Goal: Task Accomplishment & Management: Complete application form

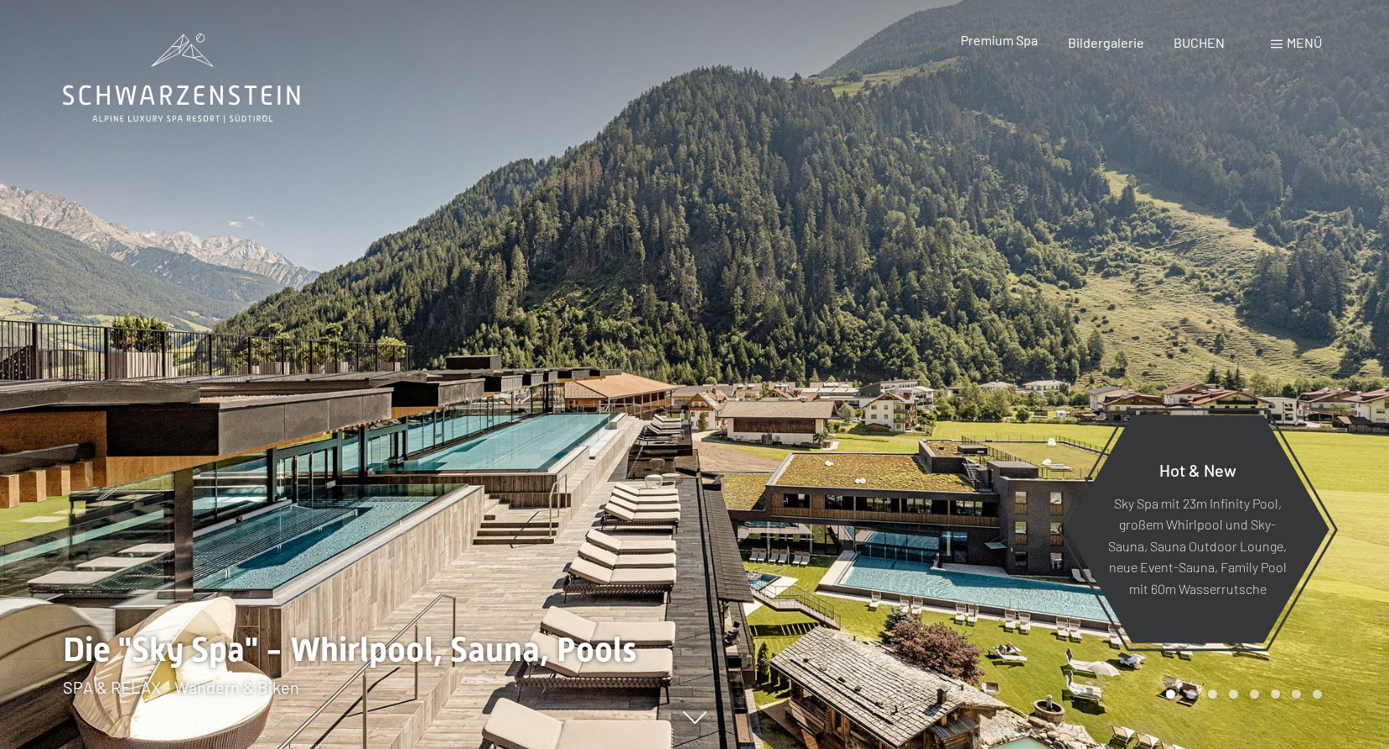
drag, startPoint x: 0, startPoint y: 0, endPoint x: 1030, endPoint y: 40, distance: 1031.0
click at [1030, 40] on span "Premium Spa" at bounding box center [999, 40] width 77 height 16
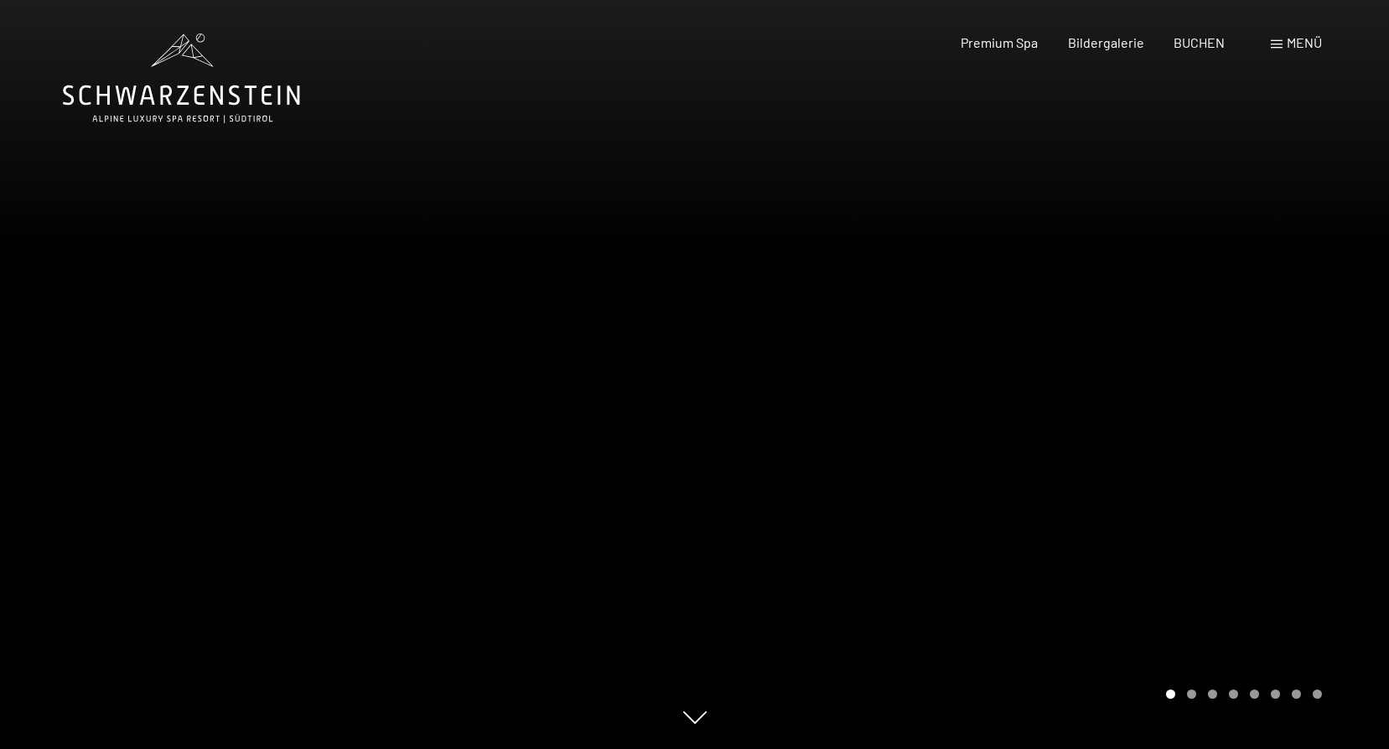
click at [1303, 335] on div at bounding box center [1042, 374] width 695 height 749
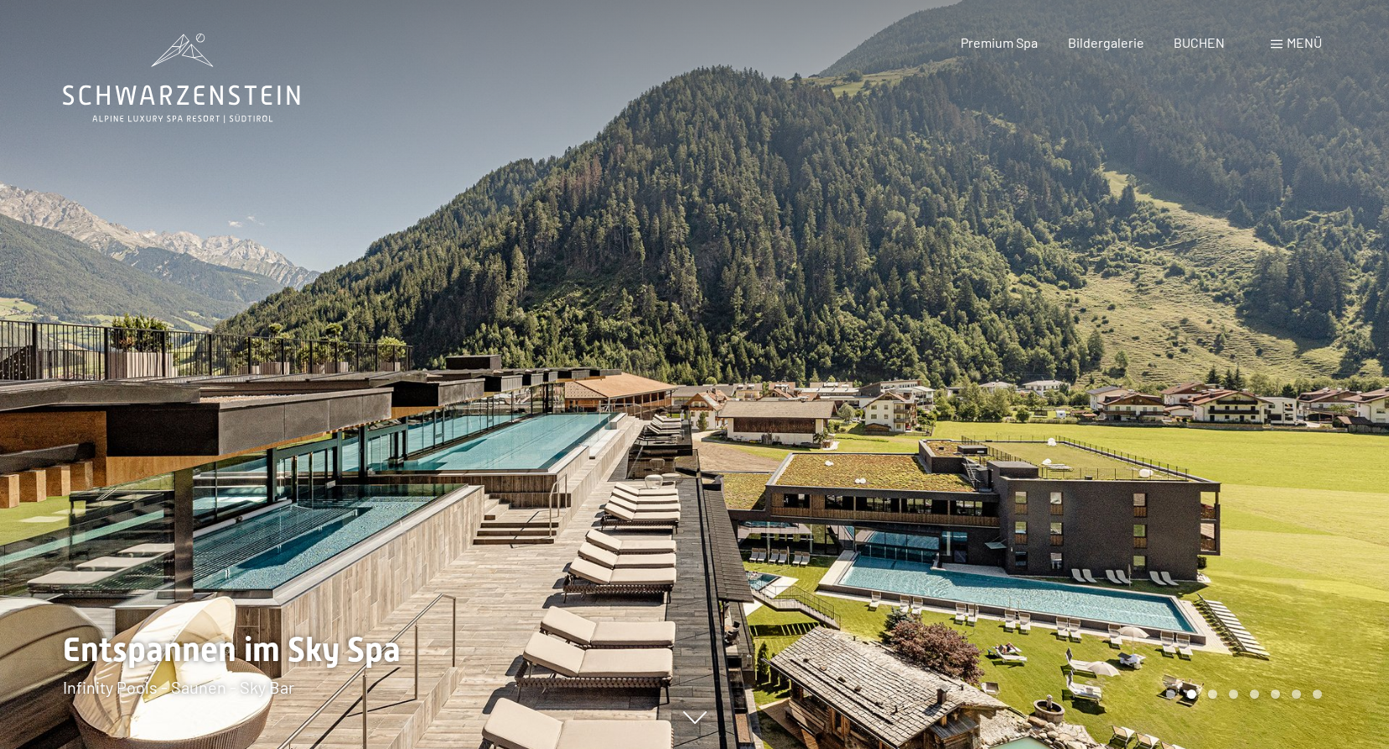
click at [1303, 335] on div at bounding box center [1042, 374] width 695 height 749
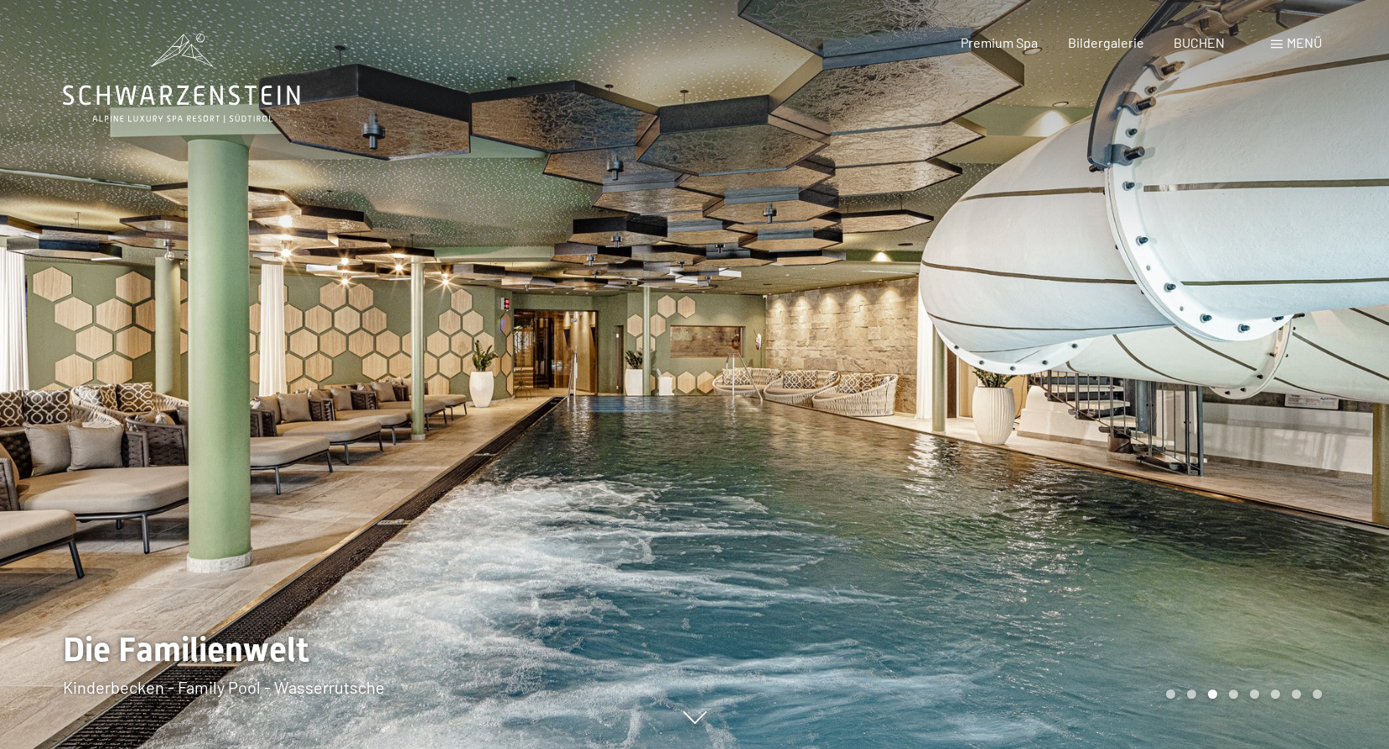
click at [1303, 335] on div at bounding box center [1042, 374] width 695 height 749
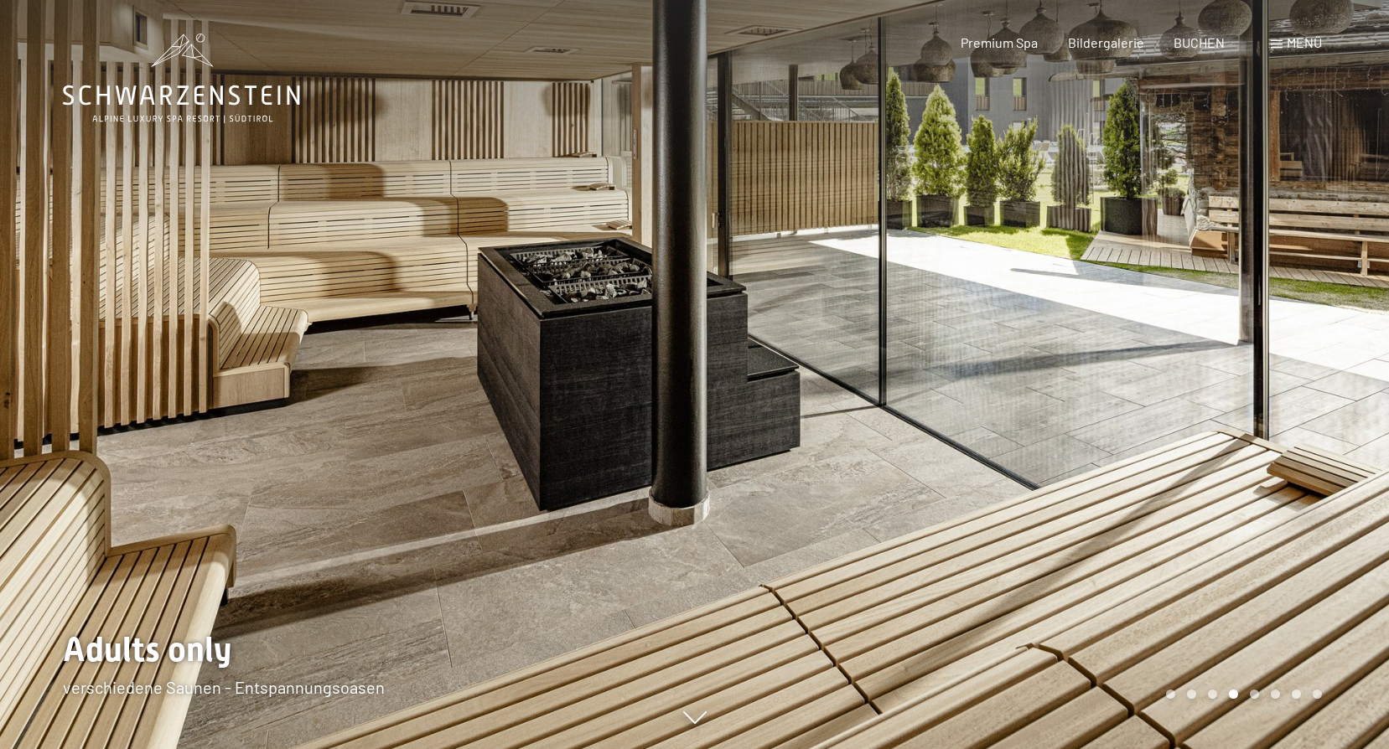
click at [1303, 335] on div at bounding box center [1042, 374] width 695 height 749
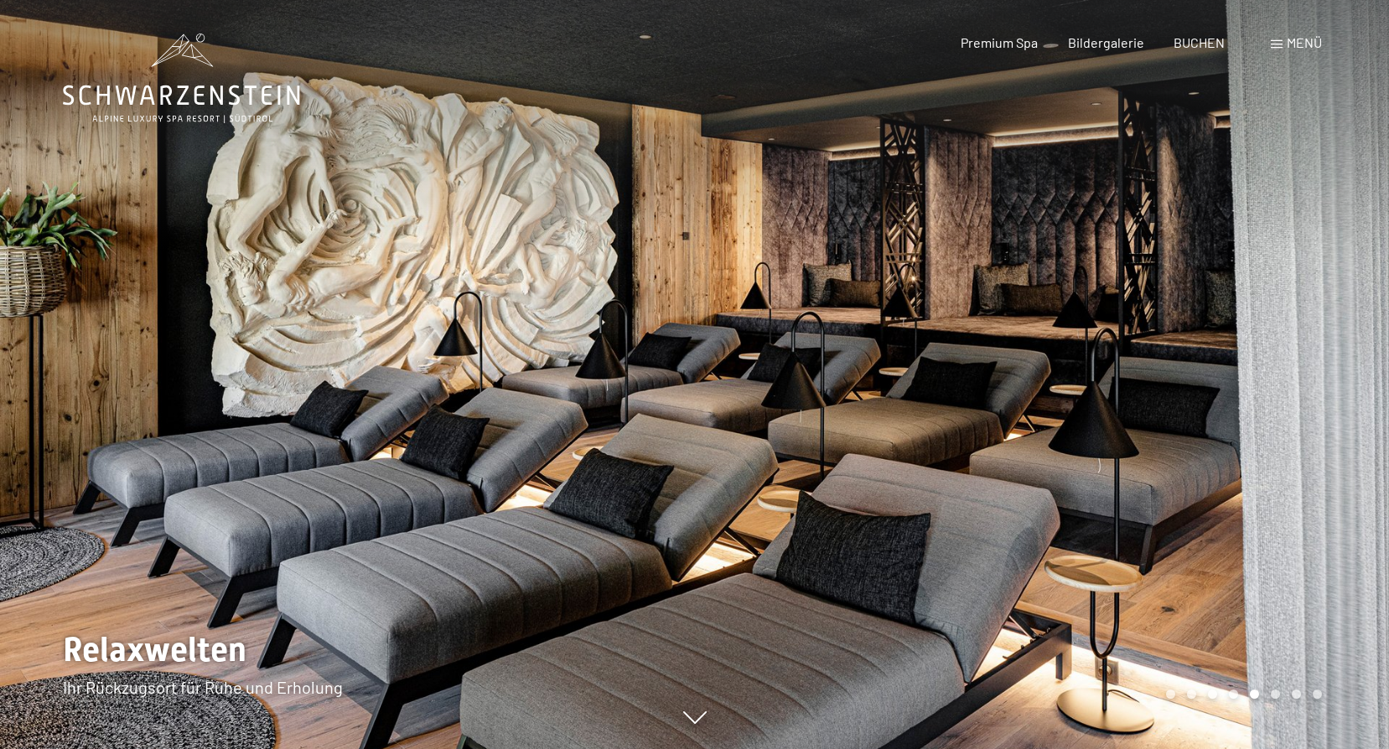
click at [1303, 335] on div at bounding box center [1042, 374] width 695 height 749
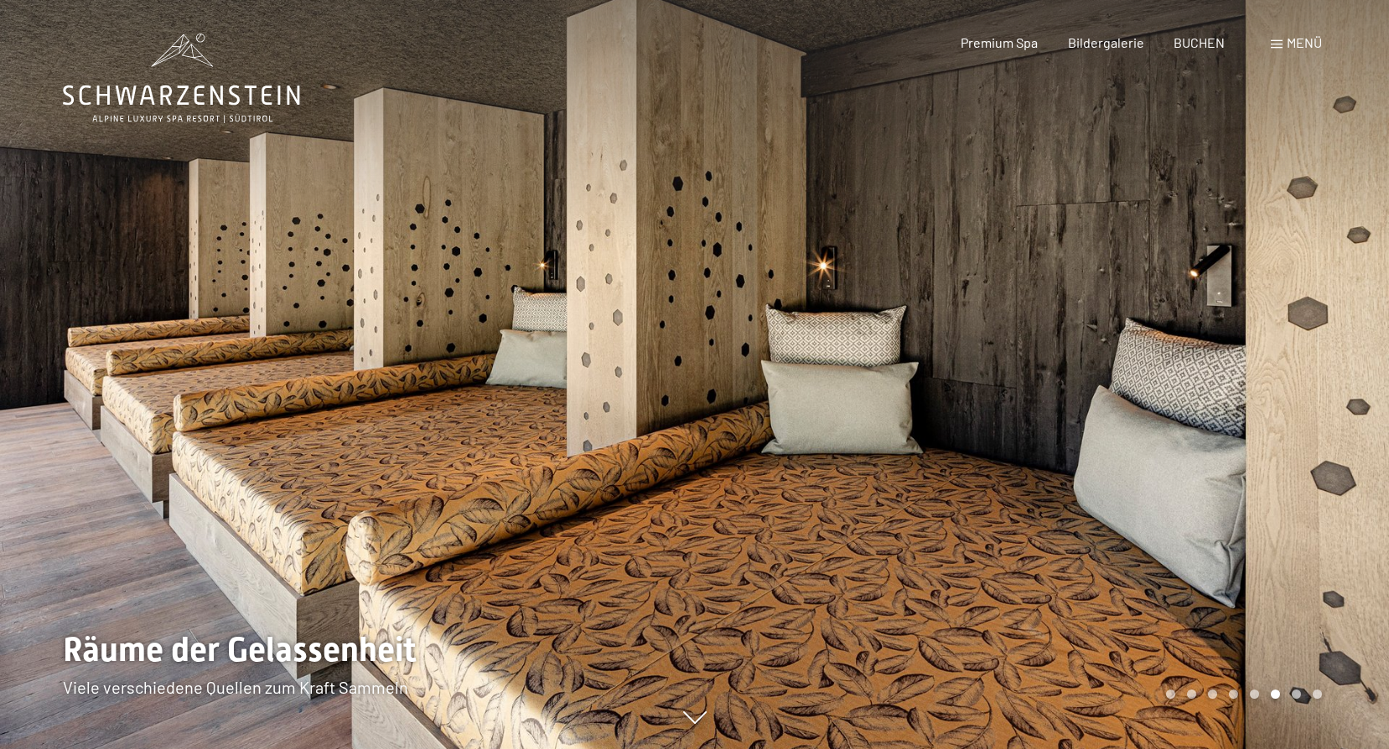
click at [1303, 335] on div at bounding box center [1042, 374] width 695 height 749
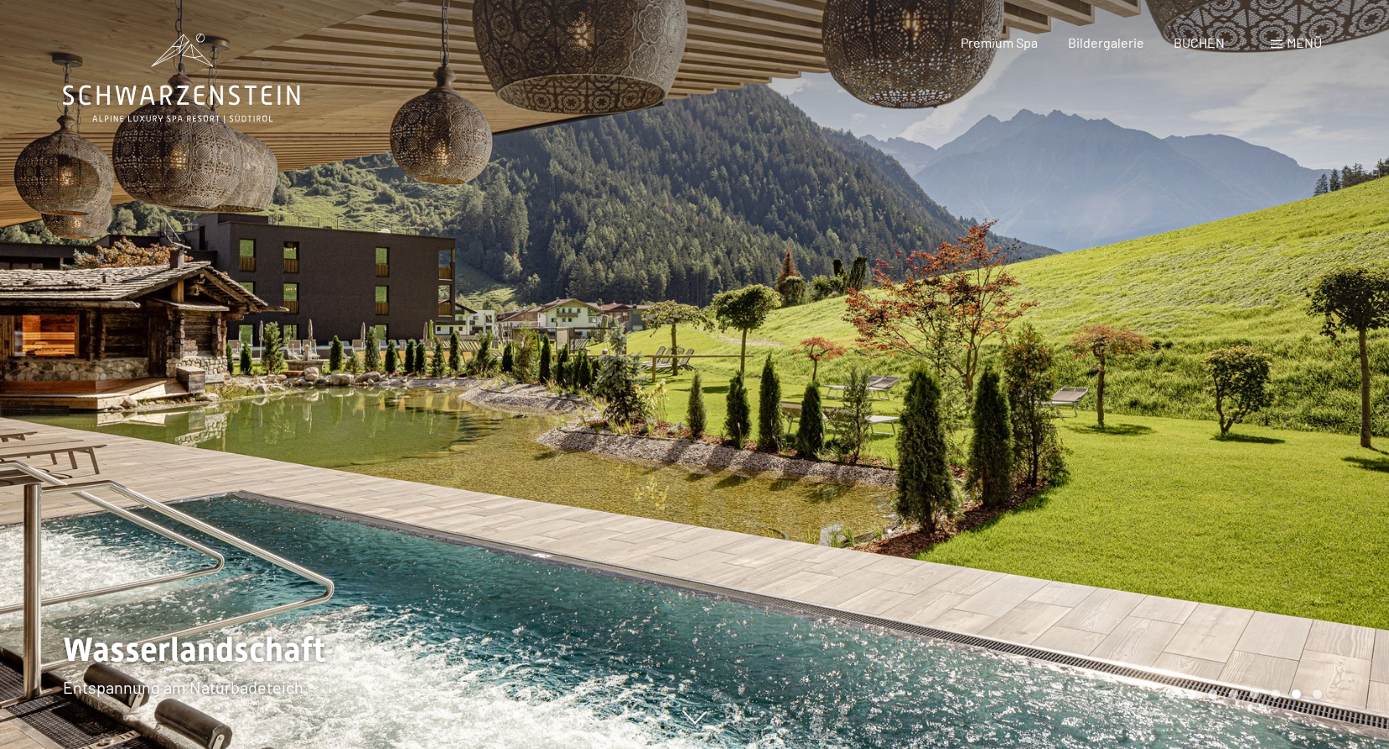
click at [1303, 335] on div at bounding box center [1042, 374] width 695 height 749
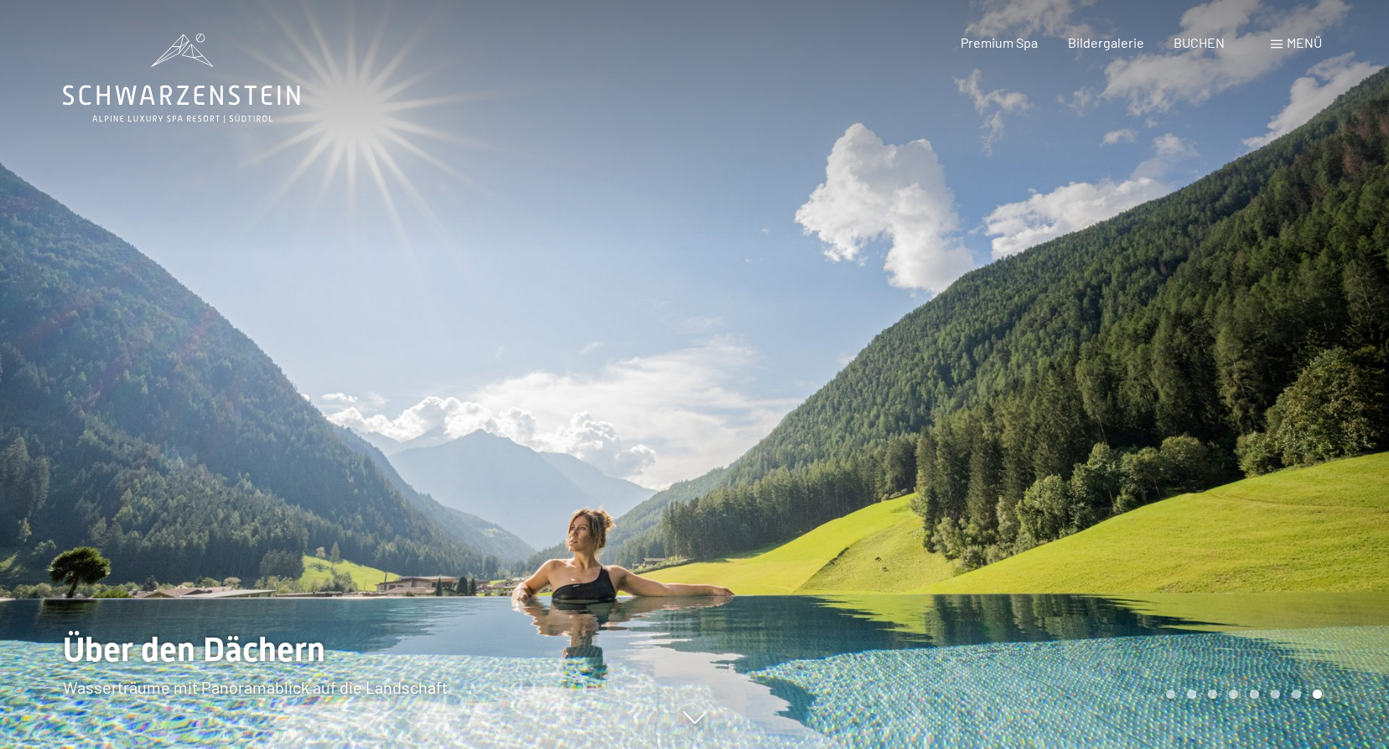
click at [1303, 335] on div at bounding box center [1042, 374] width 695 height 749
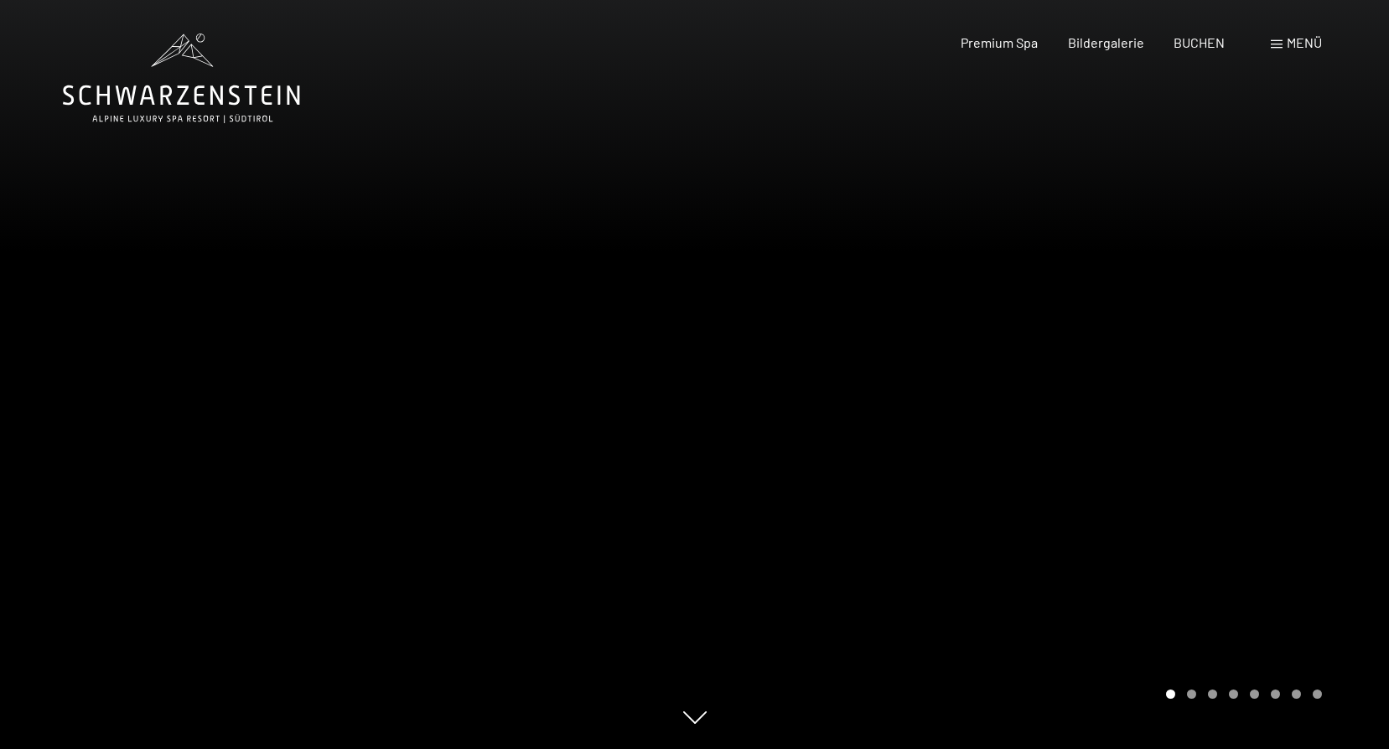
click at [1303, 335] on div at bounding box center [1042, 374] width 695 height 749
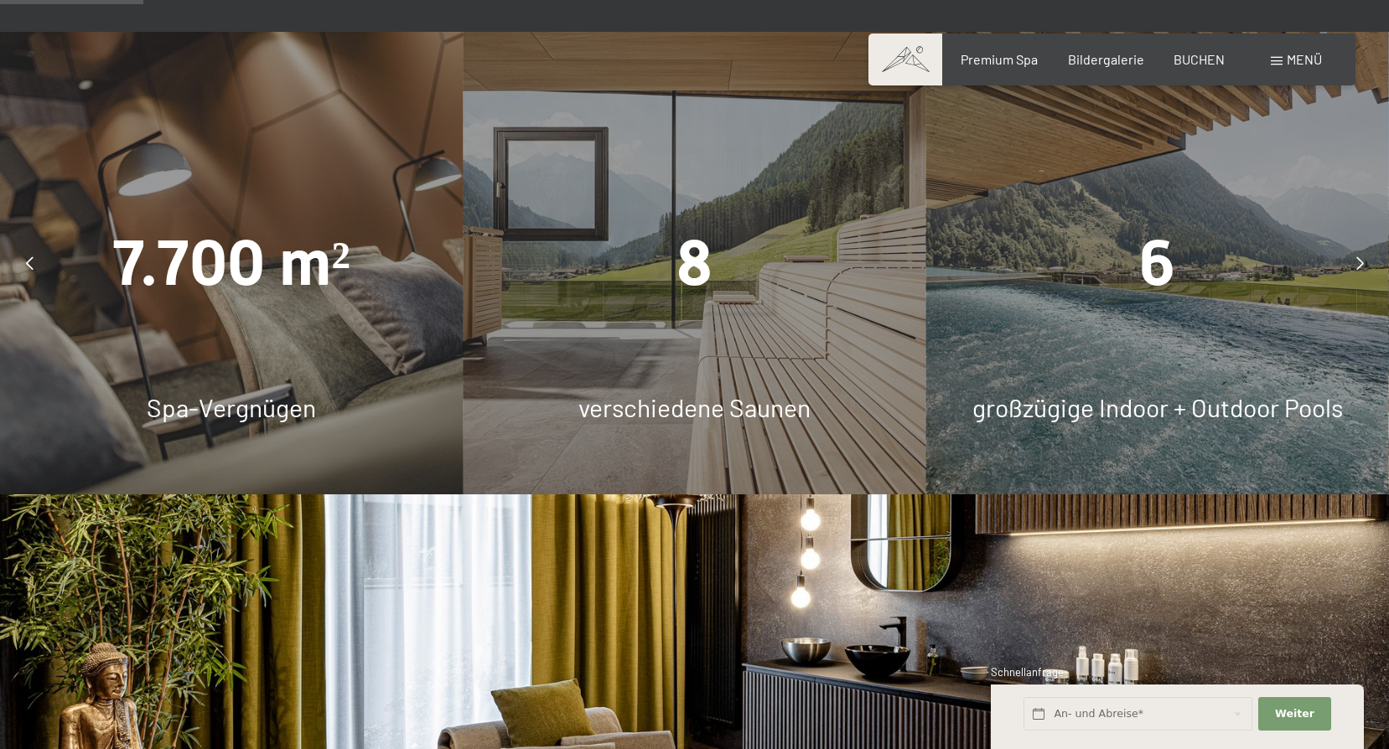
scroll to position [1257, 0]
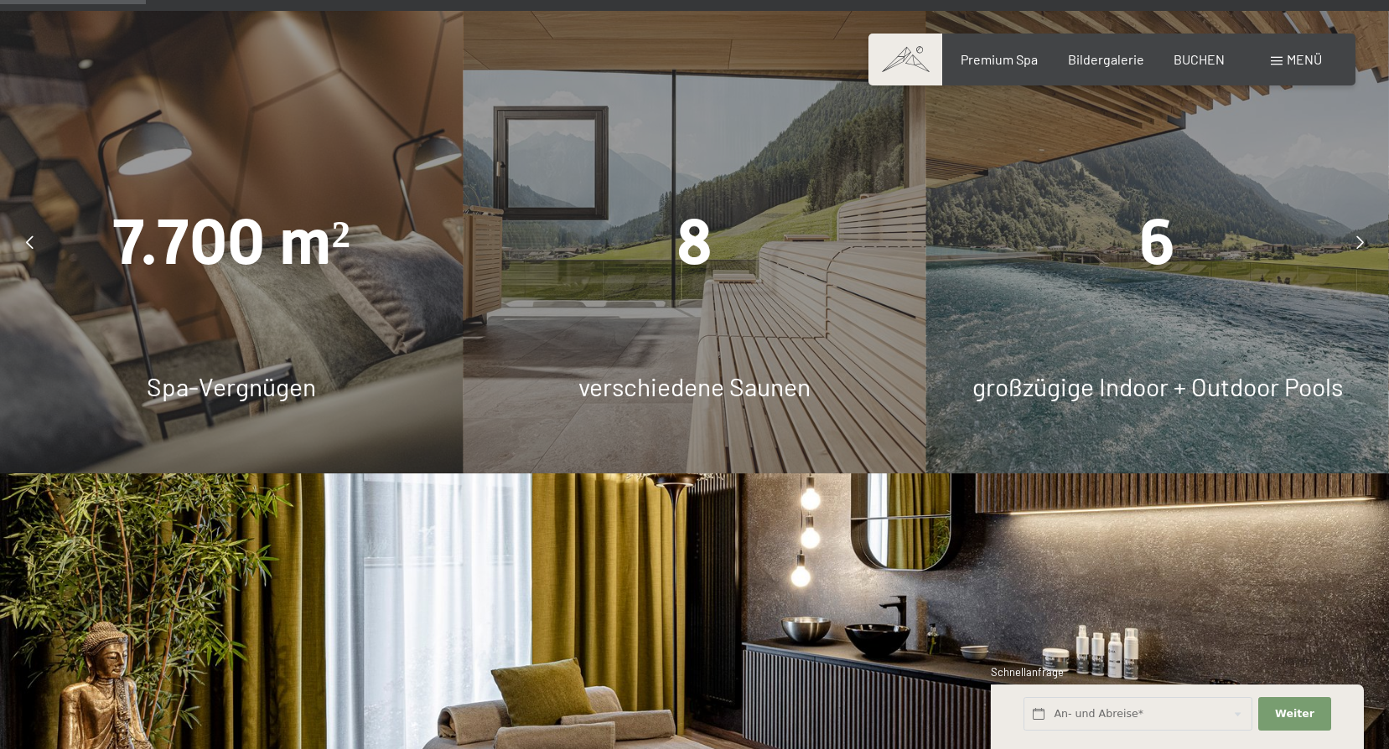
click at [1365, 235] on div at bounding box center [1360, 242] width 42 height 42
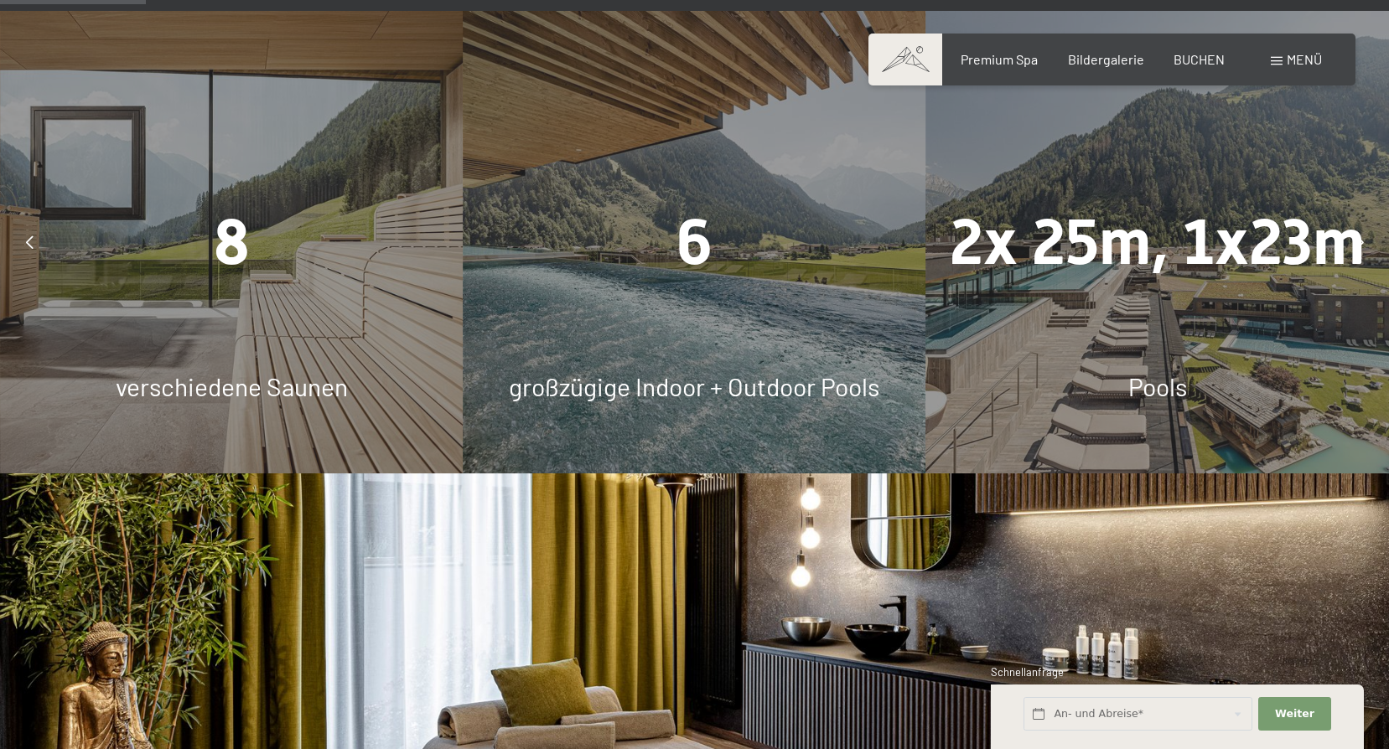
click at [1365, 235] on div at bounding box center [1360, 242] width 42 height 42
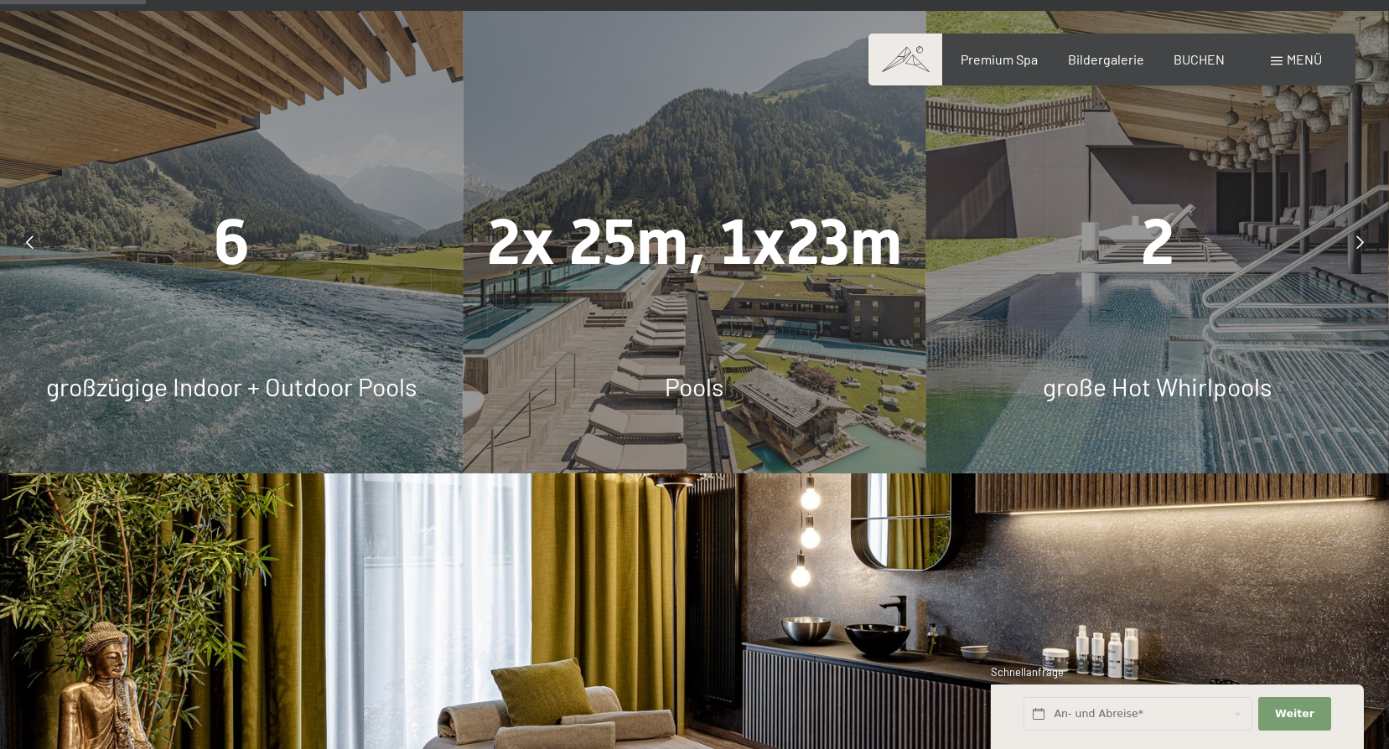
click at [1365, 235] on div at bounding box center [1360, 242] width 42 height 42
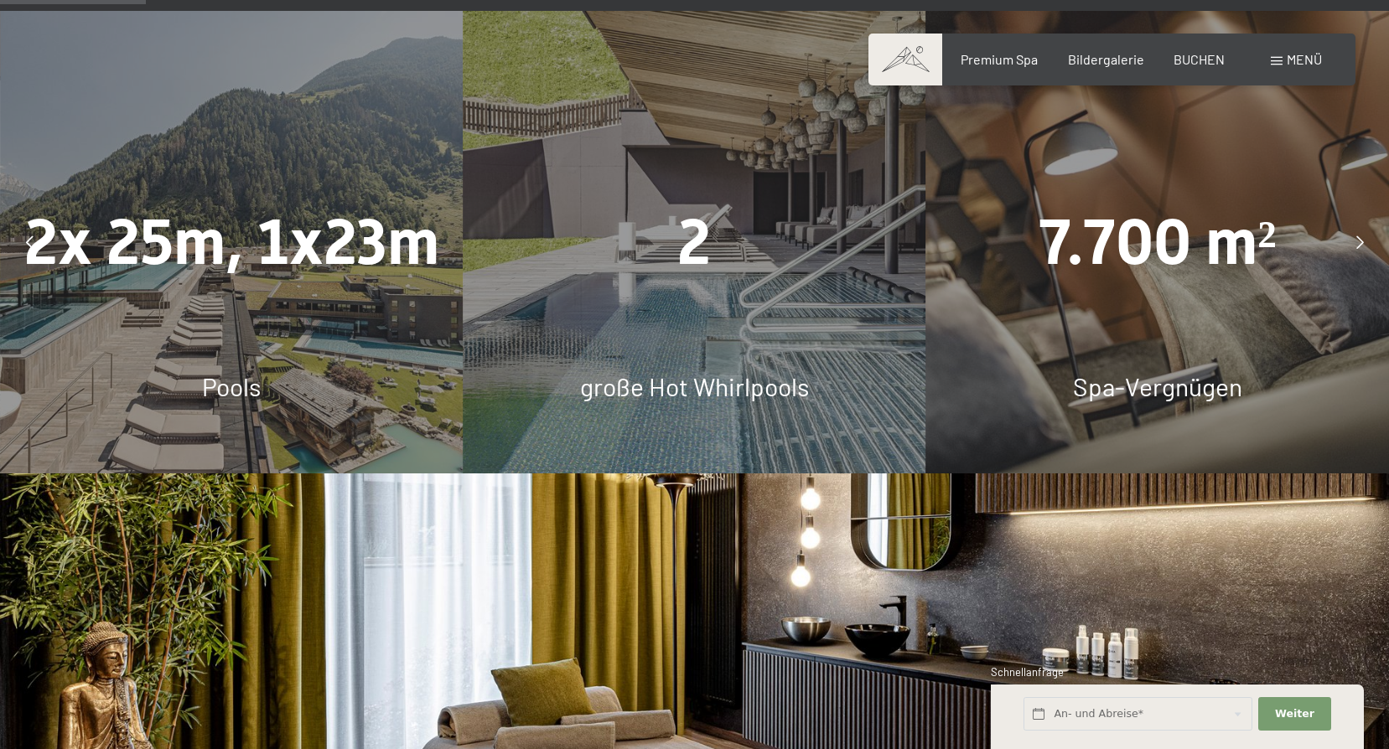
click at [1365, 235] on div at bounding box center [1360, 242] width 42 height 42
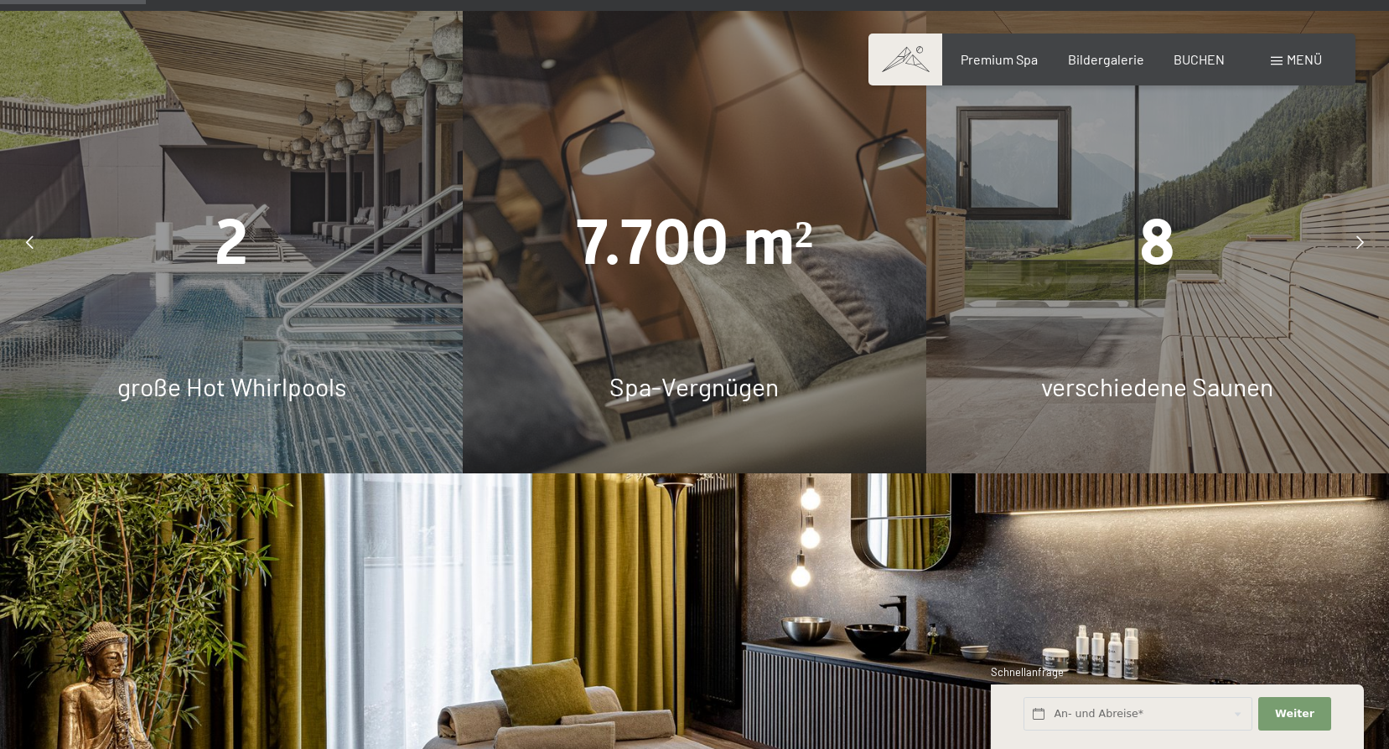
click at [1365, 235] on div at bounding box center [1360, 242] width 42 height 42
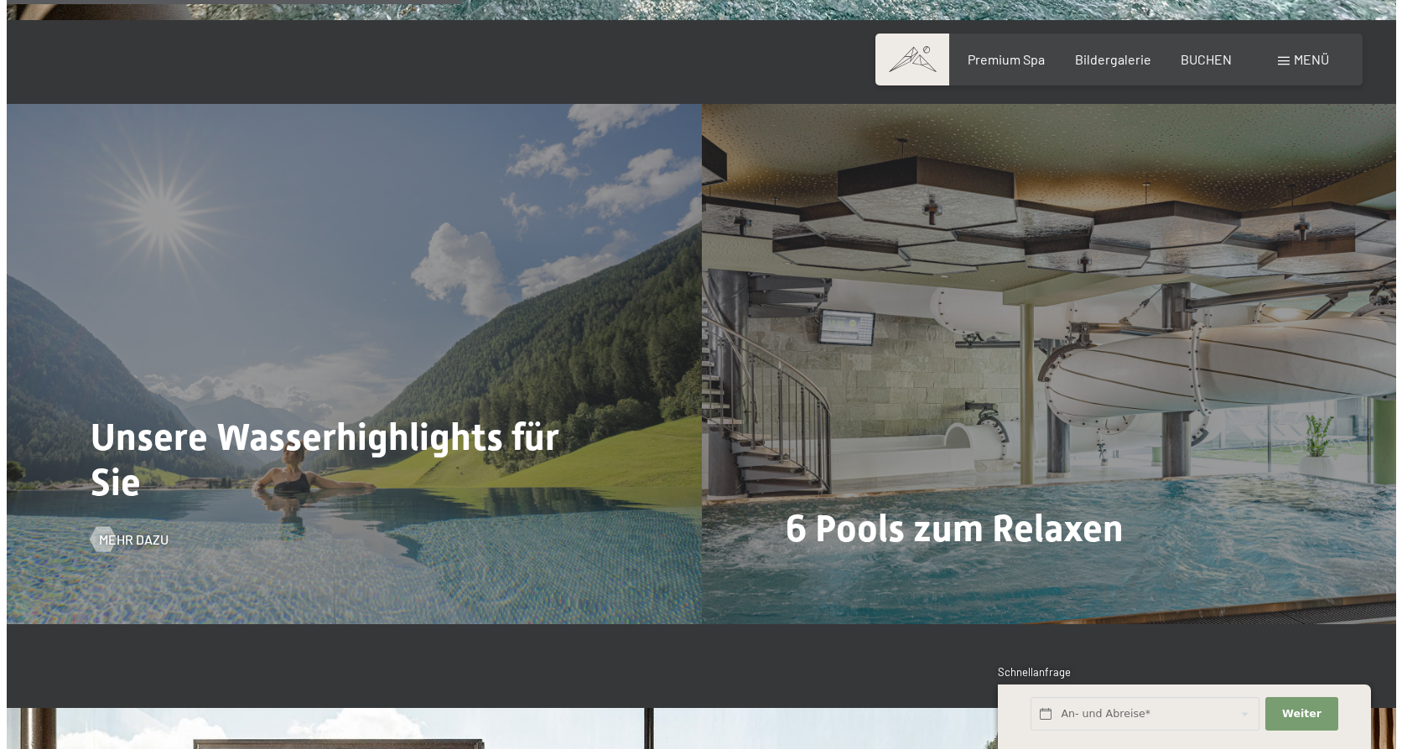
scroll to position [3940, 0]
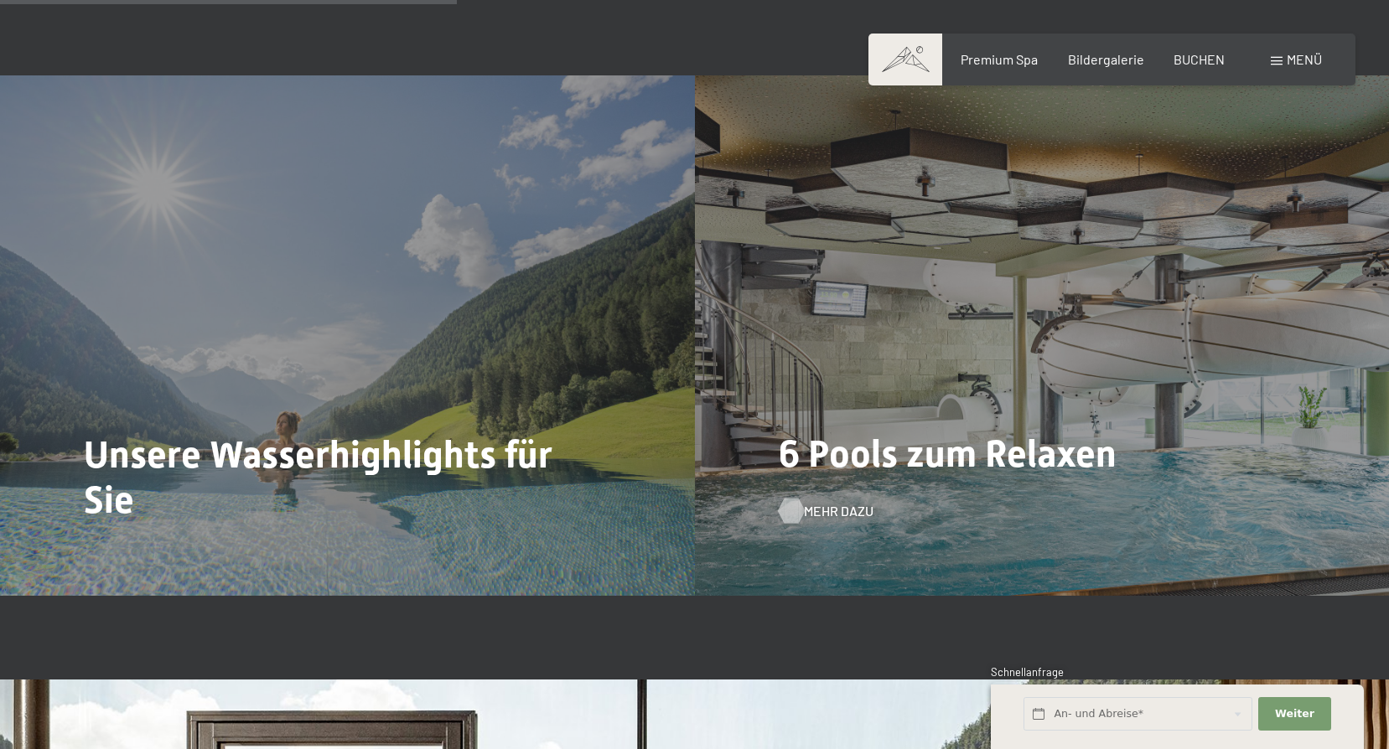
click at [832, 523] on div "6 Pools zum Relaxen Mehr dazu" at bounding box center [1042, 335] width 695 height 521
click at [831, 512] on span "Mehr dazu" at bounding box center [839, 511] width 70 height 18
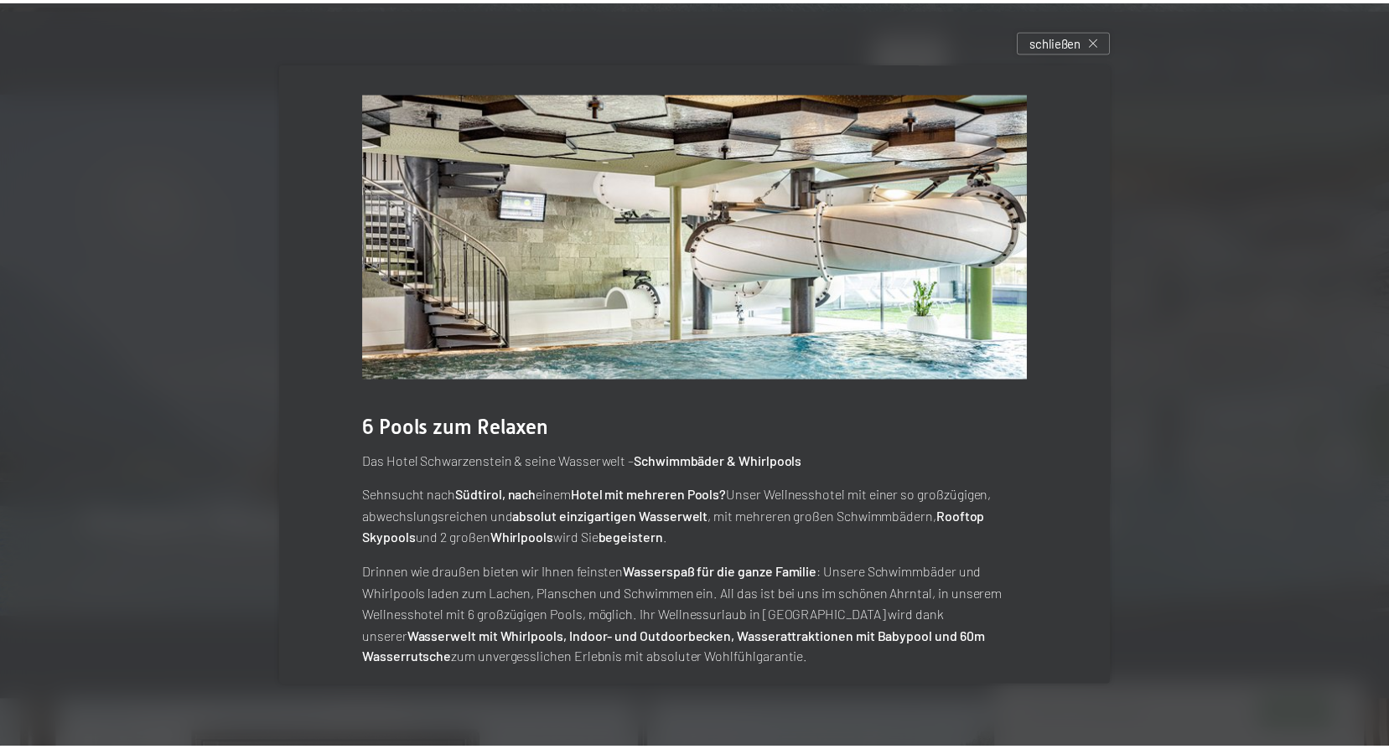
scroll to position [0, 0]
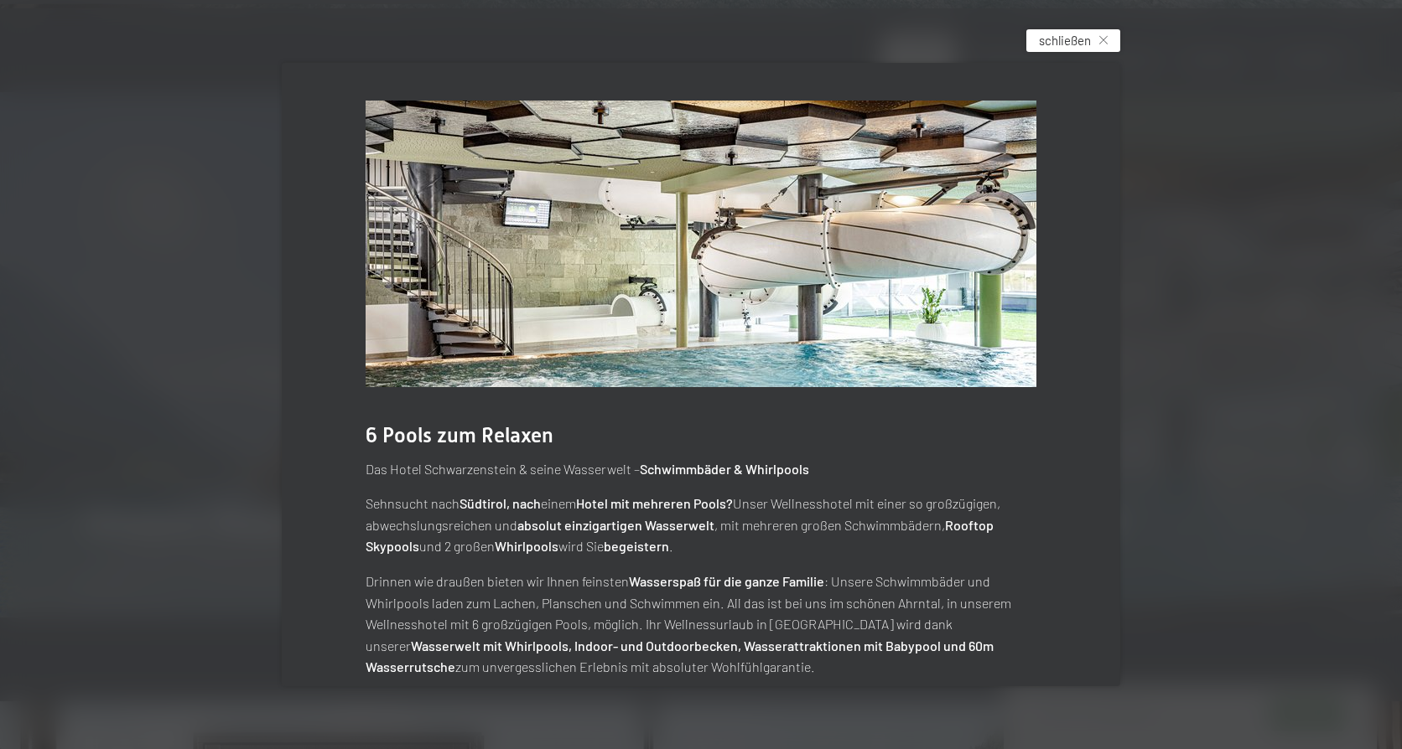
click at [1107, 42] on icon at bounding box center [1103, 40] width 8 height 8
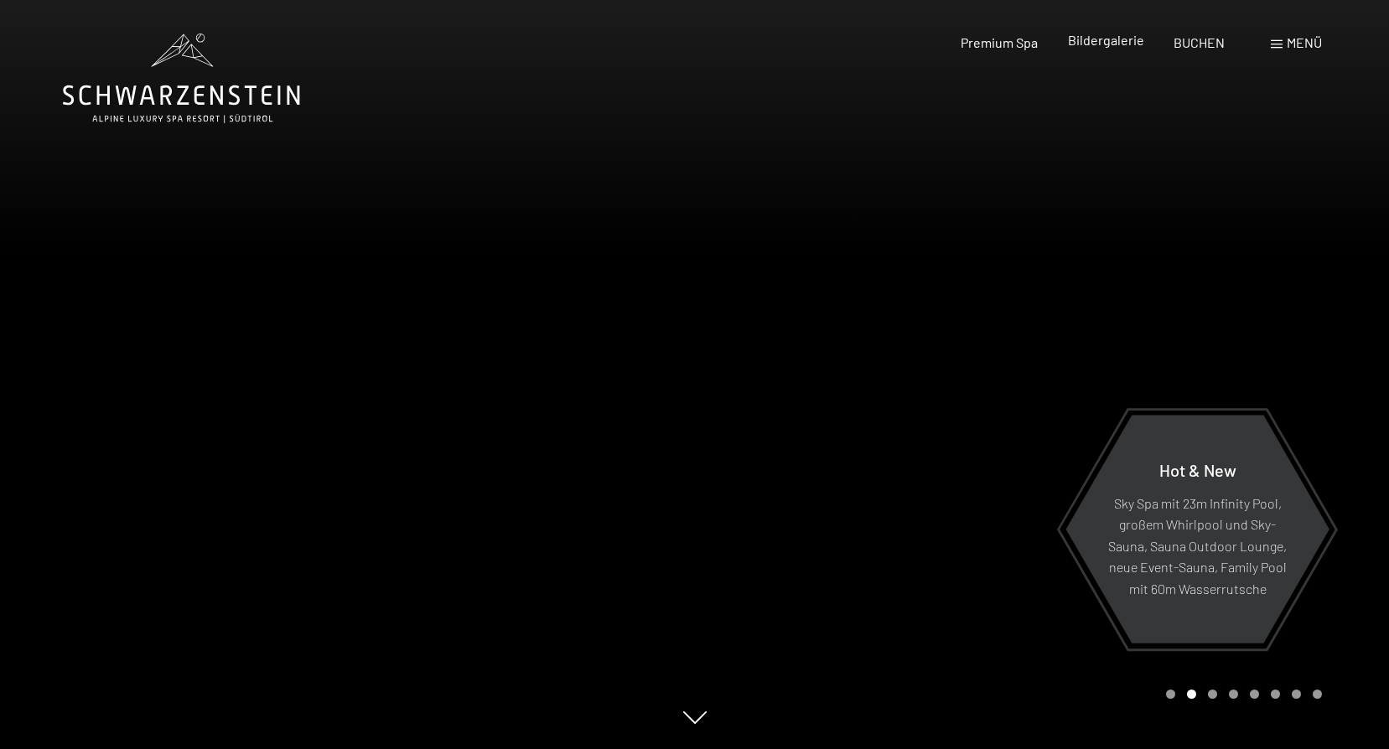
click at [1106, 43] on span "Bildergalerie" at bounding box center [1106, 40] width 76 height 16
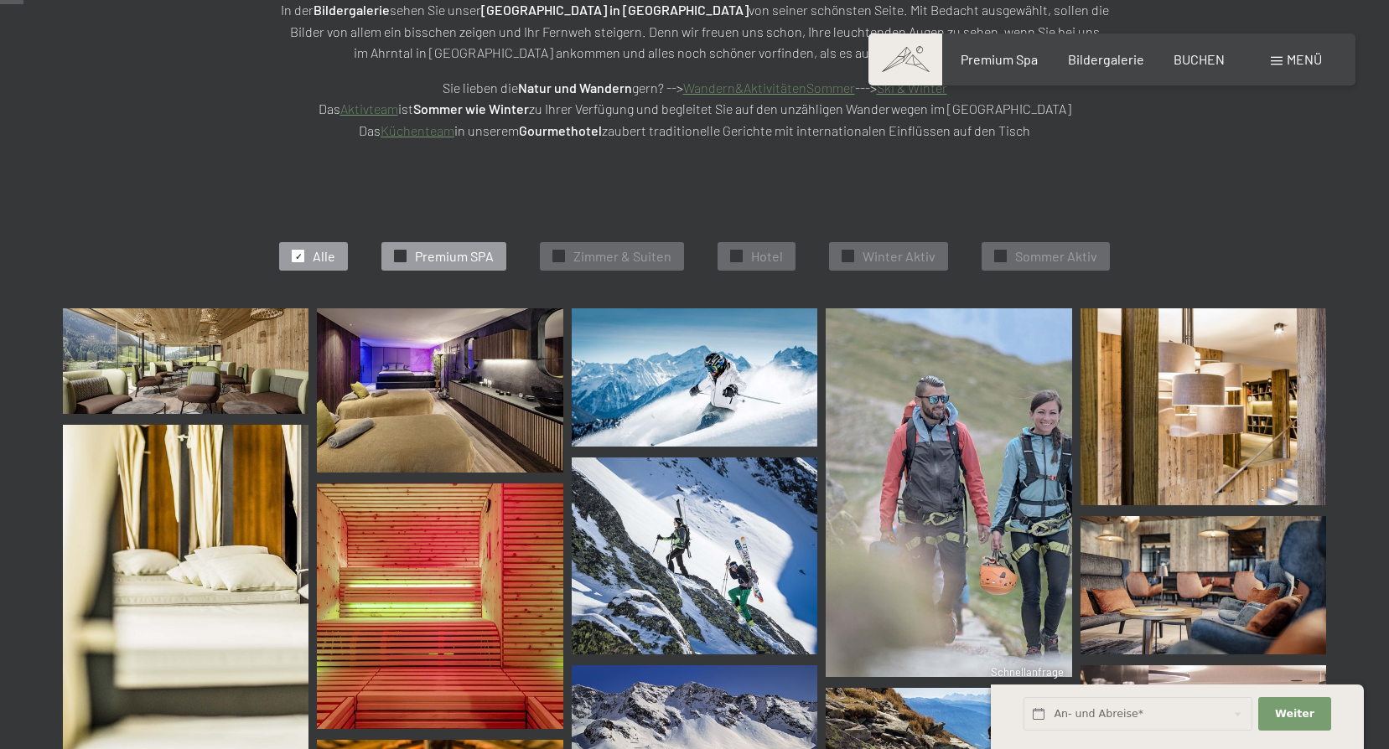
click at [398, 254] on span "✓" at bounding box center [400, 257] width 7 height 12
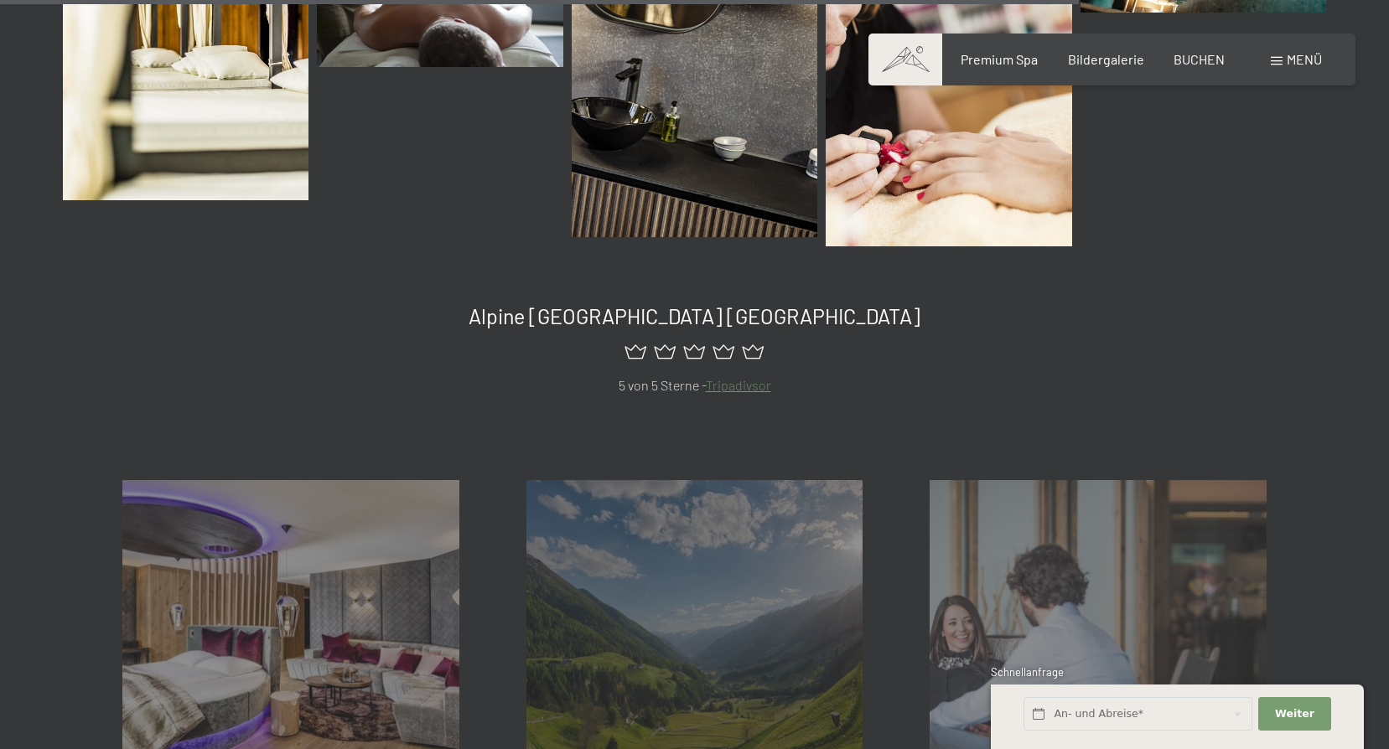
scroll to position [2518, 0]
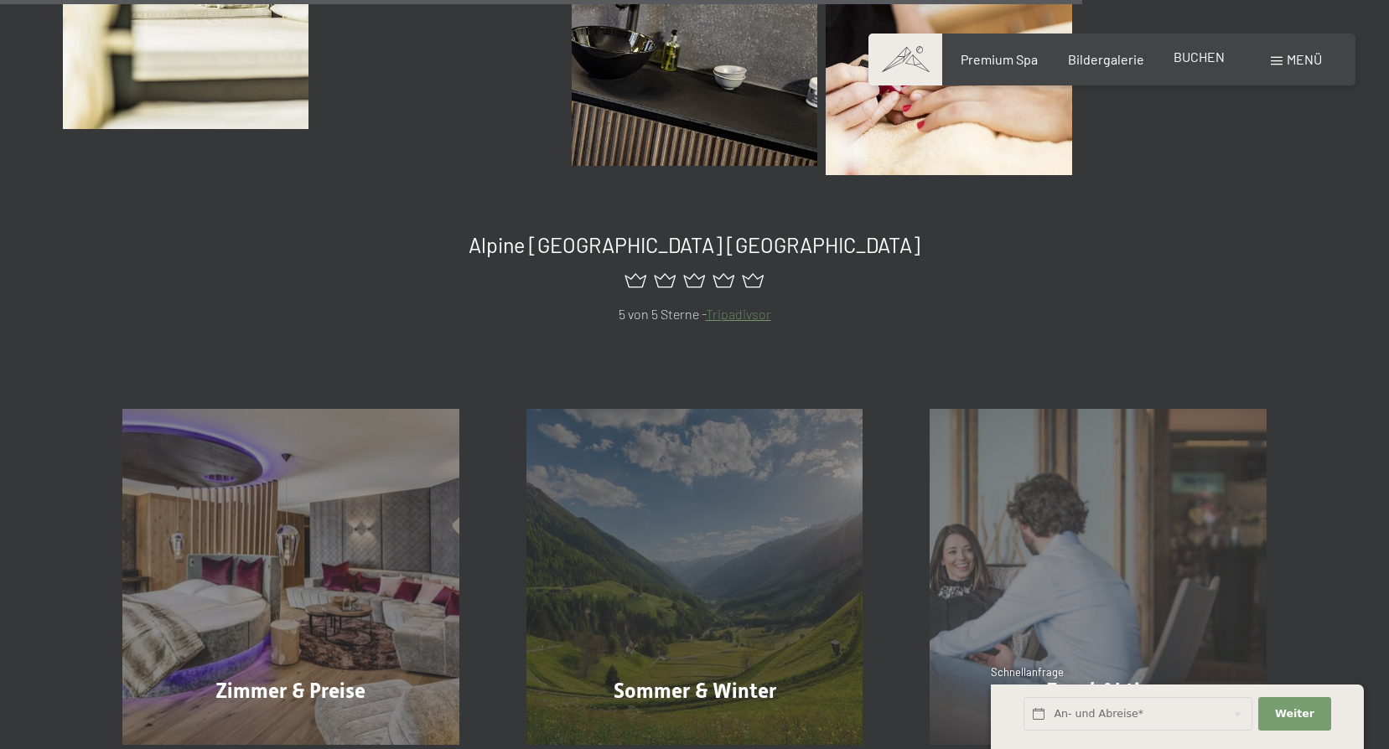
click at [1206, 60] on span "BUCHEN" at bounding box center [1199, 57] width 51 height 16
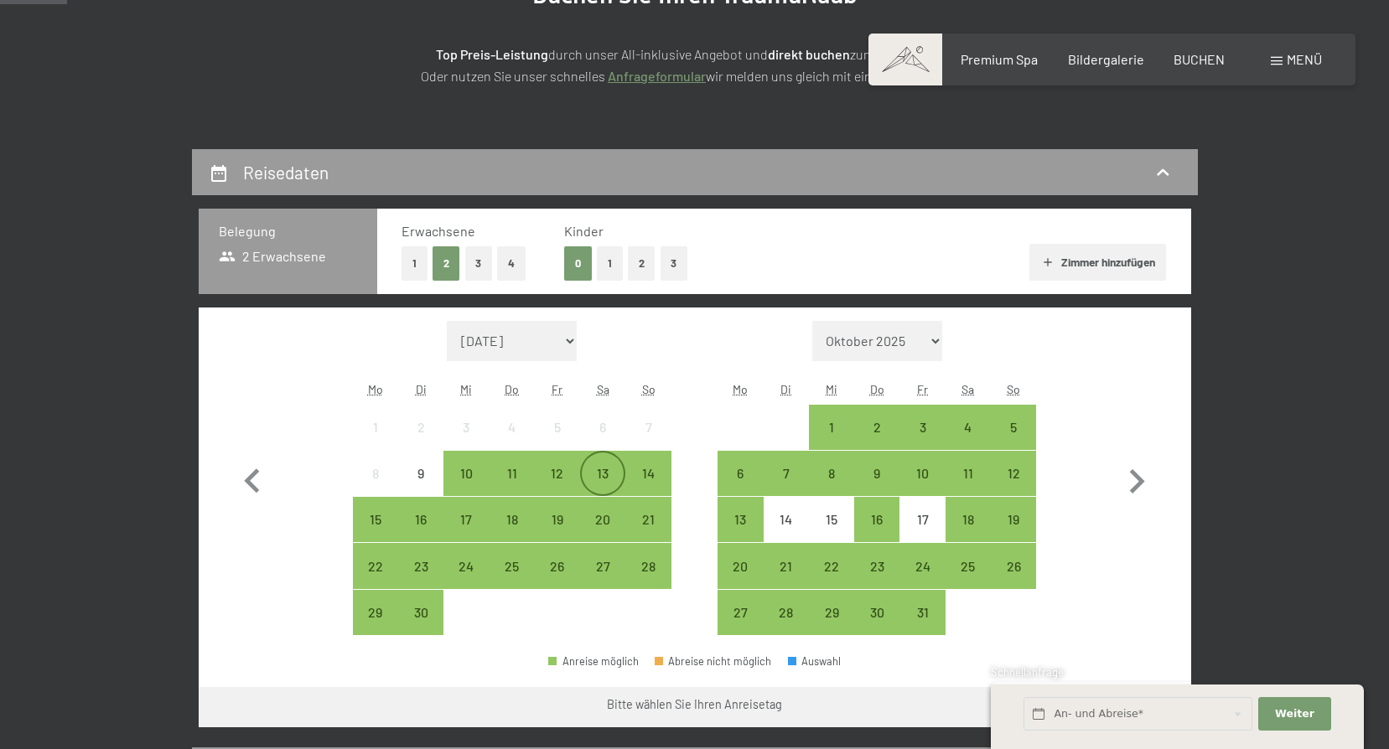
scroll to position [251, 0]
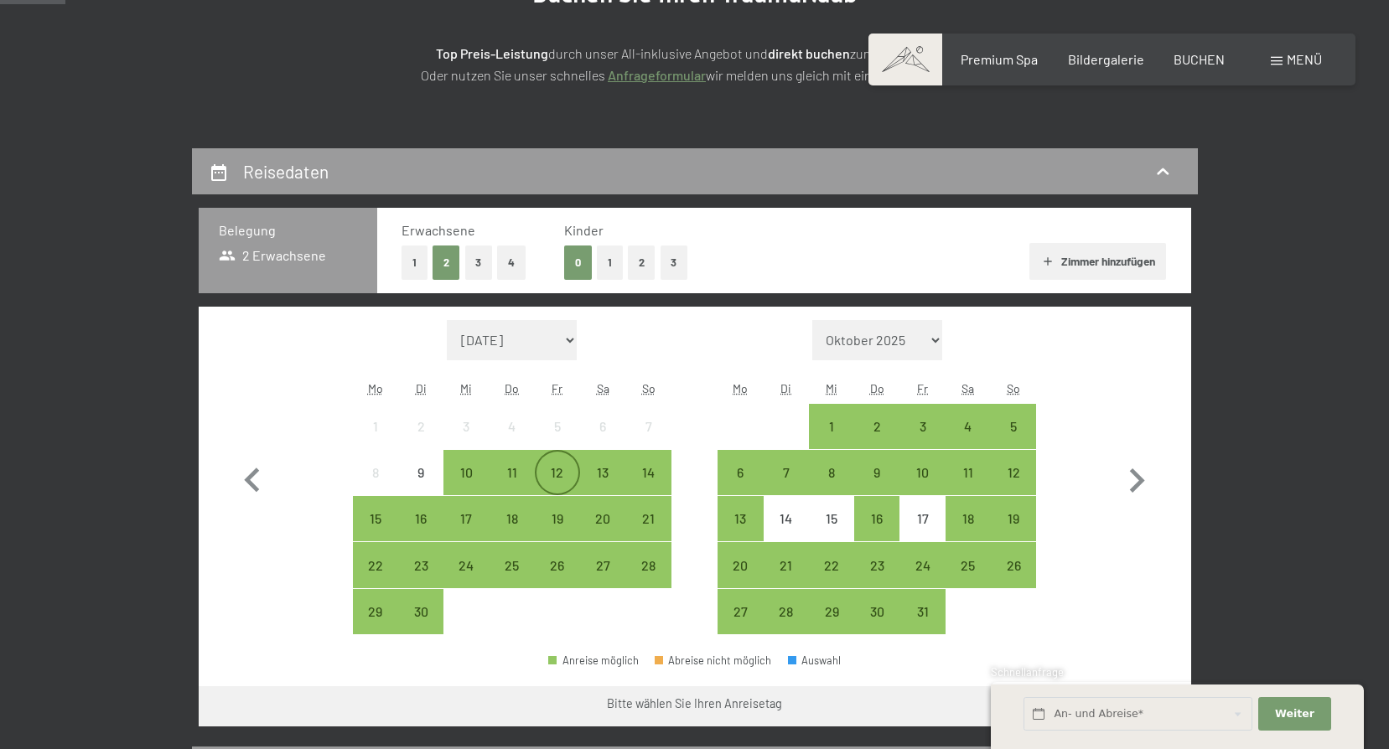
click at [562, 474] on div "12" at bounding box center [557, 487] width 42 height 42
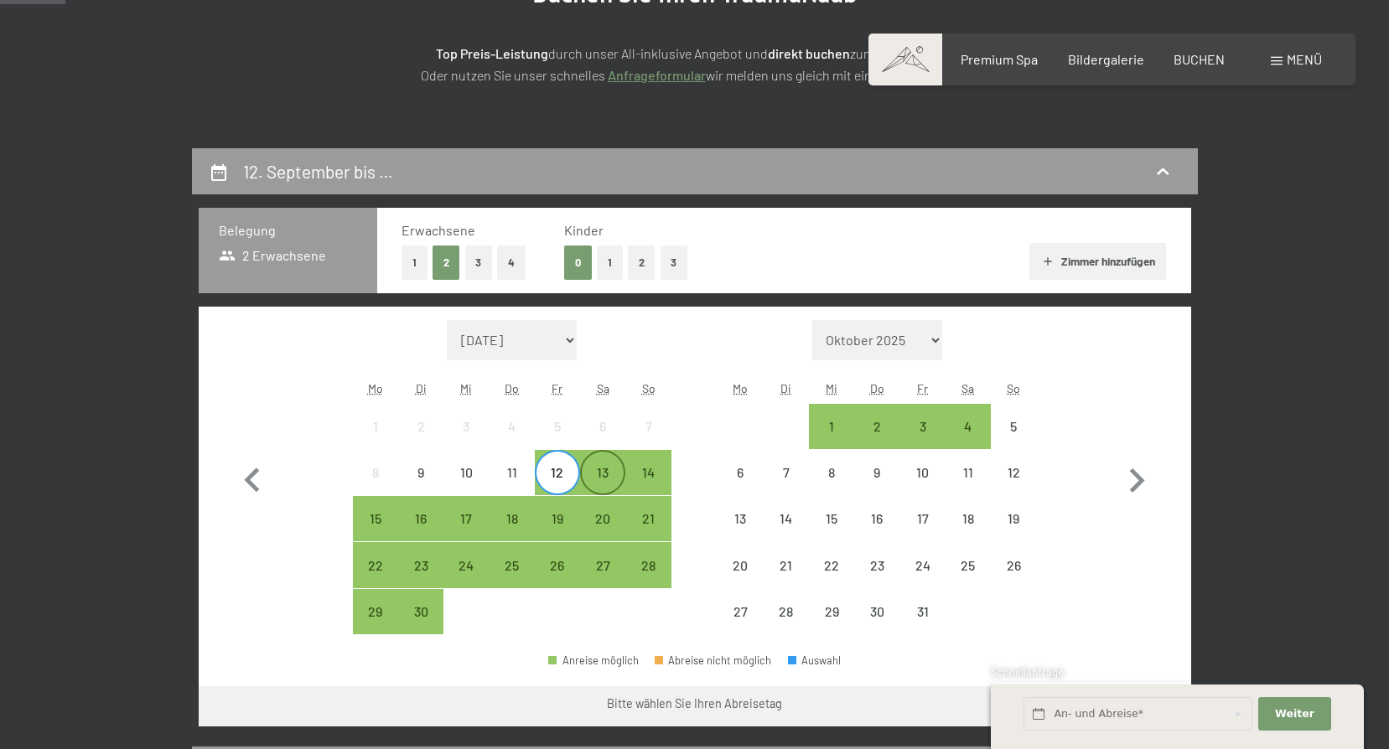
click at [601, 480] on div "13" at bounding box center [603, 487] width 42 height 42
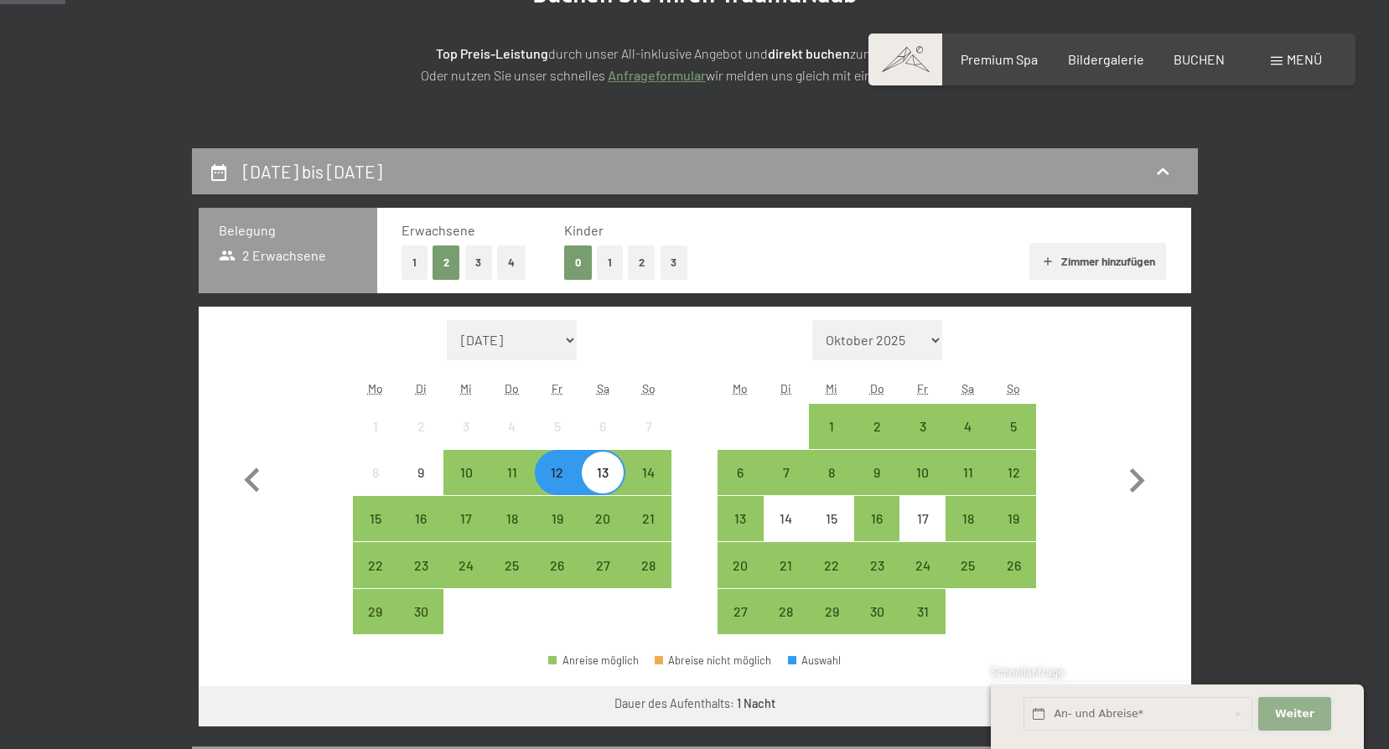
click at [1298, 706] on button "Weiter Adressfelder ausblenden" at bounding box center [1294, 714] width 72 height 34
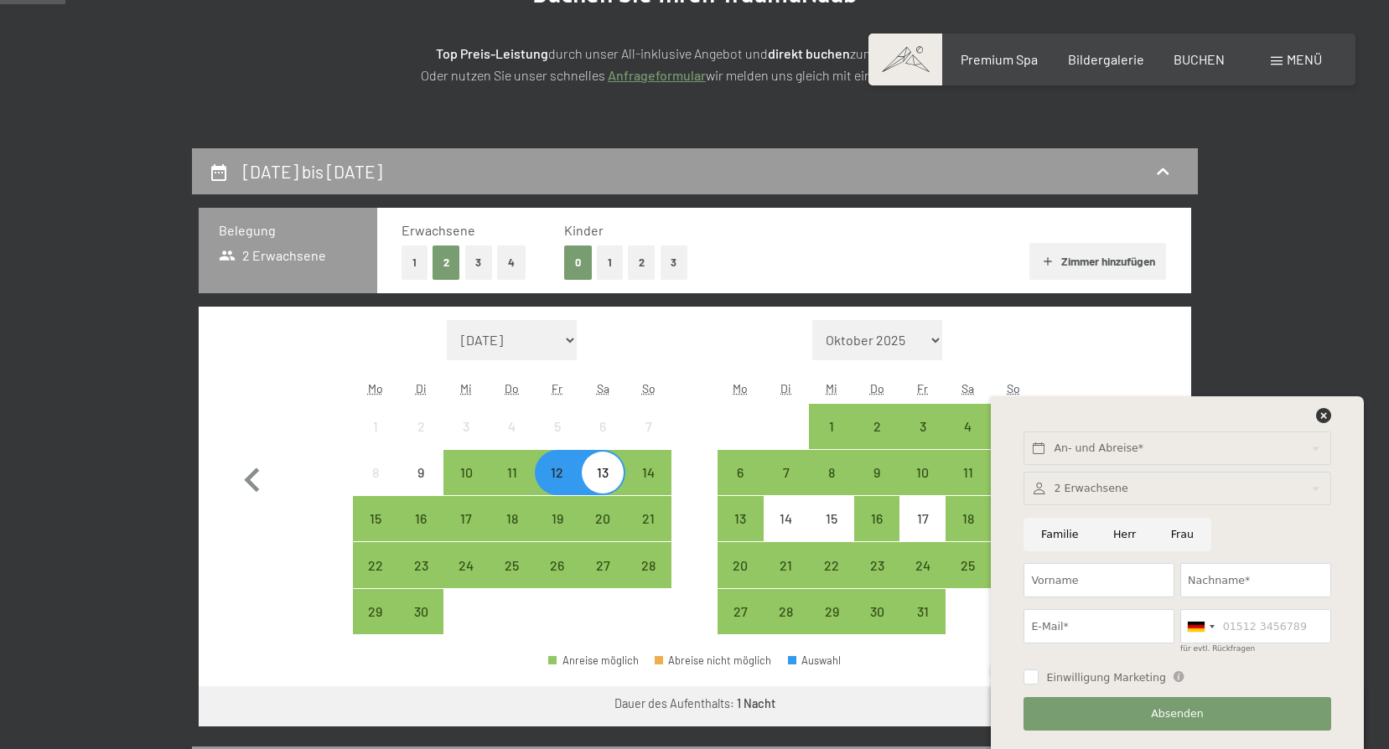
click at [1321, 422] on icon at bounding box center [1323, 415] width 15 height 15
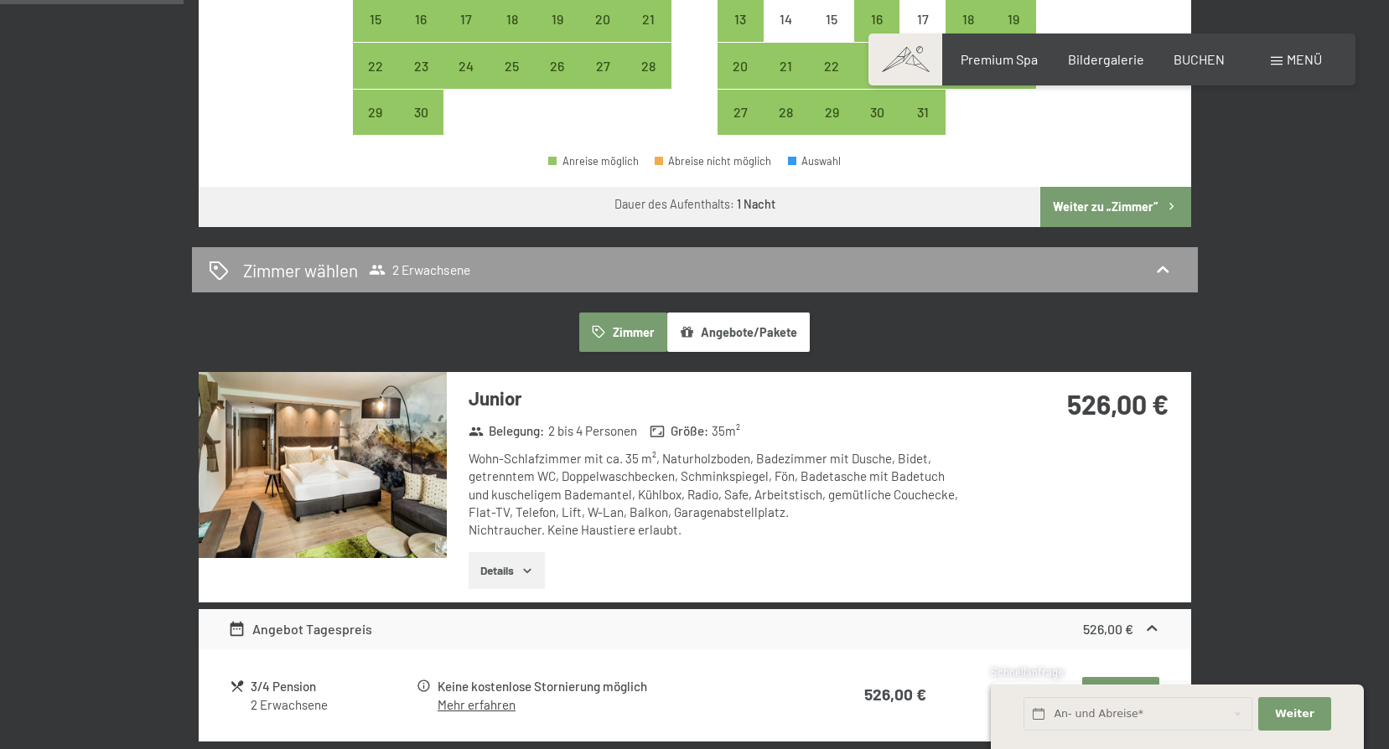
scroll to position [754, 0]
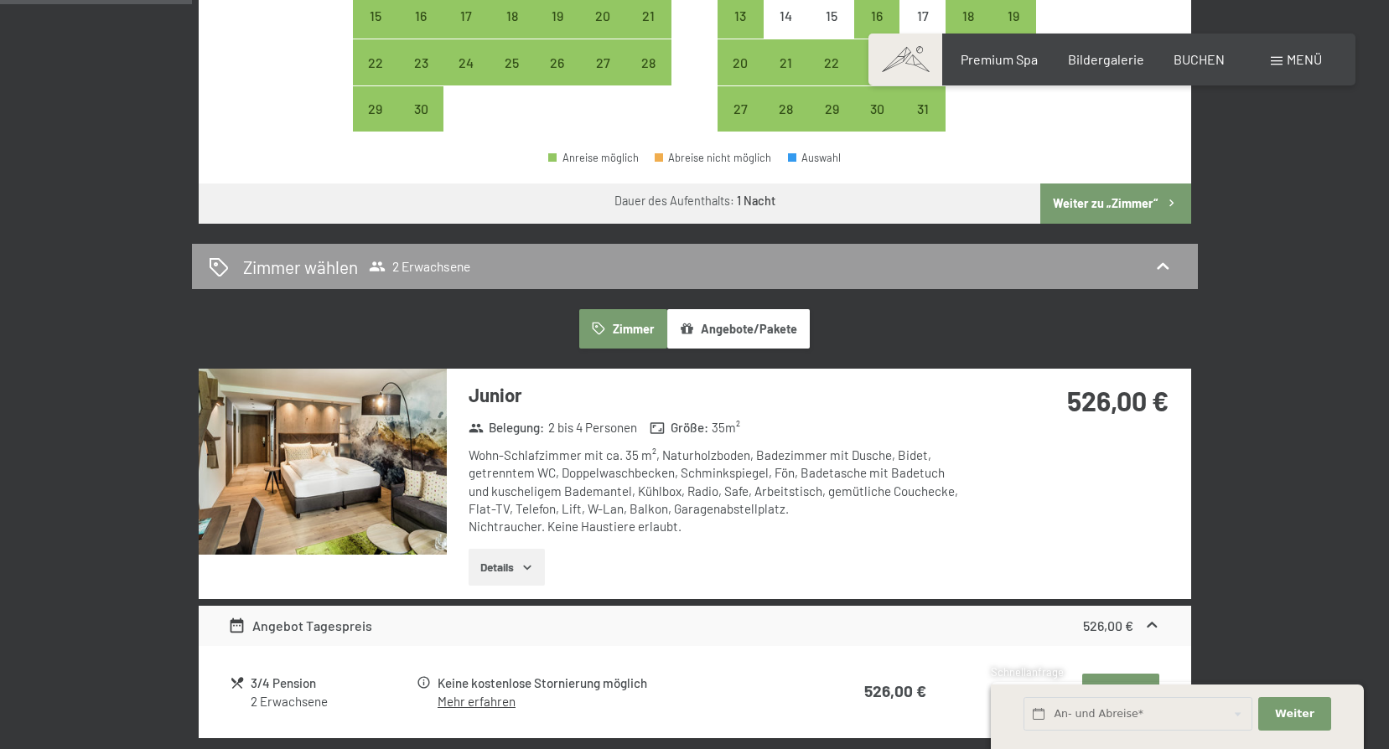
click at [522, 572] on icon "button" at bounding box center [527, 567] width 13 height 13
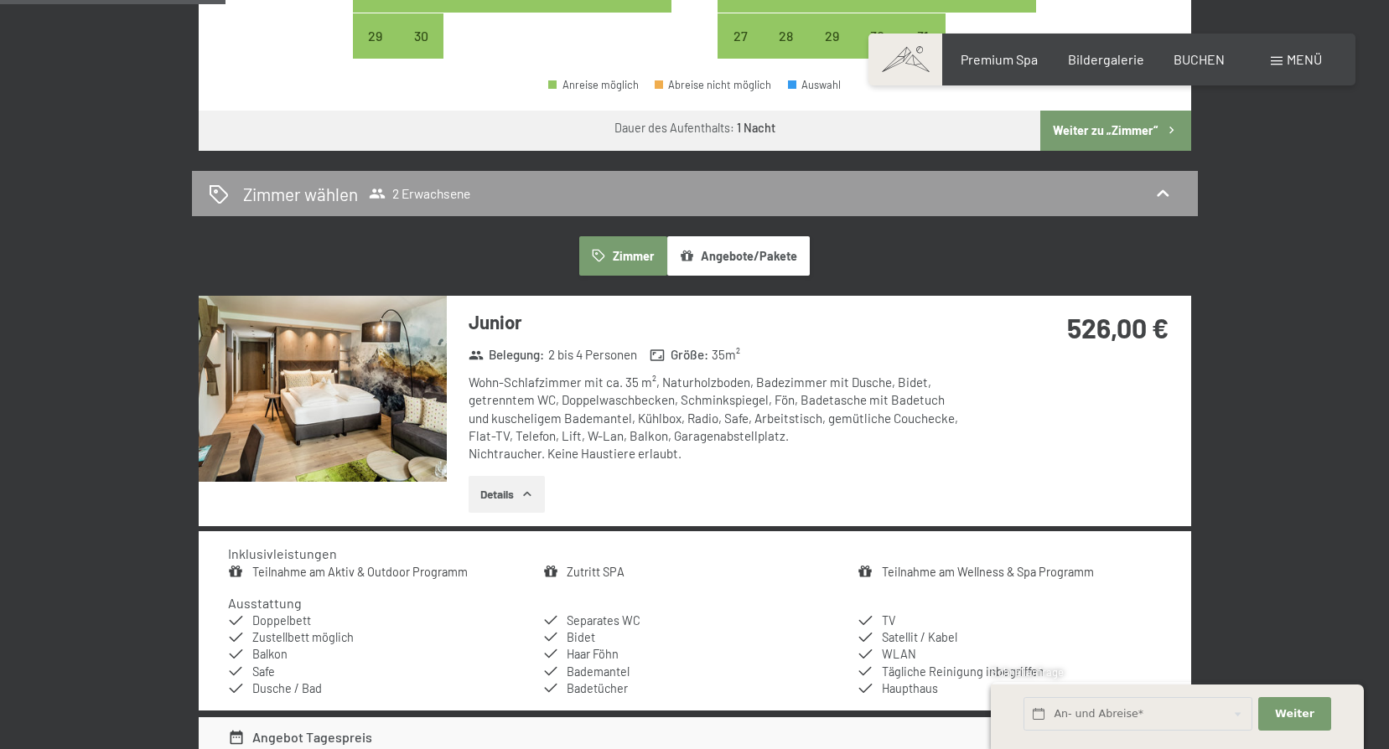
scroll to position [922, 0]
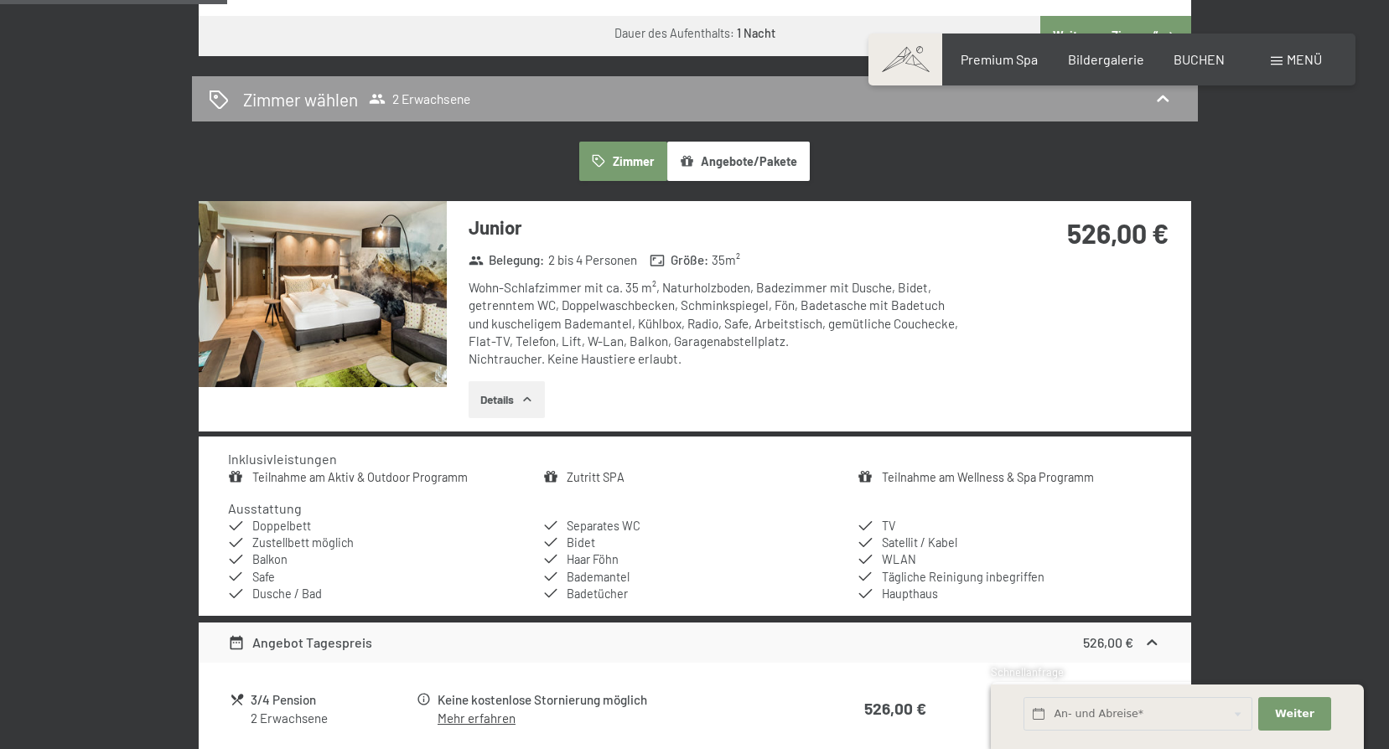
click at [396, 273] on img at bounding box center [323, 294] width 248 height 186
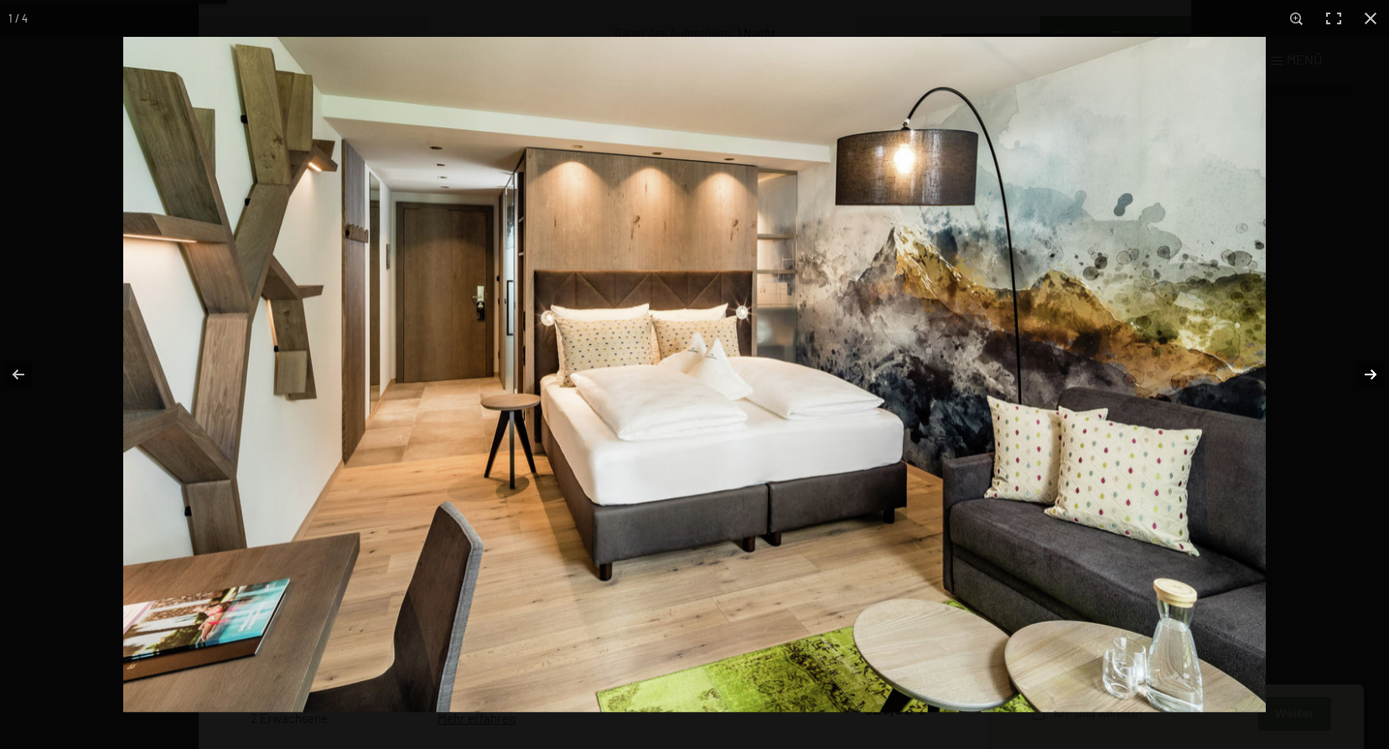
click at [1372, 373] on button "button" at bounding box center [1359, 375] width 59 height 84
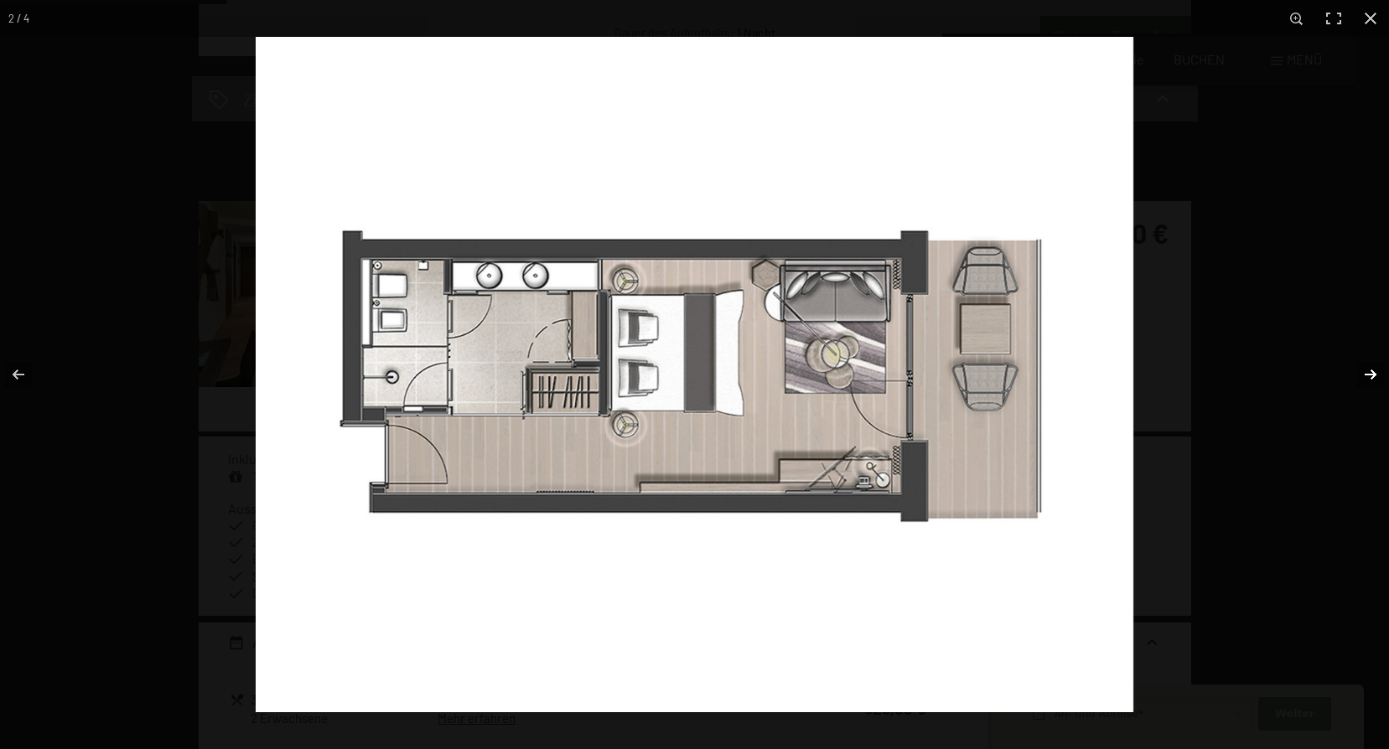
click at [1372, 373] on button "button" at bounding box center [1359, 375] width 59 height 84
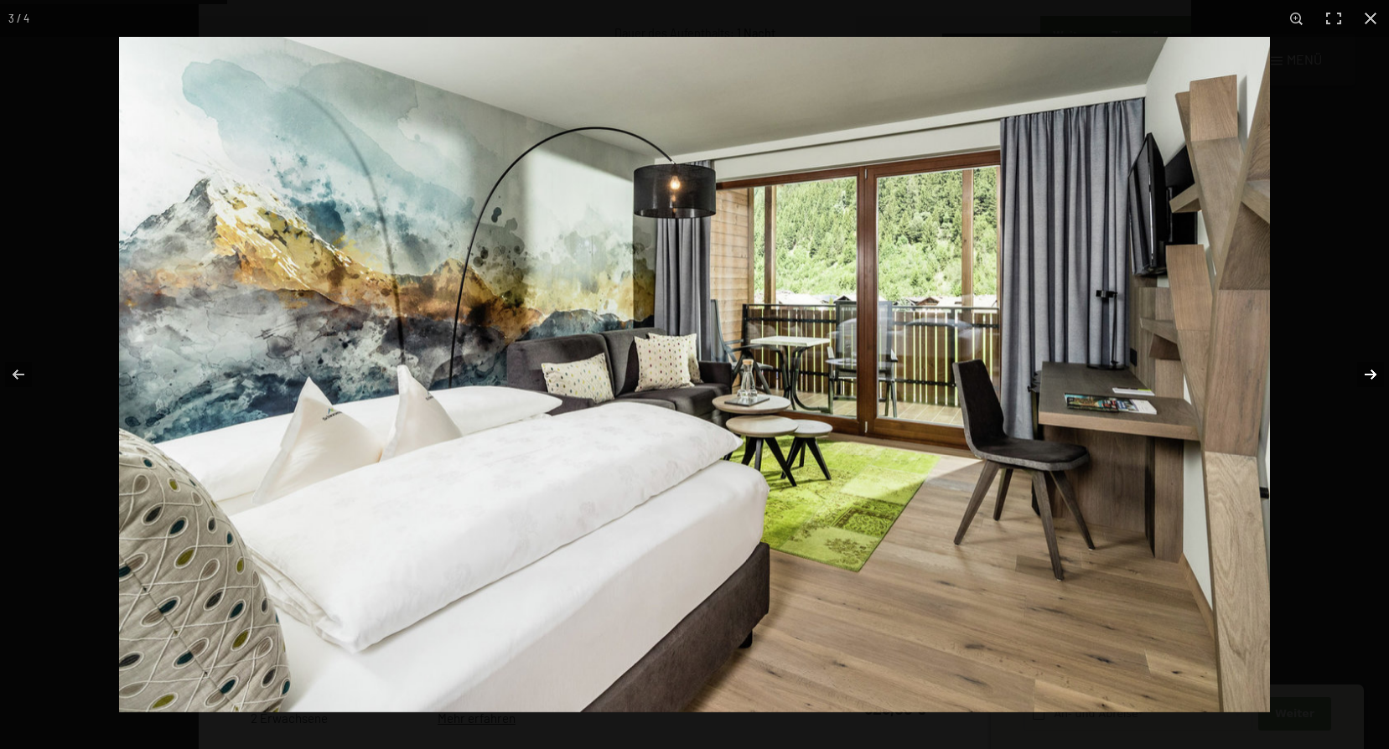
click at [1372, 373] on button "button" at bounding box center [1359, 375] width 59 height 84
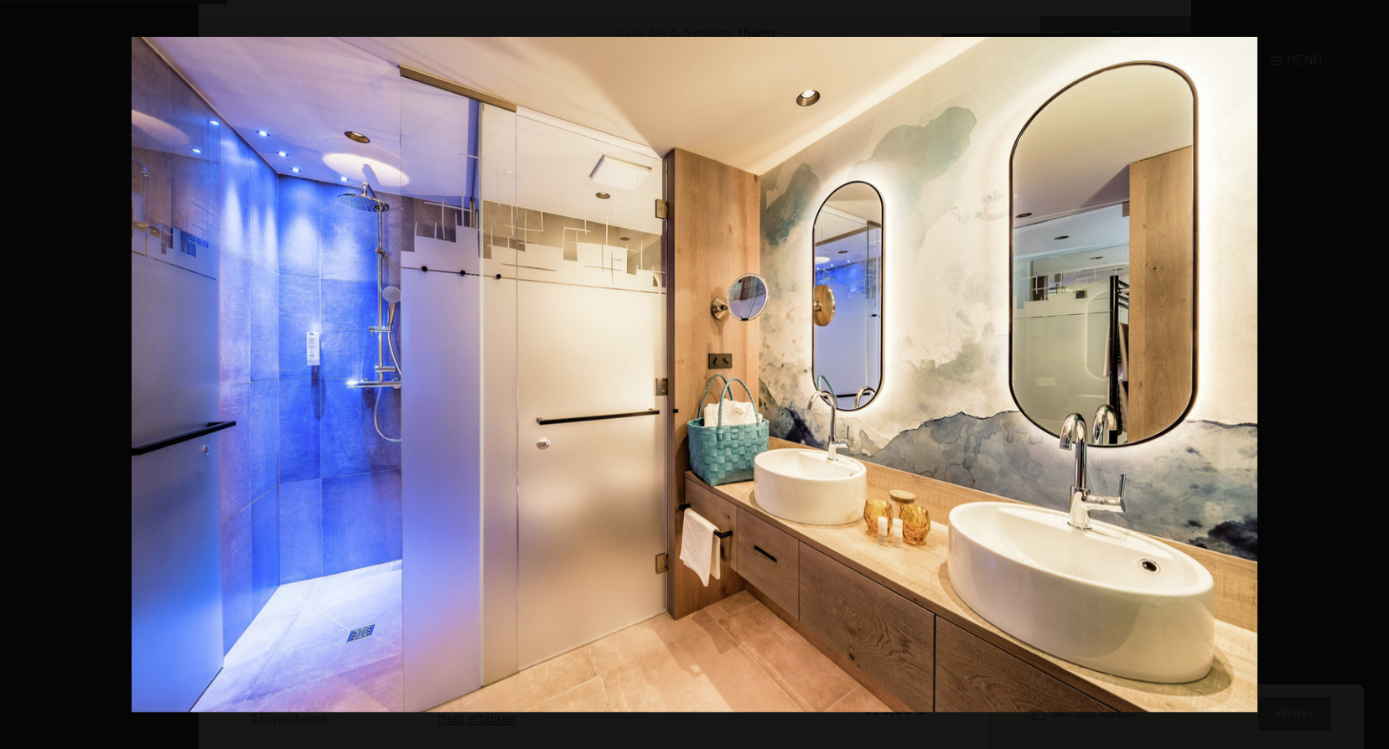
click at [1372, 373] on button "button" at bounding box center [1359, 375] width 59 height 84
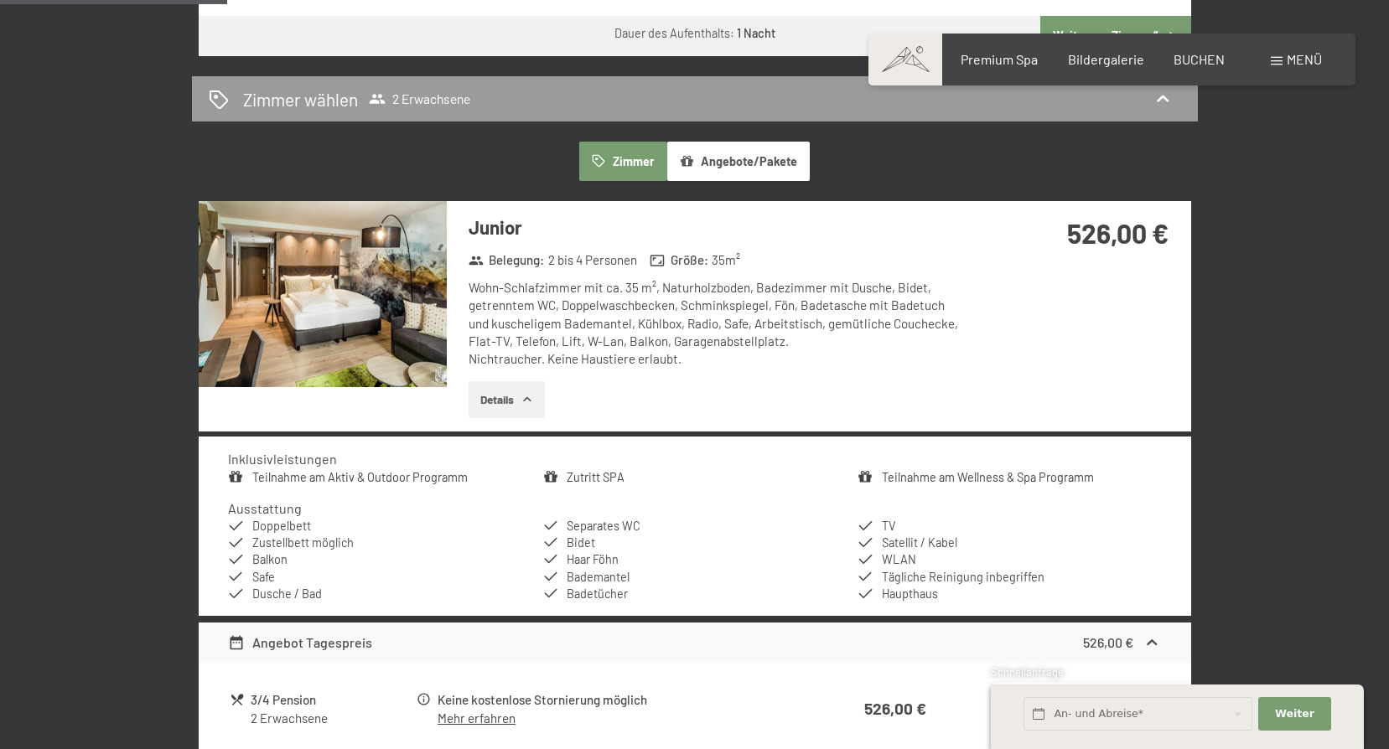
click at [0, 0] on button "button" at bounding box center [0, 0] width 0 height 0
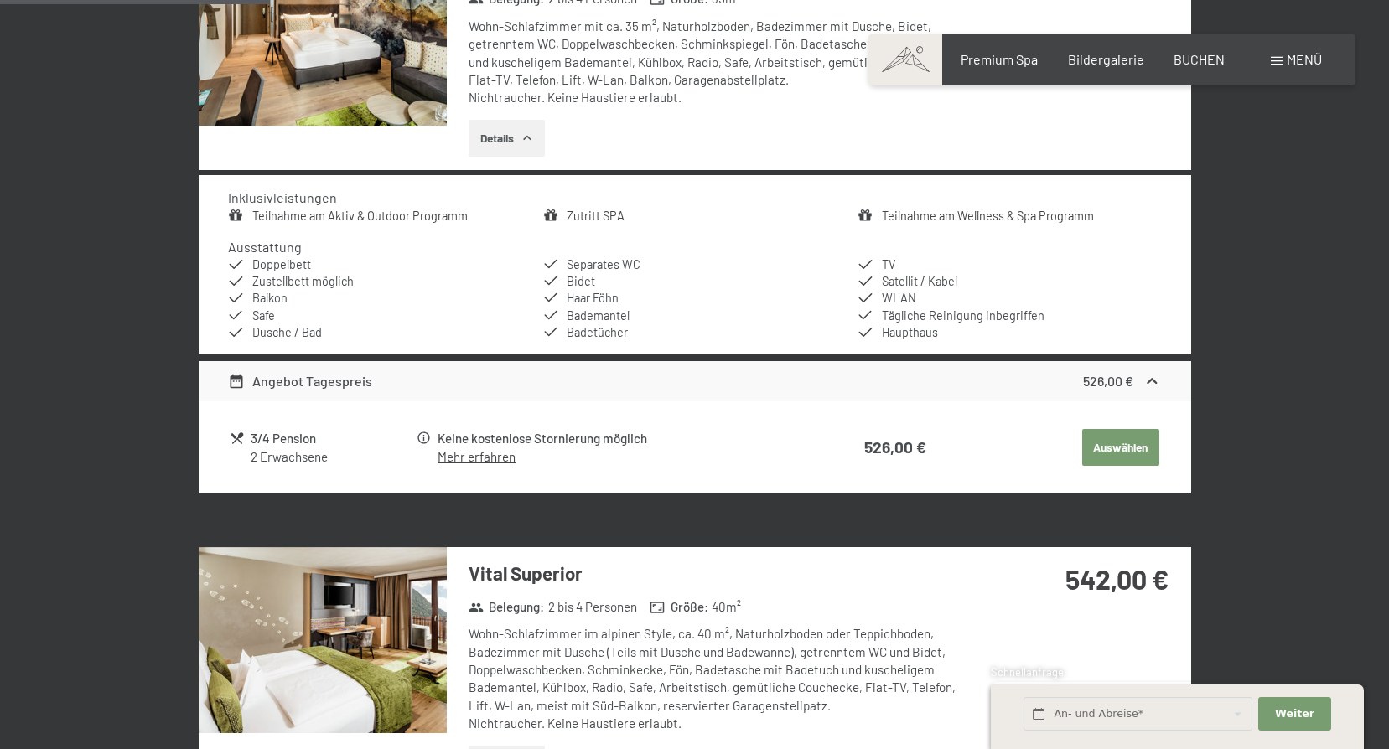
scroll to position [1257, 0]
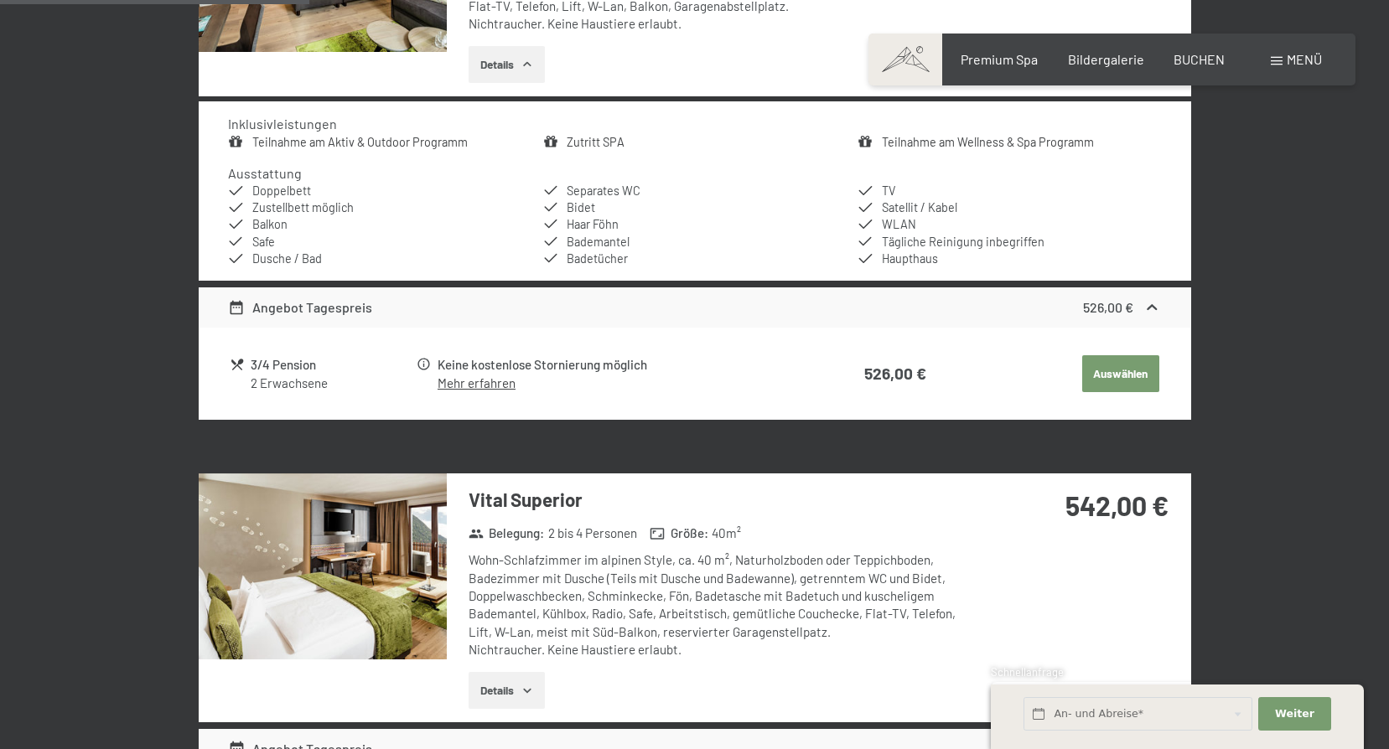
click at [470, 380] on link "Mehr erfahren" at bounding box center [477, 383] width 78 height 15
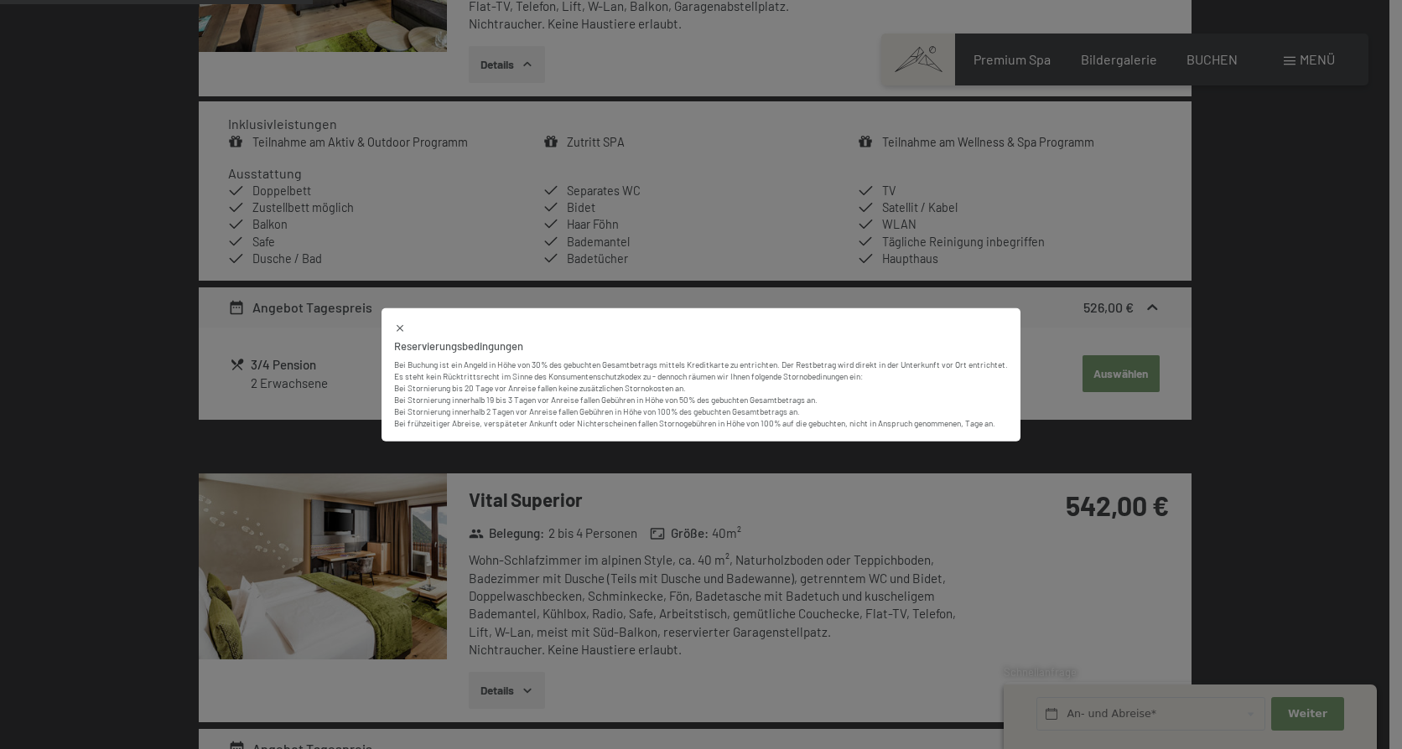
click at [1308, 308] on div "Reservierungsbedingungen Bei Buchung ist ein Angeld in Höhe von 30% des gebucht…" at bounding box center [701, 374] width 1402 height 749
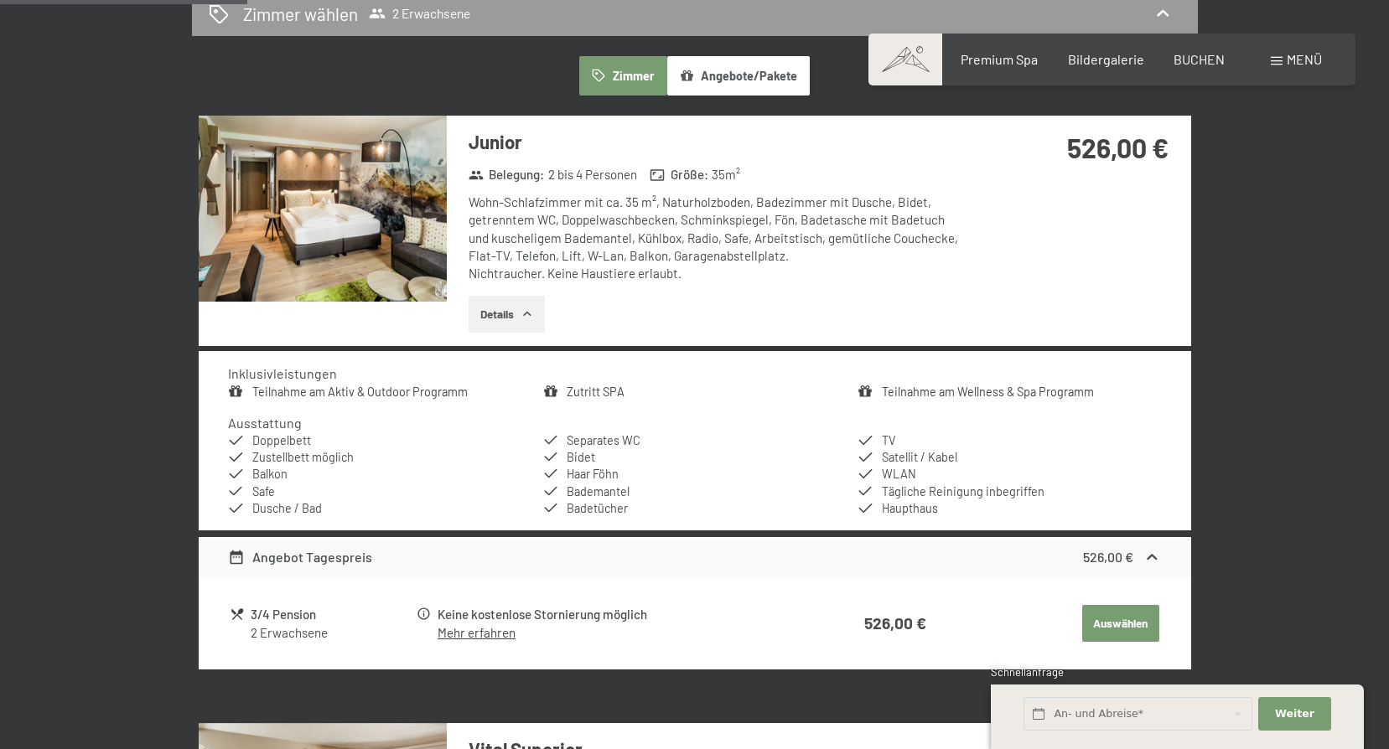
scroll to position [1006, 0]
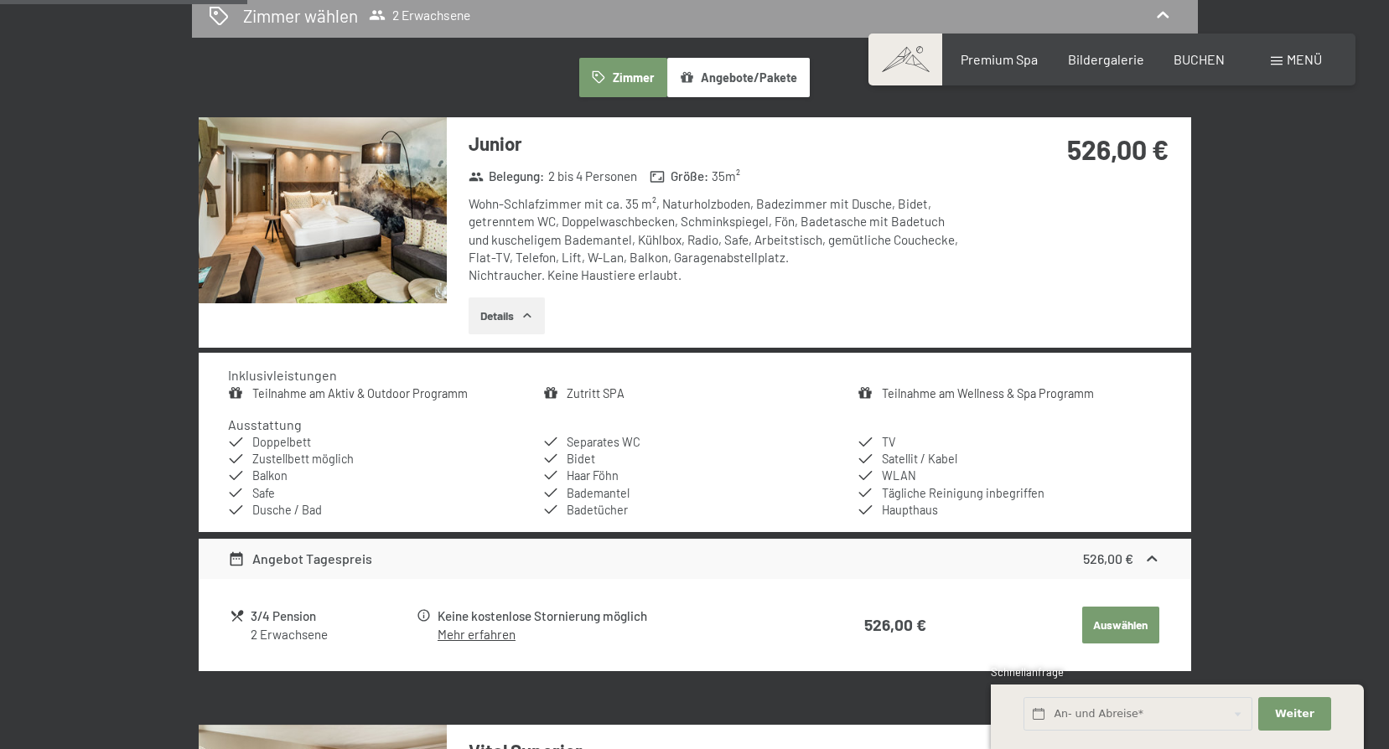
click at [728, 83] on button "Angebote/Pakete" at bounding box center [738, 77] width 143 height 39
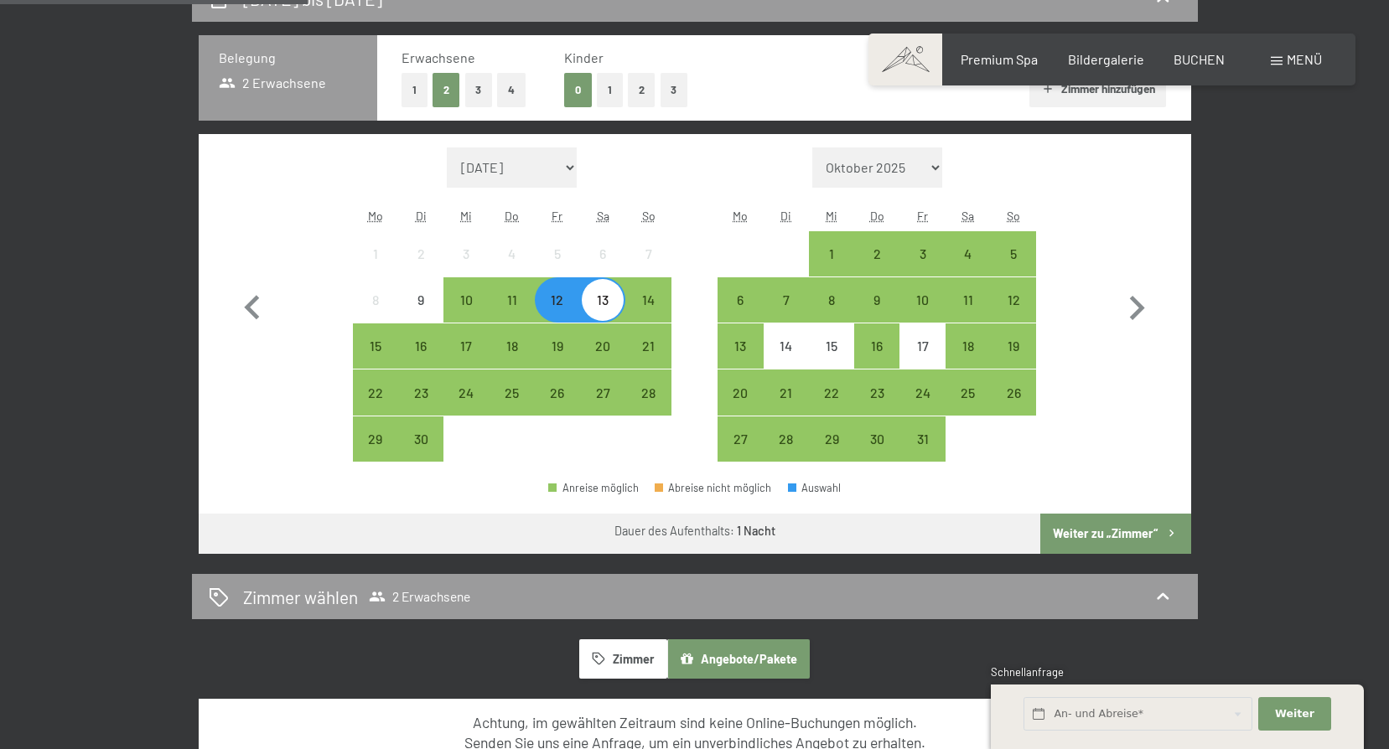
scroll to position [754, 0]
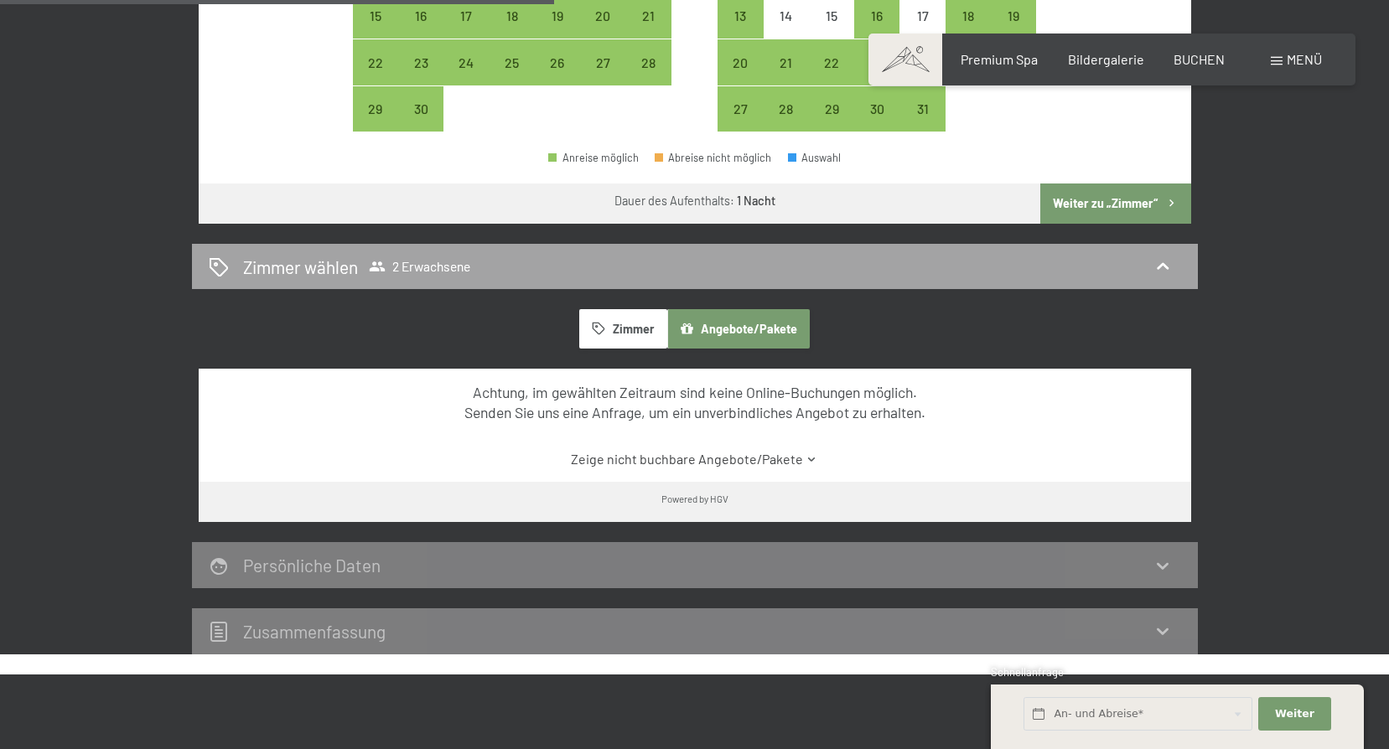
click at [433, 261] on span "2 Erwachsene" at bounding box center [419, 266] width 101 height 17
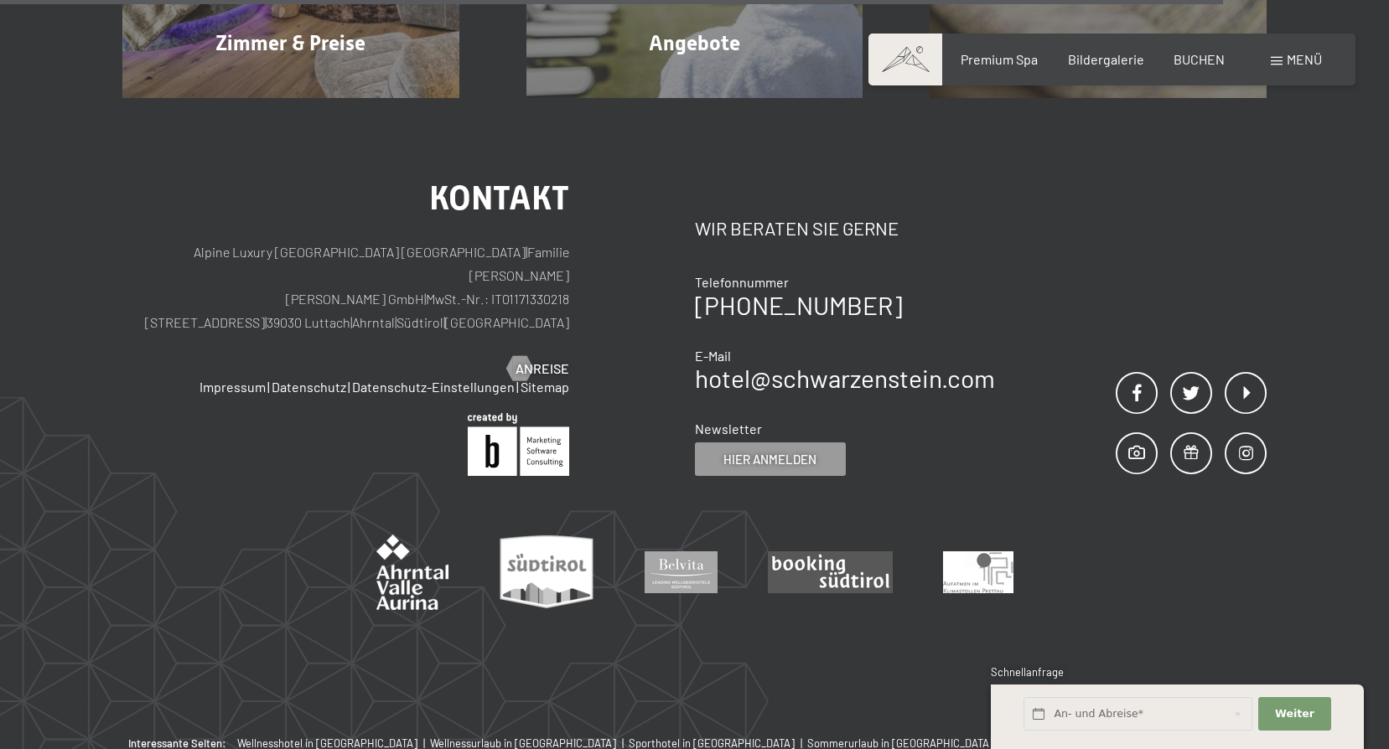
scroll to position [1127, 0]
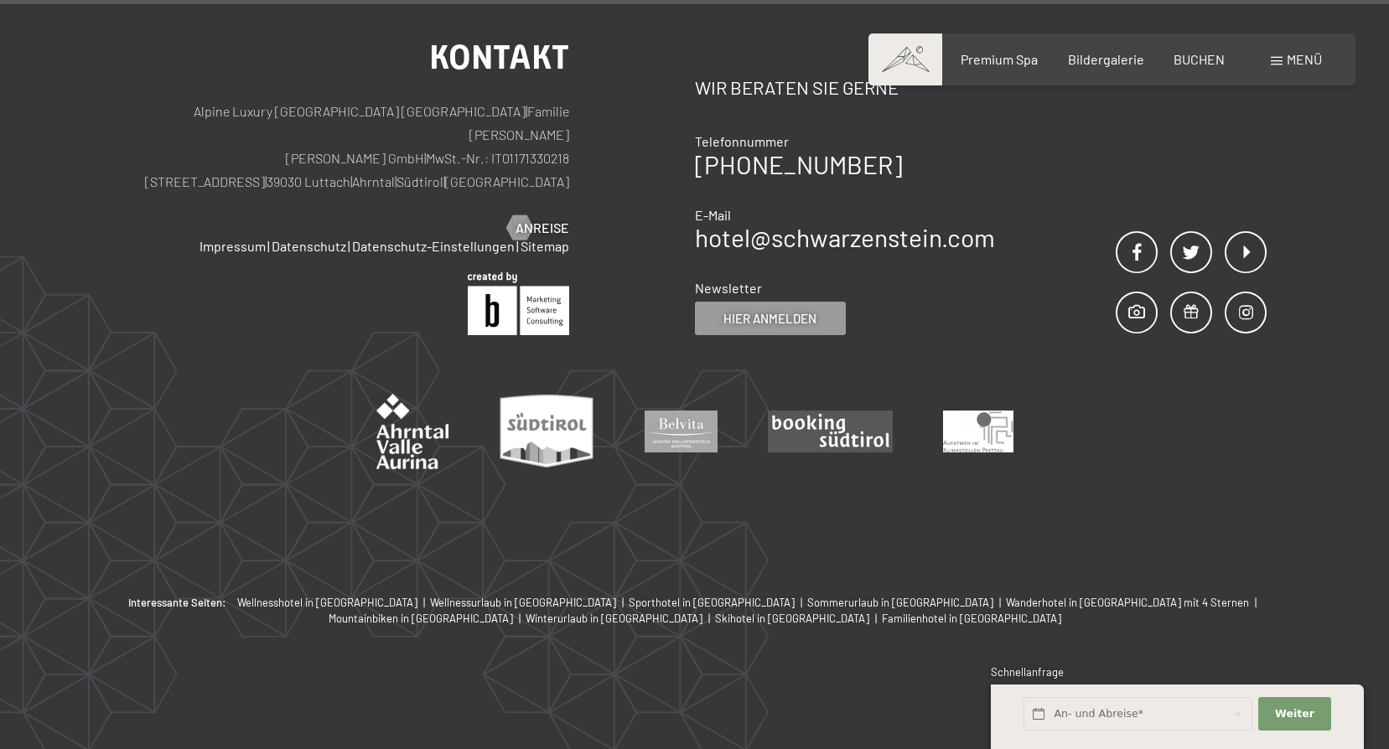
click at [1282, 63] on span at bounding box center [1277, 61] width 12 height 8
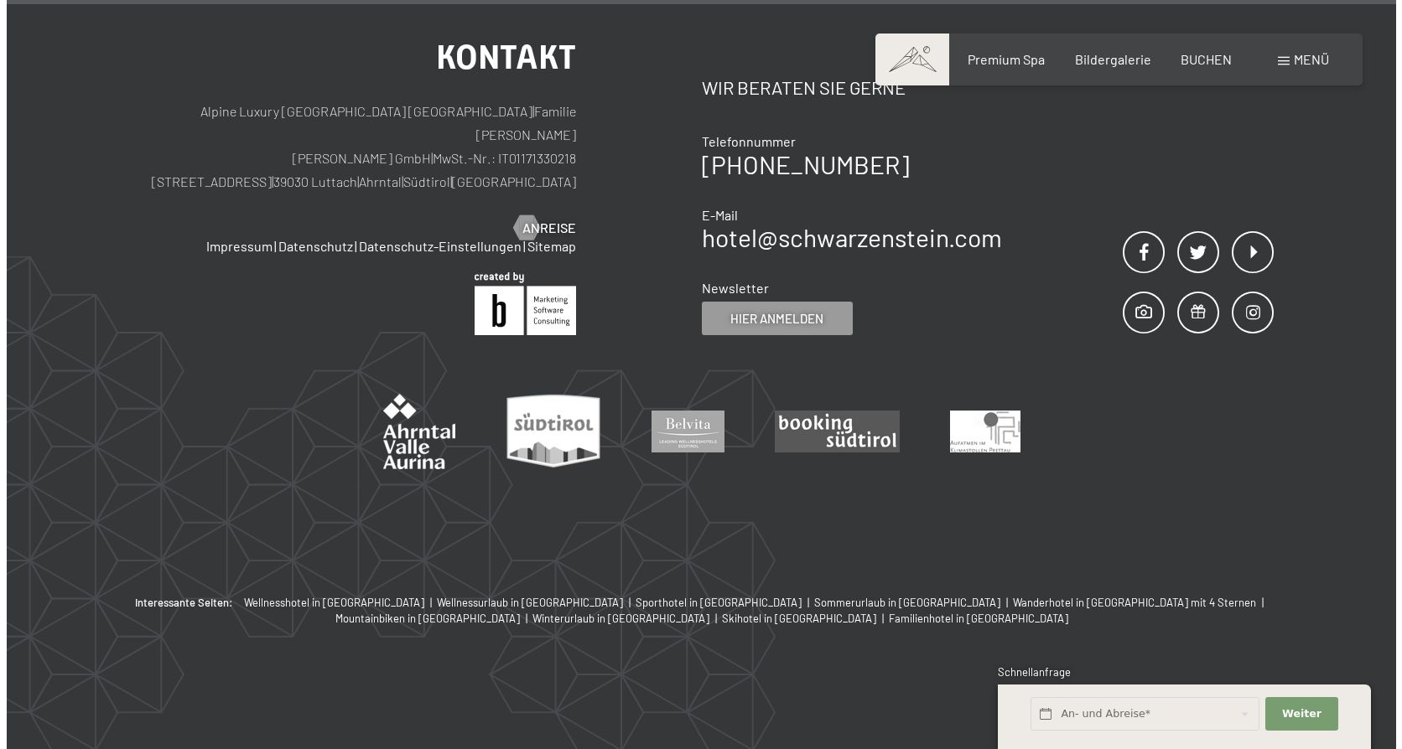
scroll to position [1112, 0]
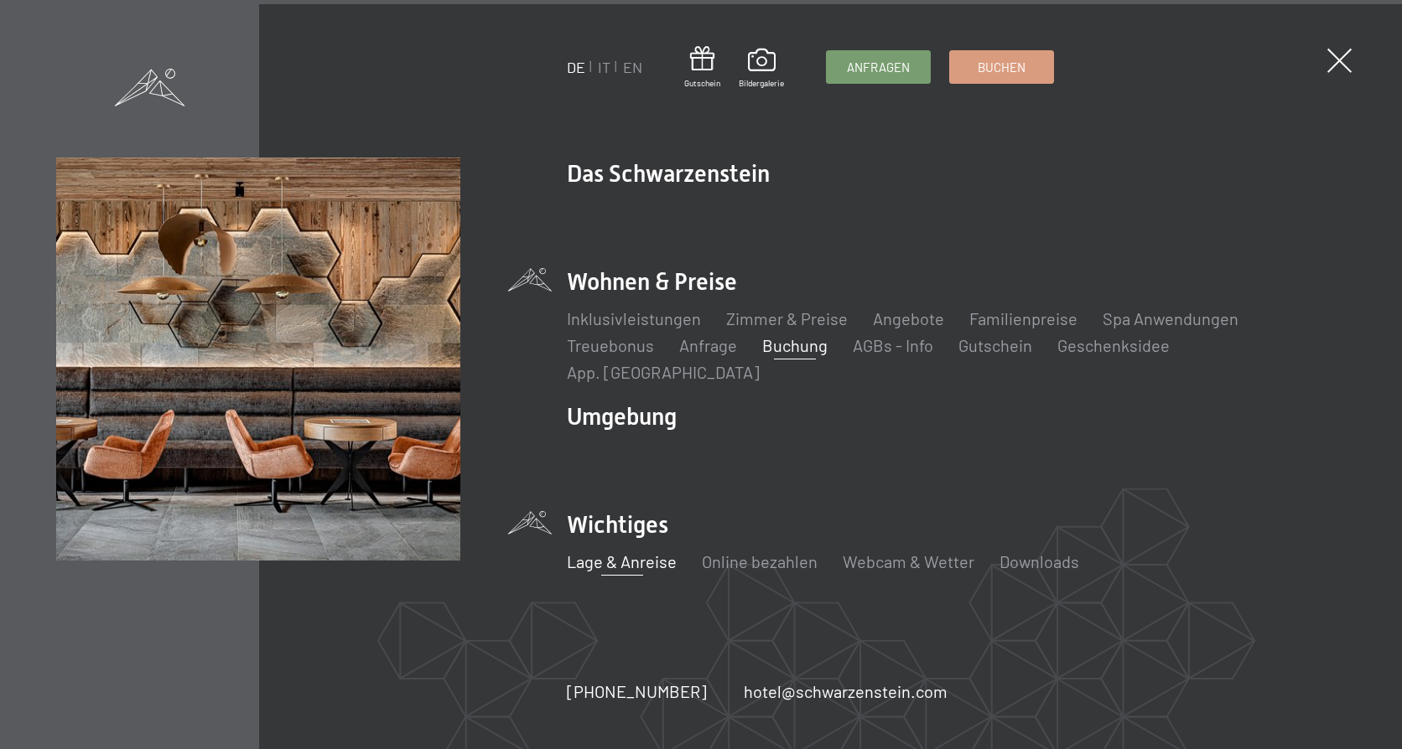
click at [659, 552] on link "Lage & Anreise" at bounding box center [622, 562] width 110 height 20
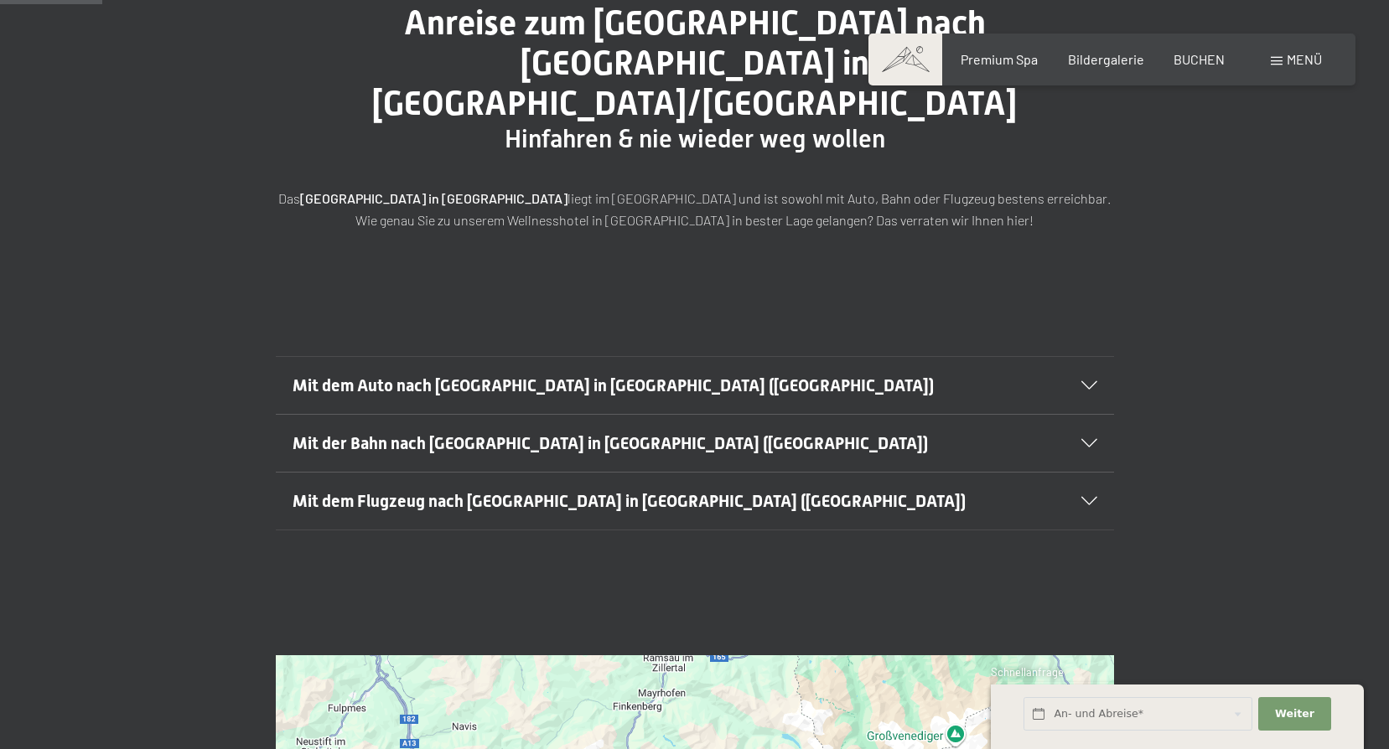
scroll to position [251, 0]
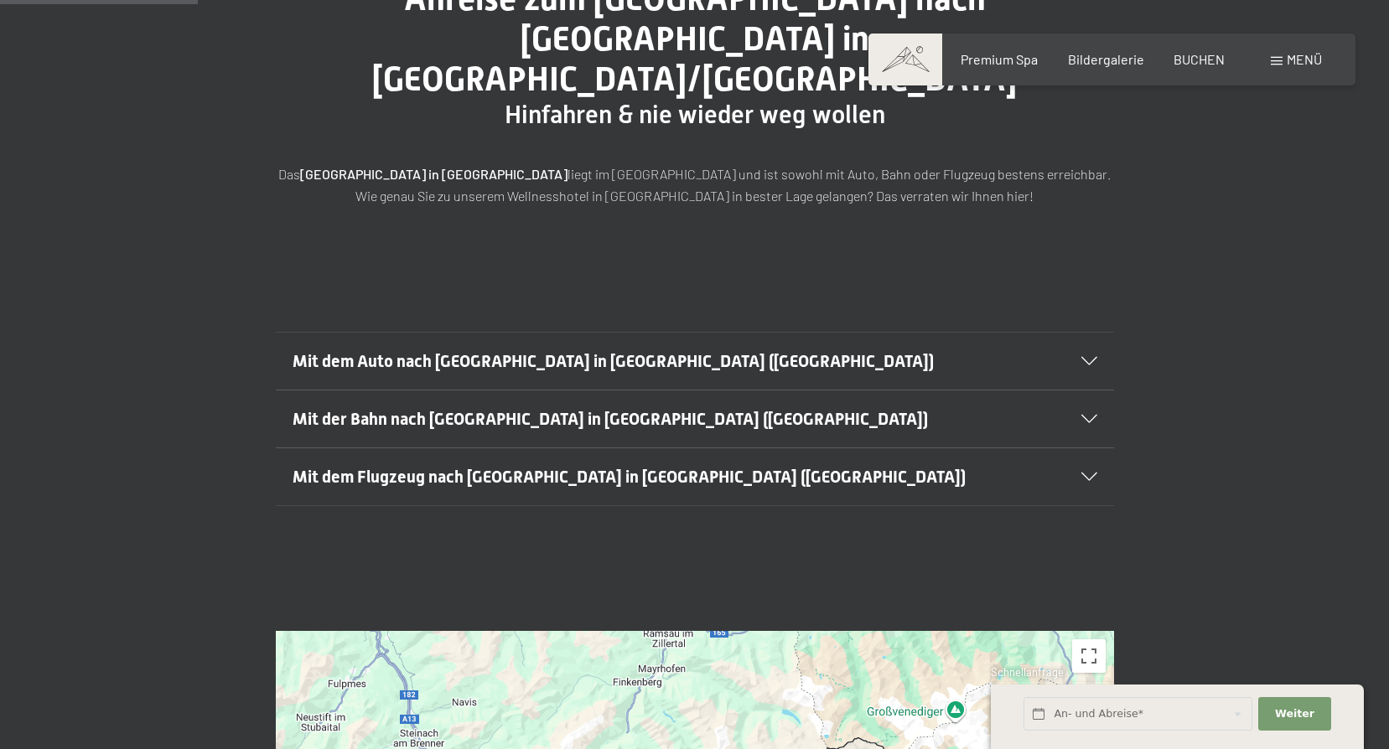
click at [521, 351] on span "Mit dem Auto nach Luttach in Südtirol (Italien)" at bounding box center [613, 361] width 641 height 20
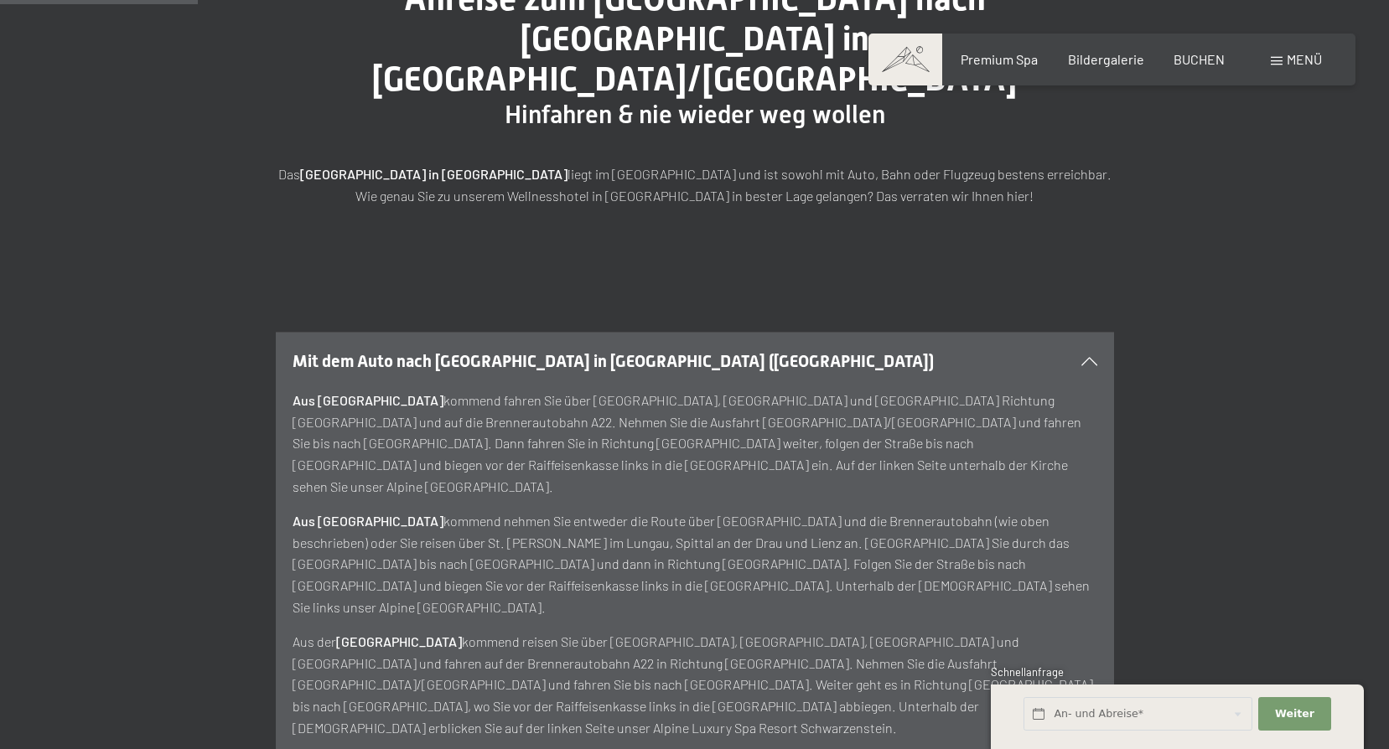
click at [521, 351] on span "Mit dem Auto nach Luttach in Südtirol (Italien)" at bounding box center [613, 361] width 641 height 20
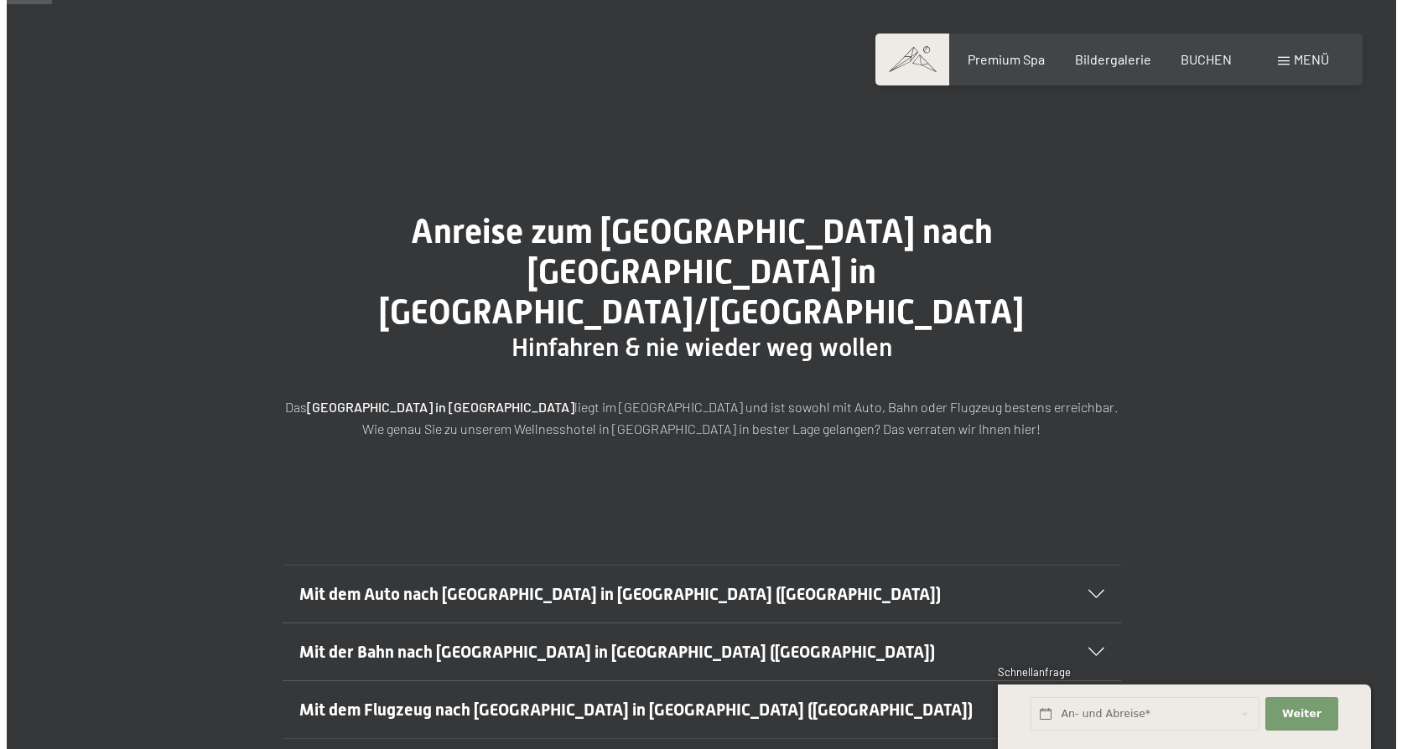
scroll to position [0, 0]
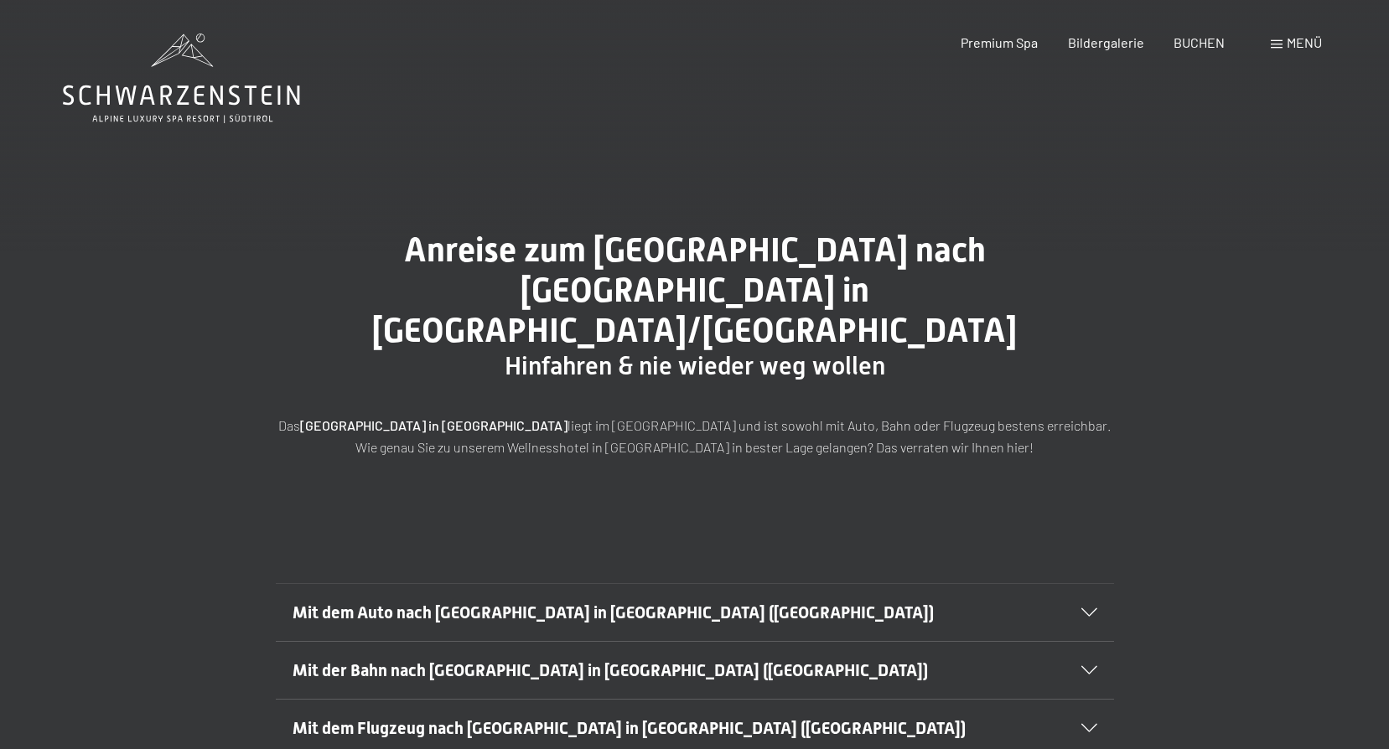
click at [1310, 41] on span "Menü" at bounding box center [1304, 42] width 35 height 16
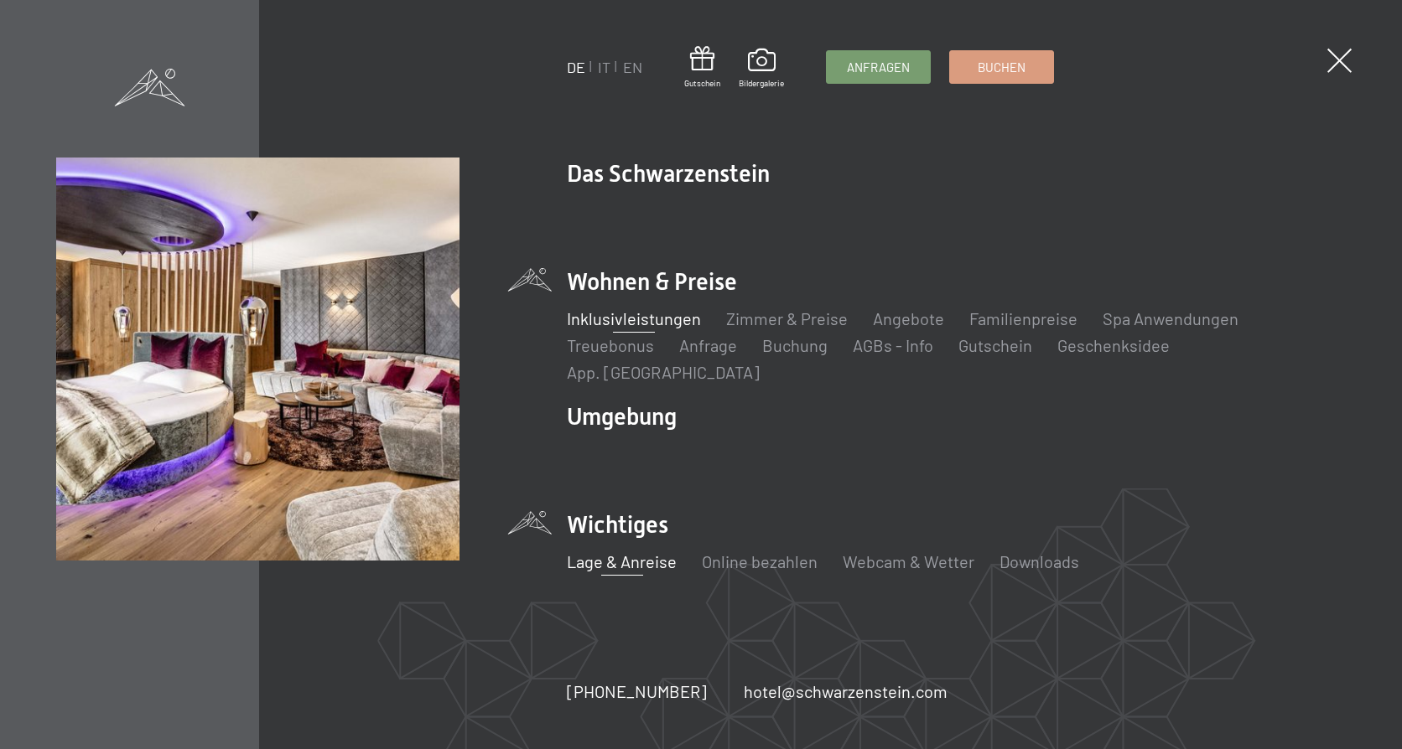
click at [660, 324] on link "Inklusivleistungen" at bounding box center [634, 318] width 134 height 20
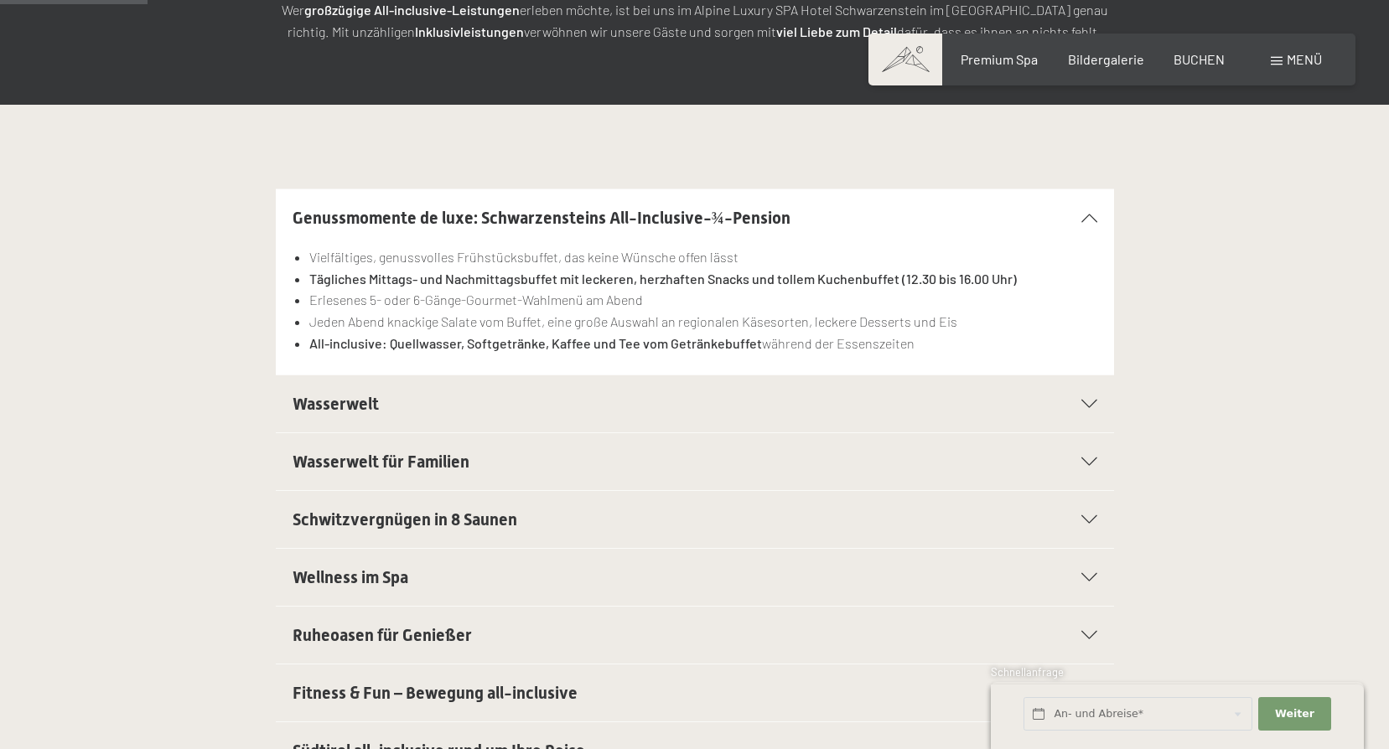
click at [387, 408] on h2 "Wasserwelt" at bounding box center [655, 403] width 724 height 23
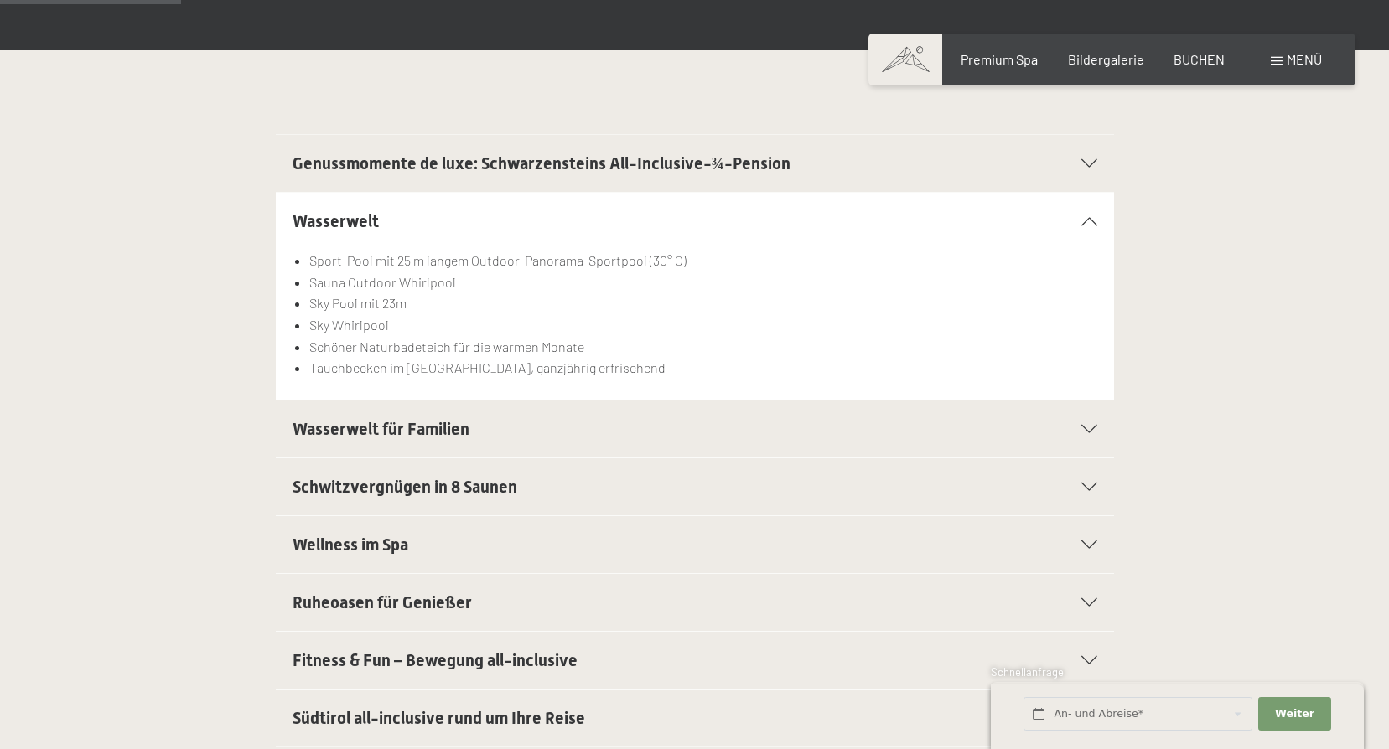
scroll to position [419, 0]
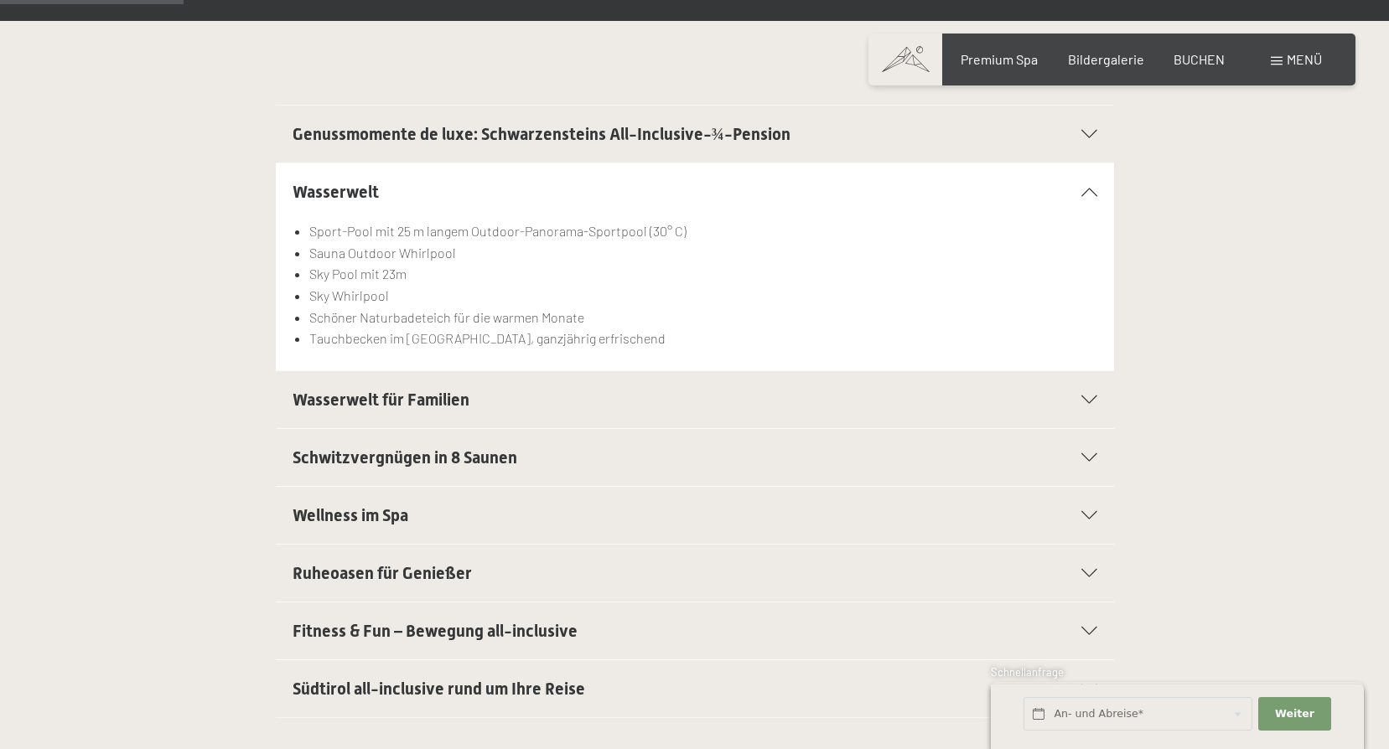
click at [426, 452] on span "Schwitzvergnügen in 8 Saunen" at bounding box center [405, 458] width 225 height 20
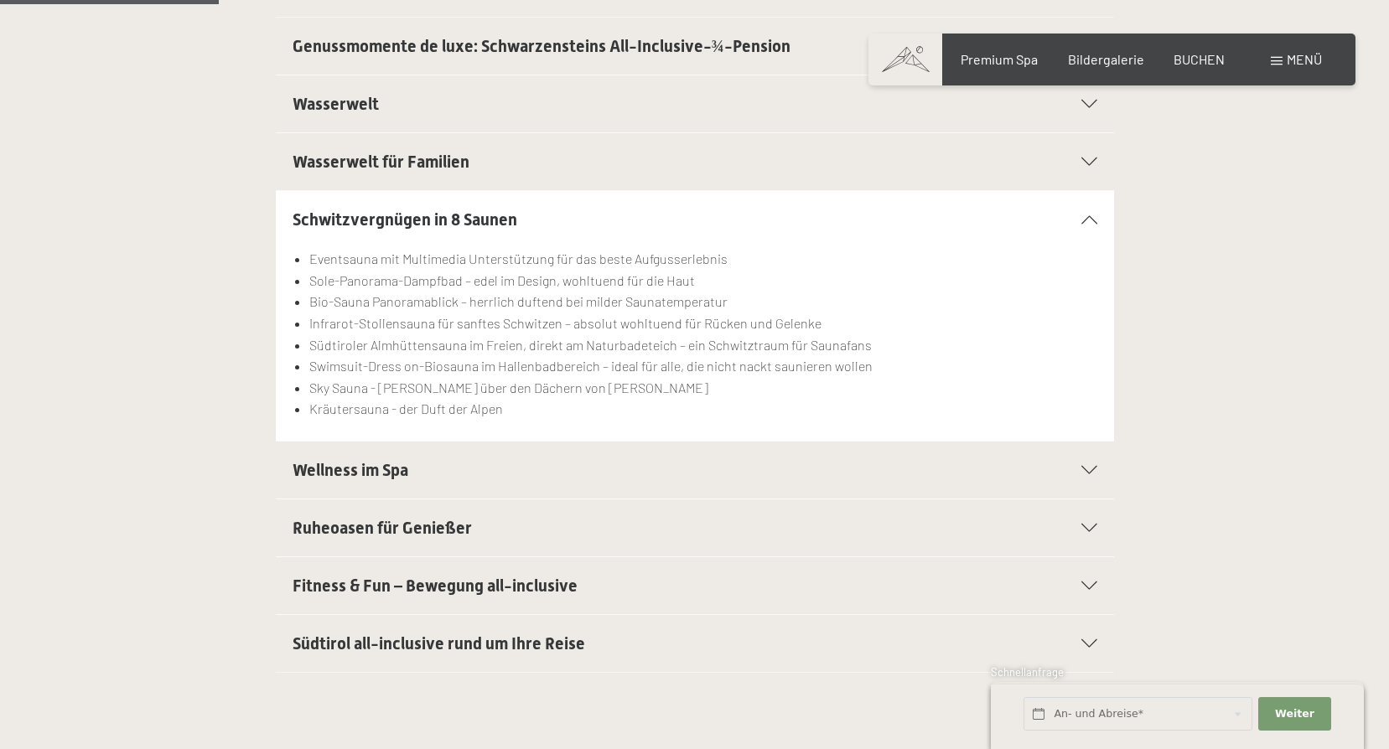
scroll to position [587, 0]
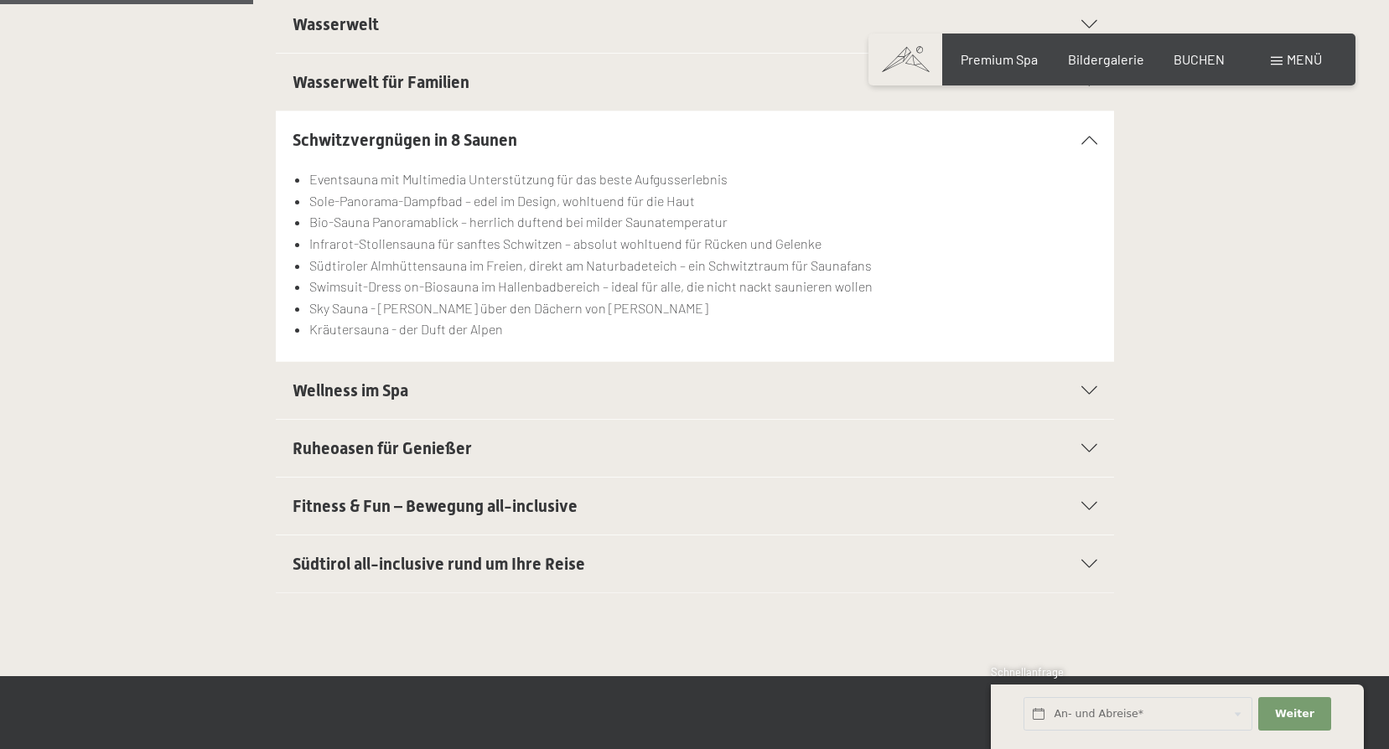
click at [371, 394] on span "Wellness im Spa" at bounding box center [351, 391] width 116 height 20
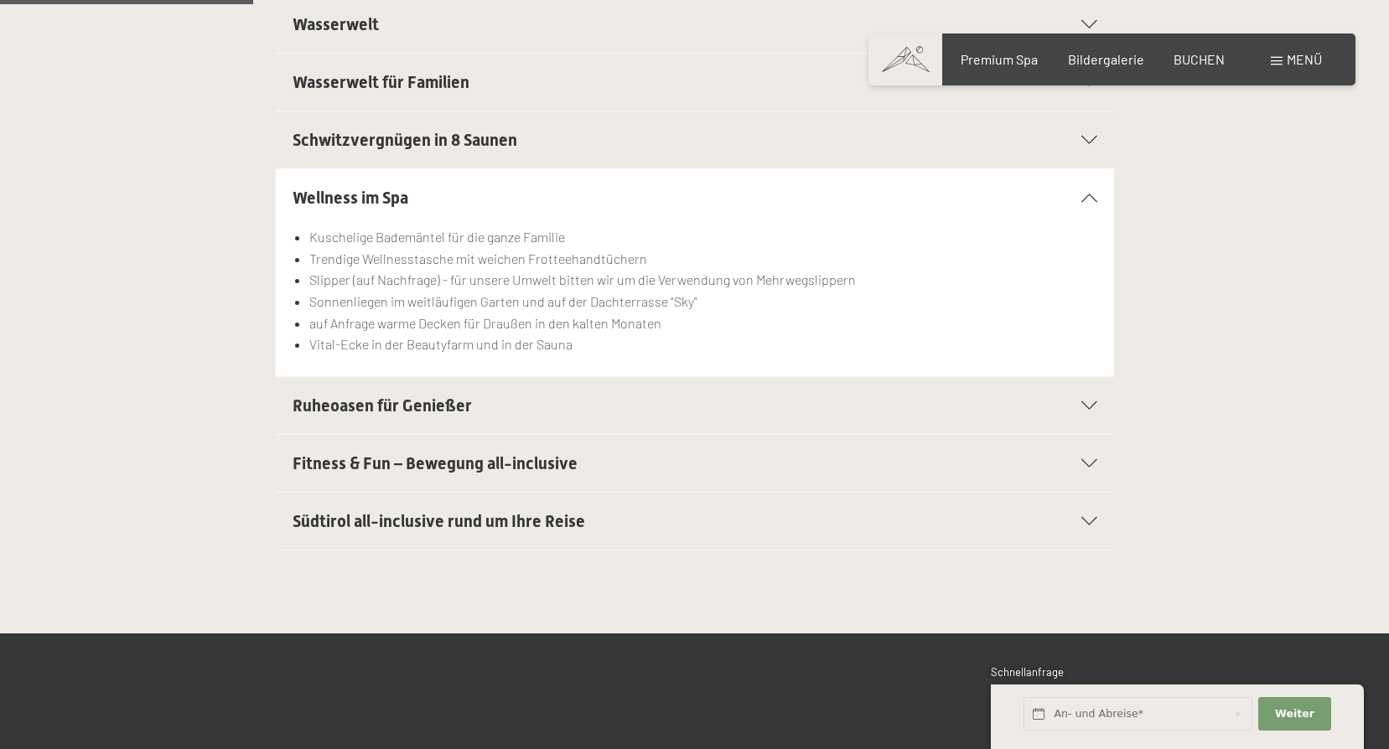
click at [438, 519] on span "Südtirol all-inclusive rund um Ihre Reise" at bounding box center [439, 521] width 293 height 20
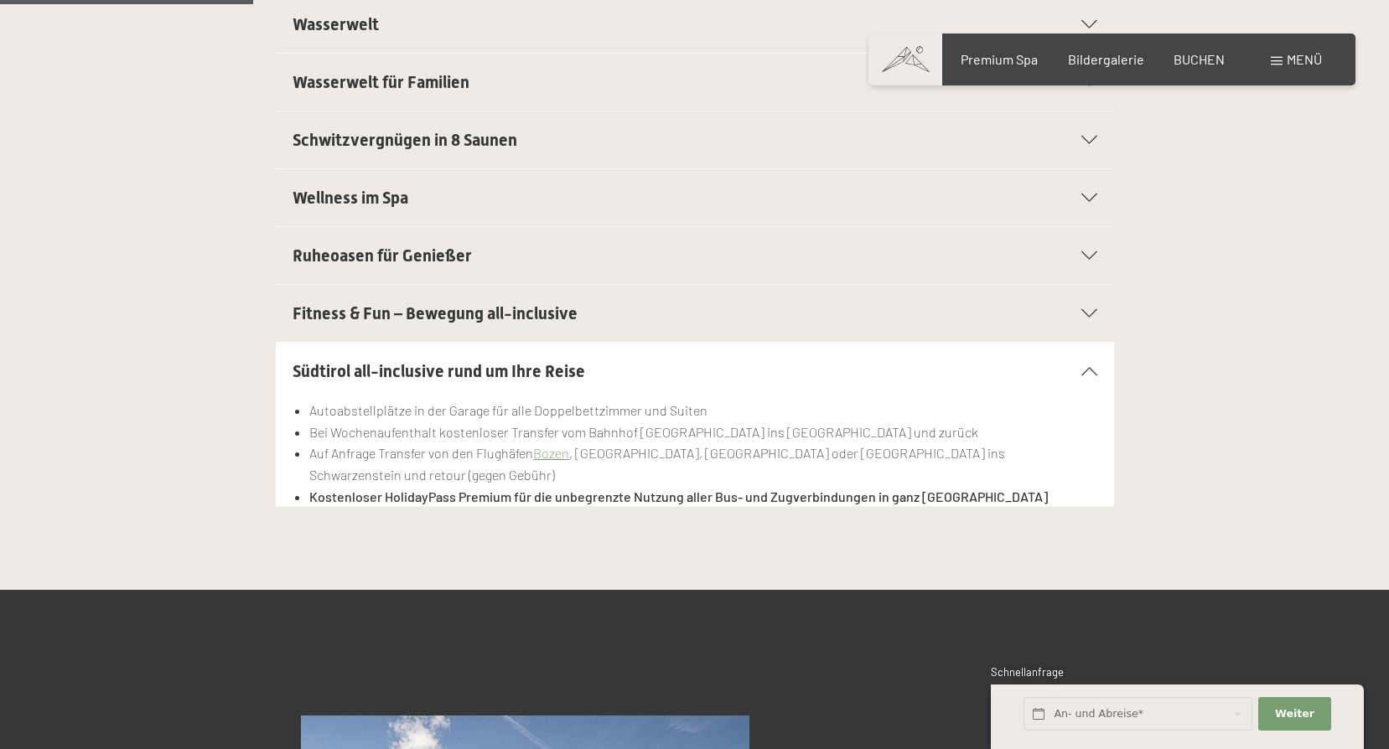
click at [464, 318] on span "Fitness & Fun – Bewegung all-inclusive" at bounding box center [435, 313] width 285 height 20
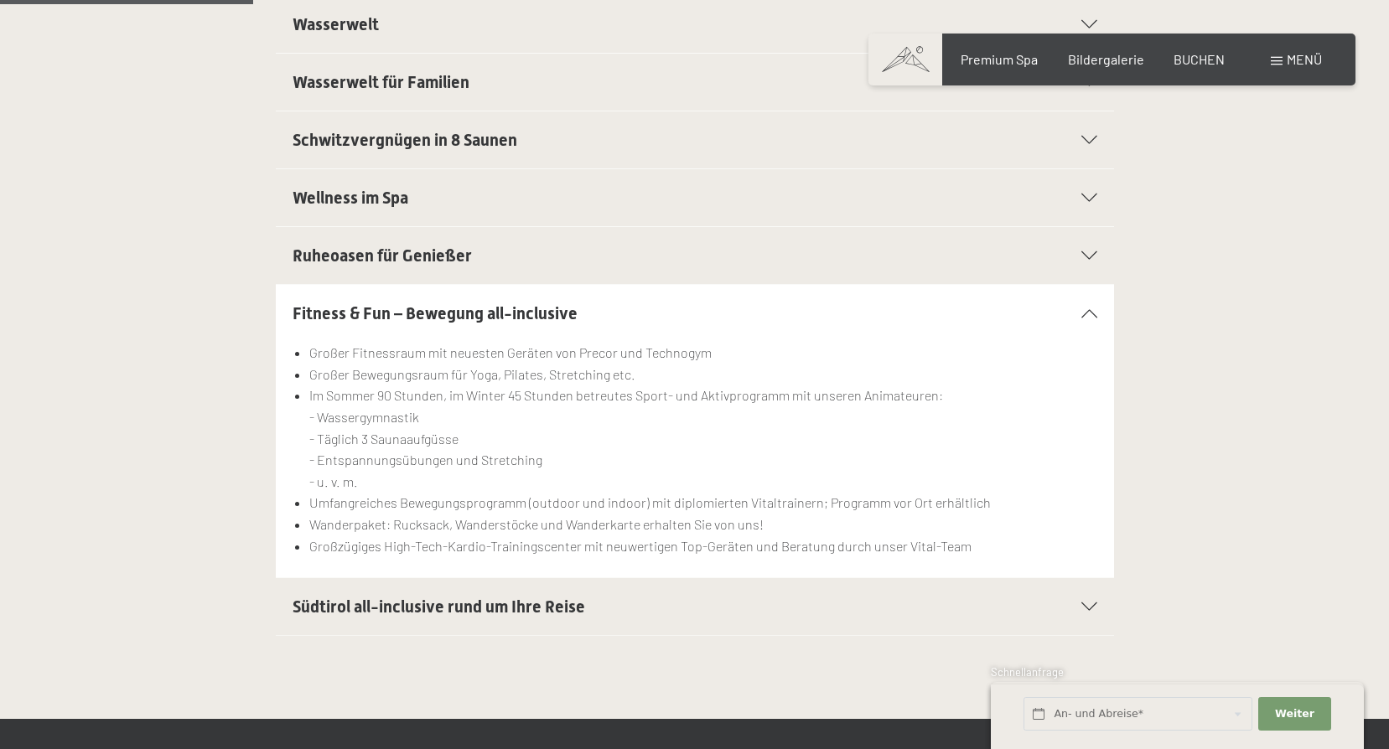
click at [422, 255] on span "Ruheoasen für Genießer" at bounding box center [382, 256] width 179 height 20
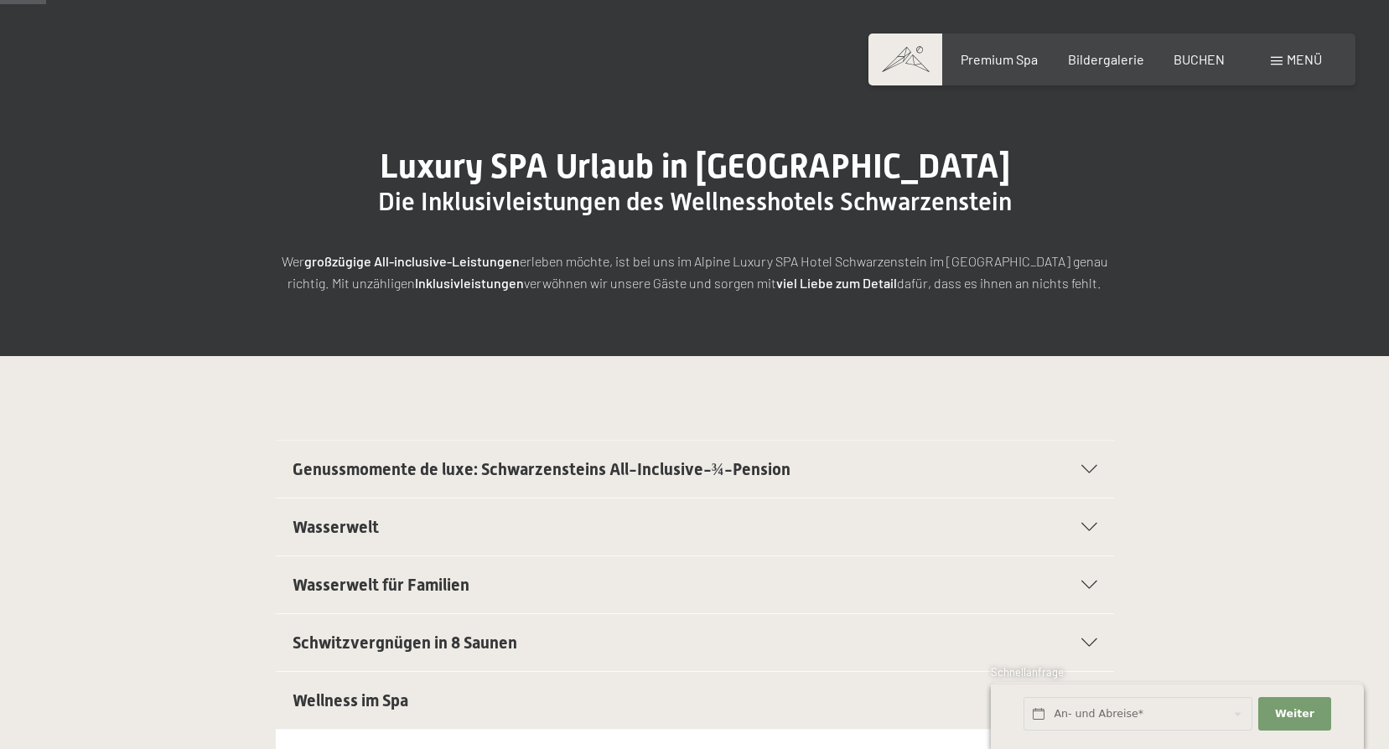
scroll to position [335, 0]
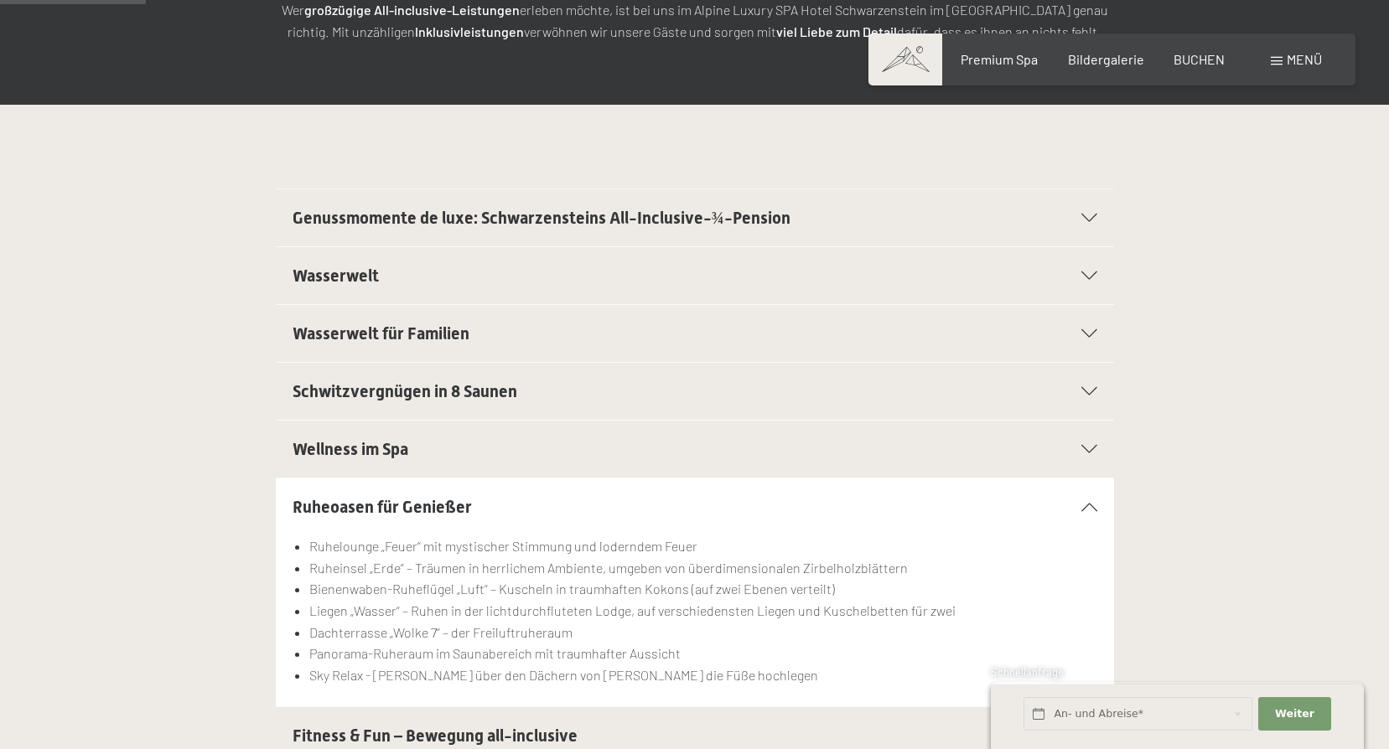
click at [640, 216] on span "Genussmomente de luxe: Schwarzensteins All-Inclusive-¾-Pension" at bounding box center [542, 218] width 498 height 20
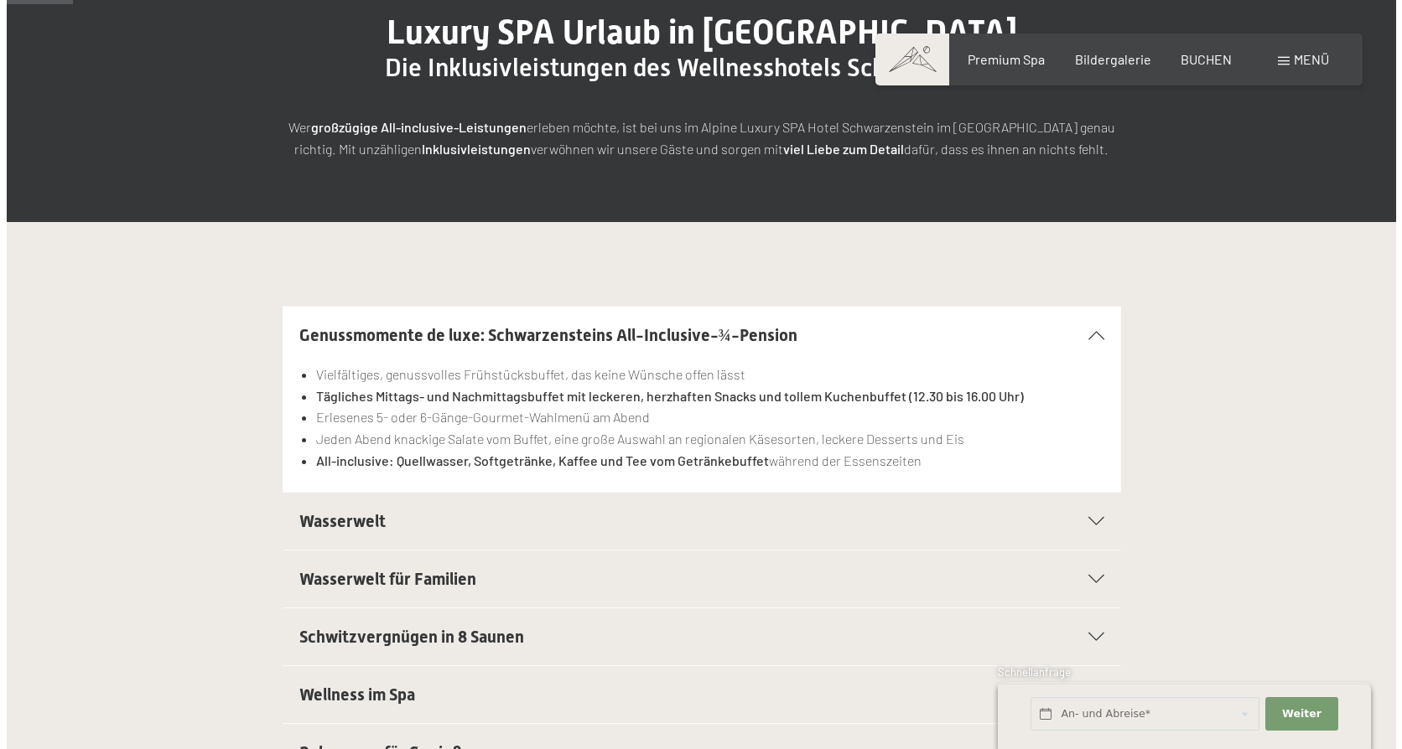
scroll to position [0, 0]
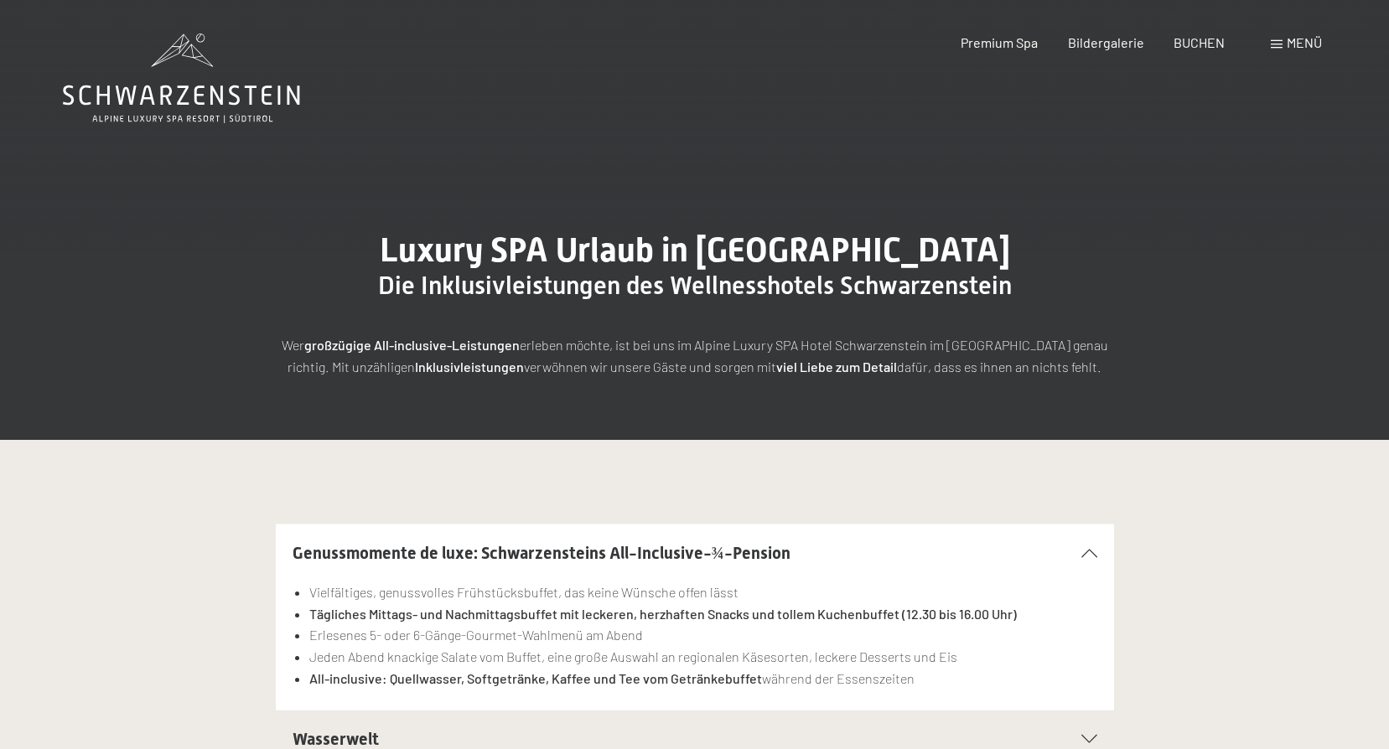
click at [1287, 46] on span "Menü" at bounding box center [1304, 42] width 35 height 16
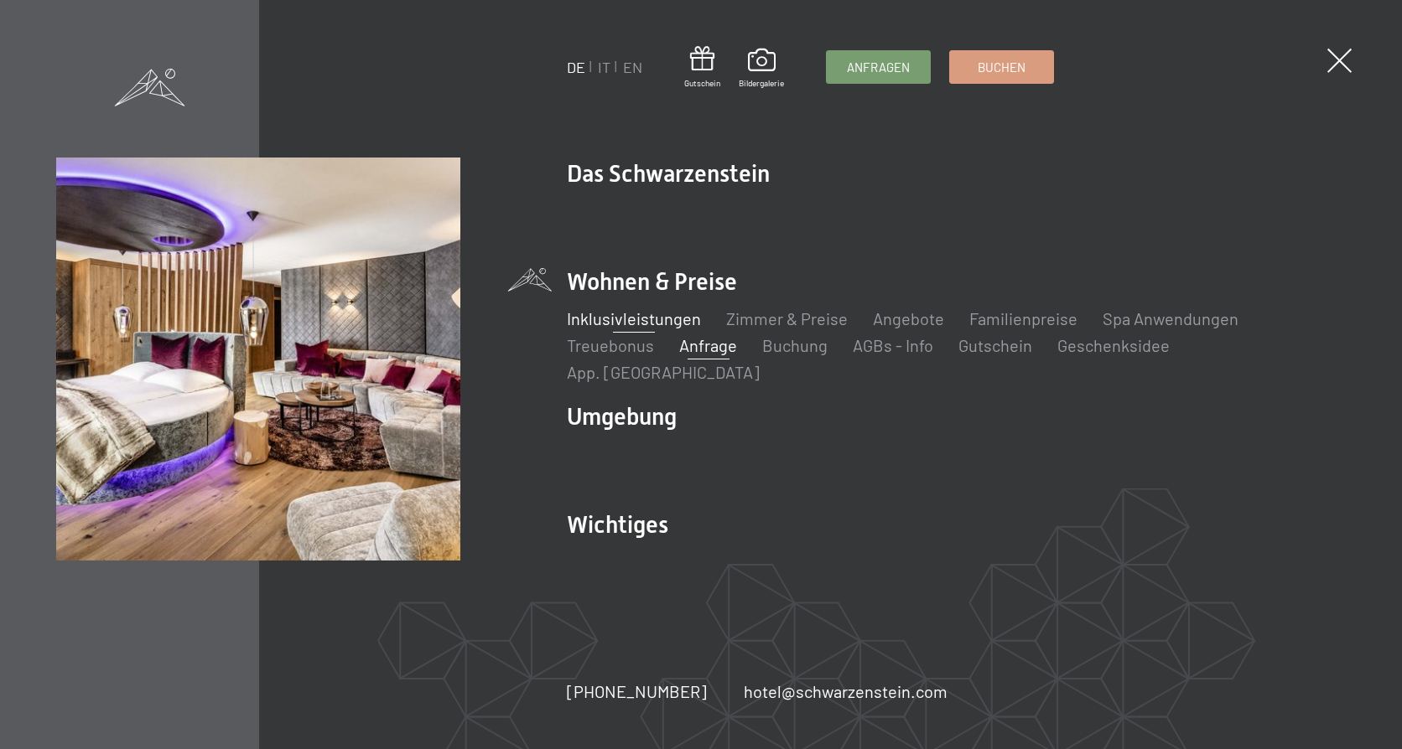
click at [721, 355] on link "Anfrage" at bounding box center [708, 345] width 58 height 20
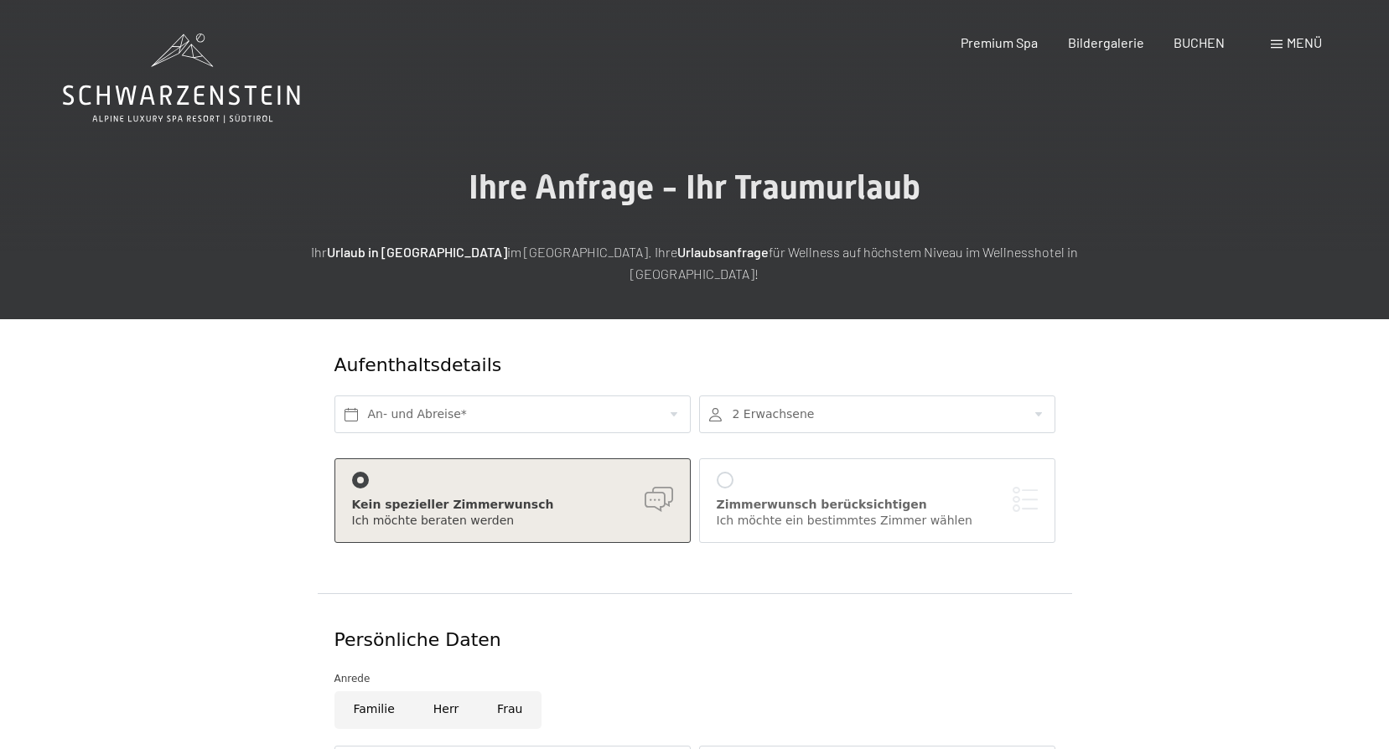
click at [1298, 46] on span "Menü" at bounding box center [1304, 42] width 35 height 16
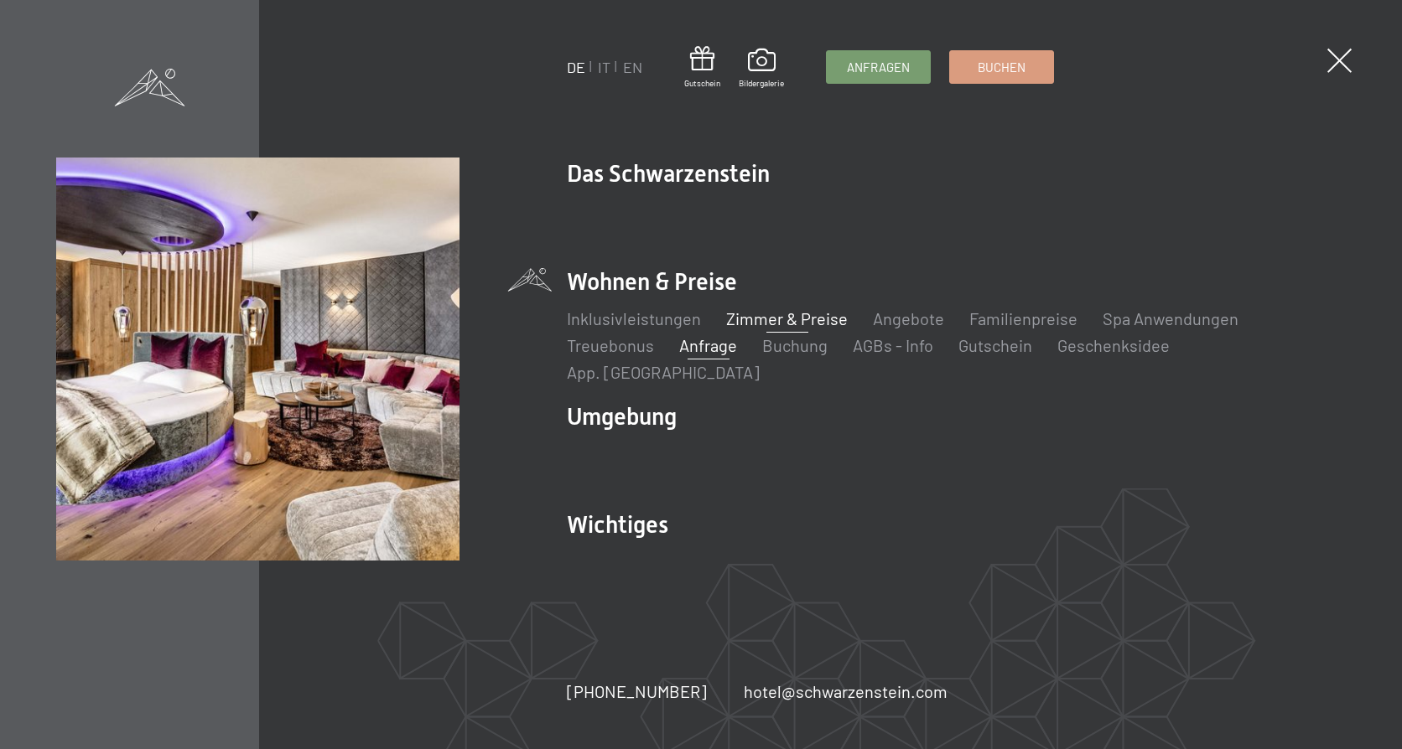
click at [811, 329] on link "Zimmer & Preise" at bounding box center [787, 318] width 122 height 20
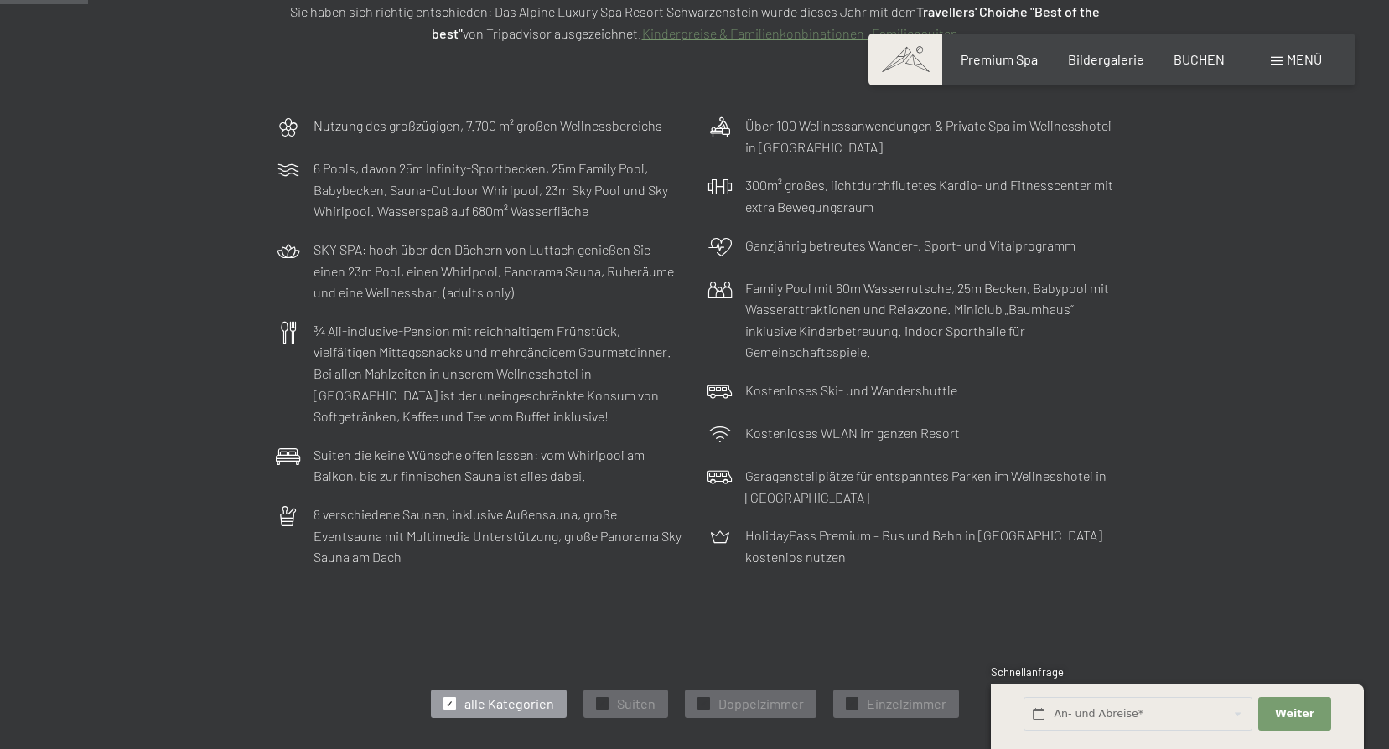
scroll to position [168, 0]
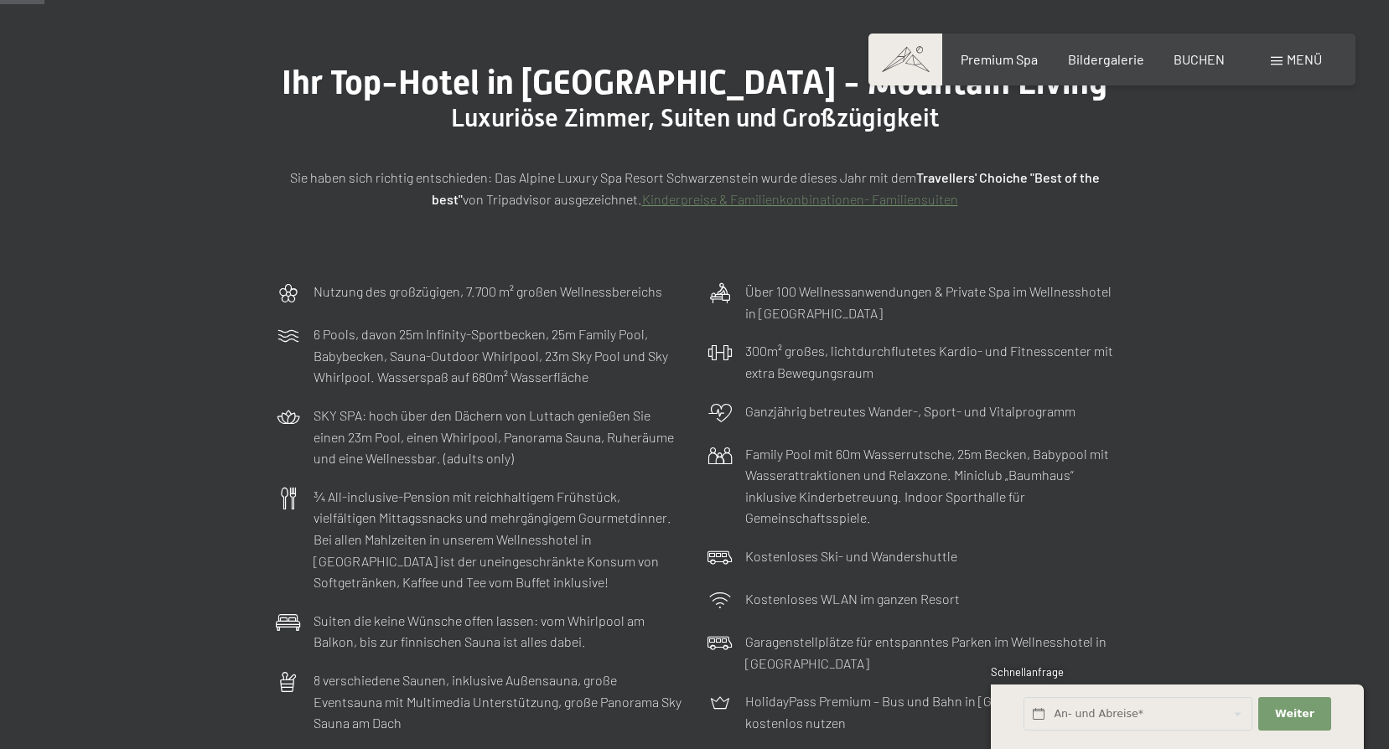
click at [1291, 51] on span "Menü" at bounding box center [1304, 59] width 35 height 16
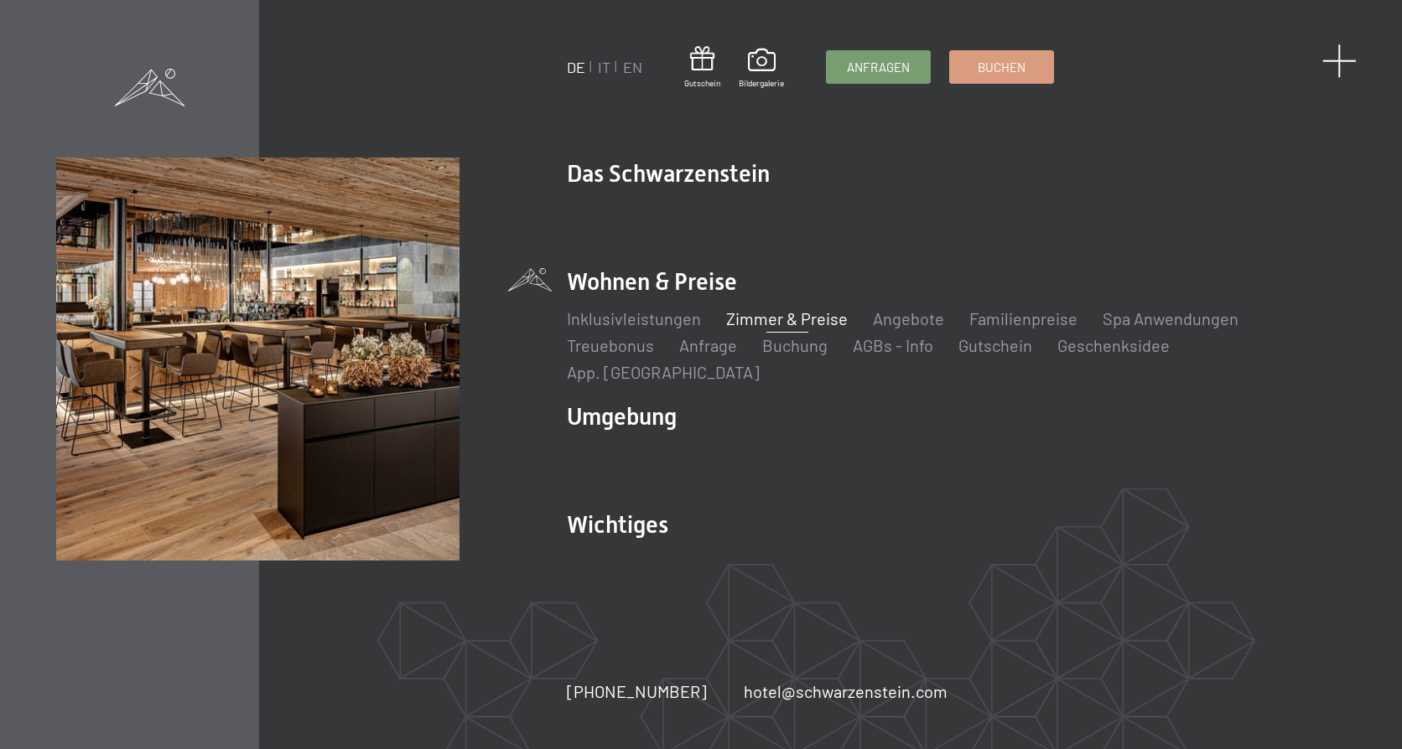
click at [1342, 60] on span at bounding box center [1339, 61] width 34 height 34
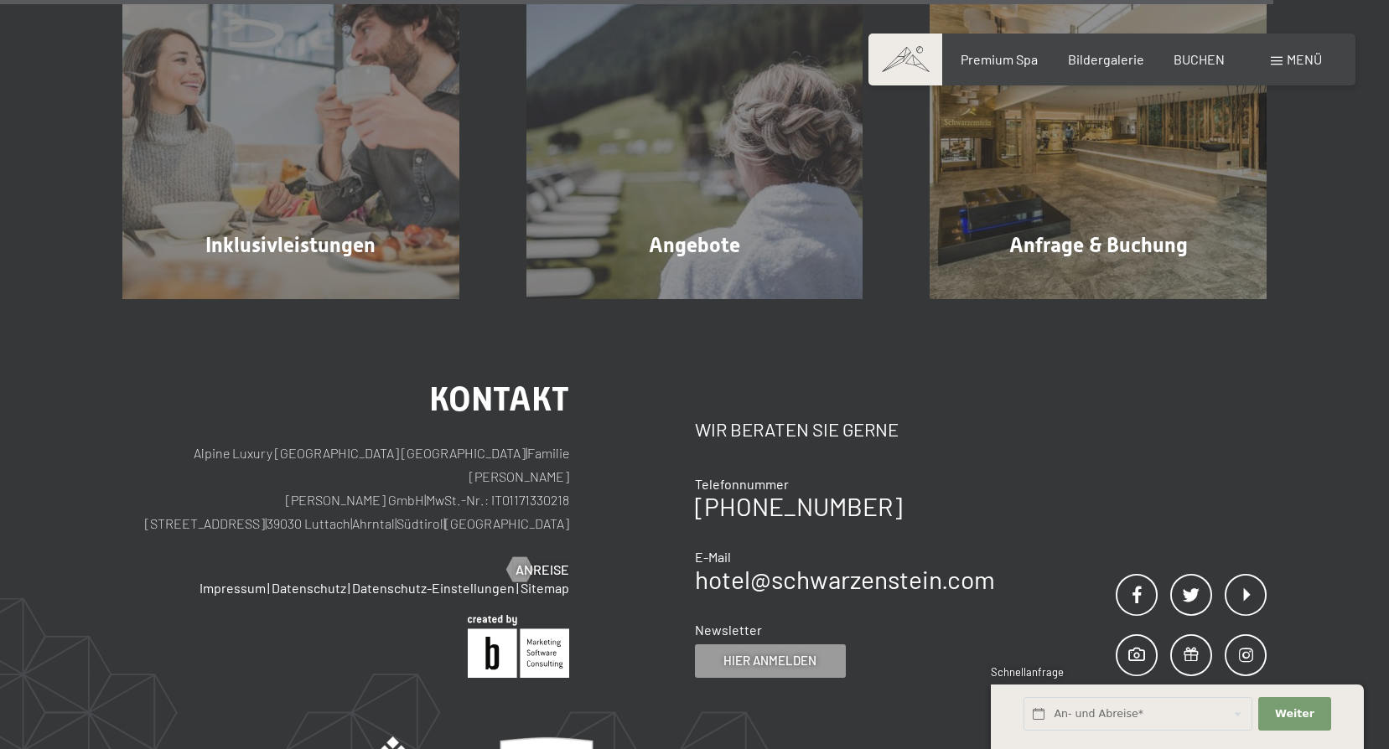
scroll to position [5029, 0]
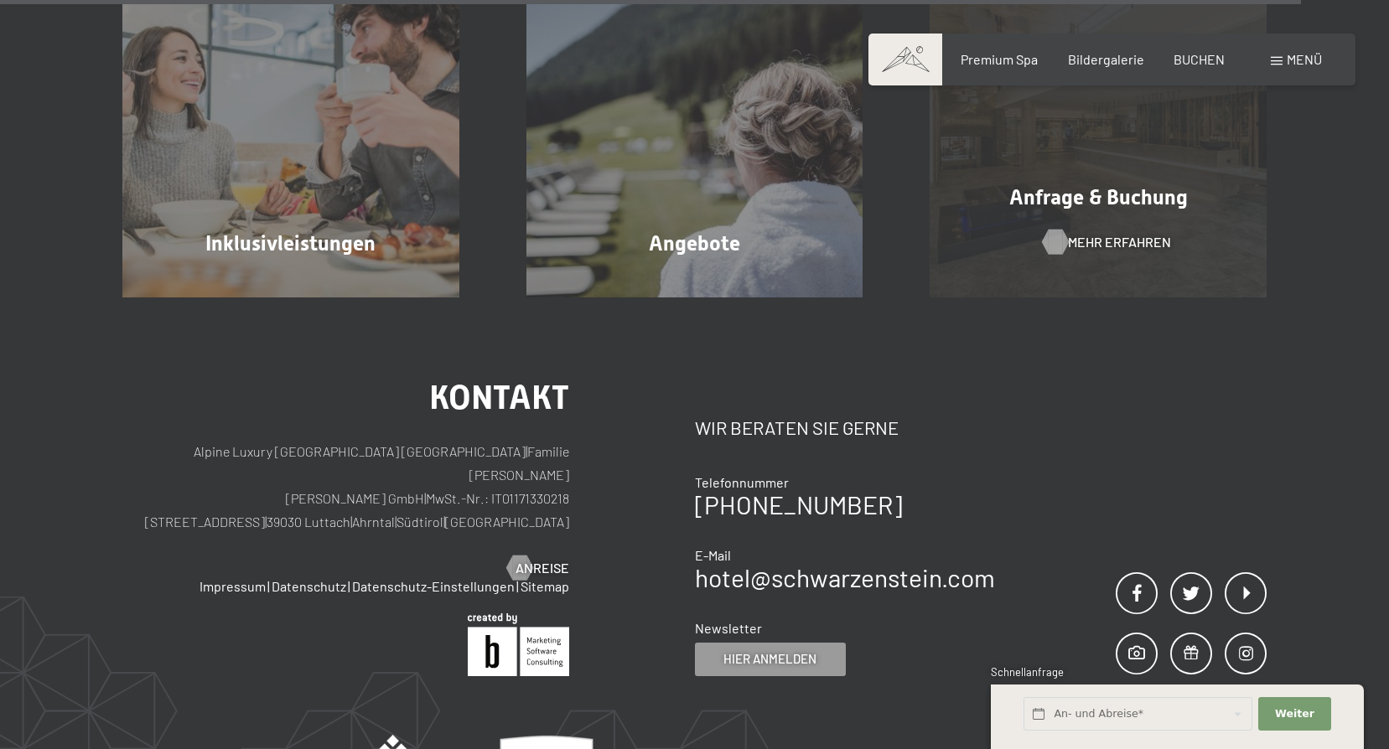
click at [1122, 239] on span "Mehr erfahren" at bounding box center [1119, 242] width 103 height 18
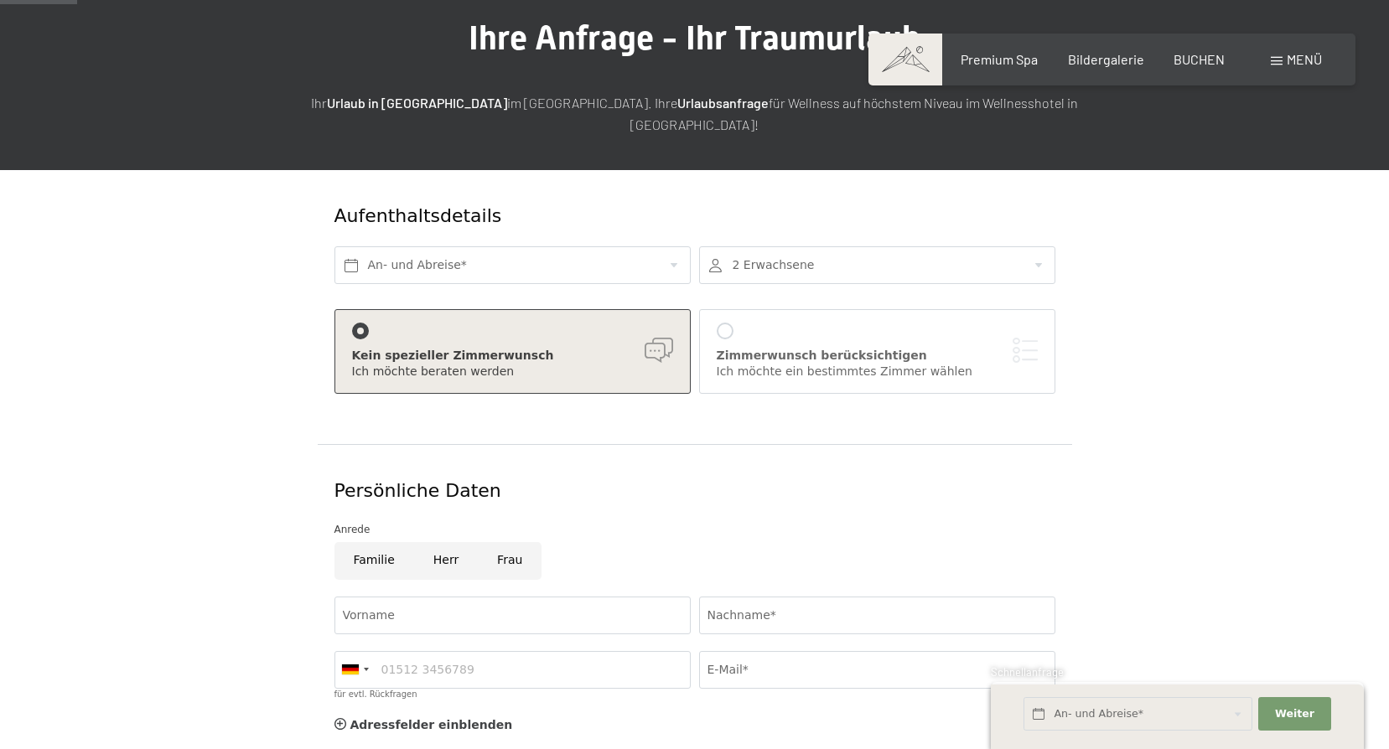
scroll to position [168, 0]
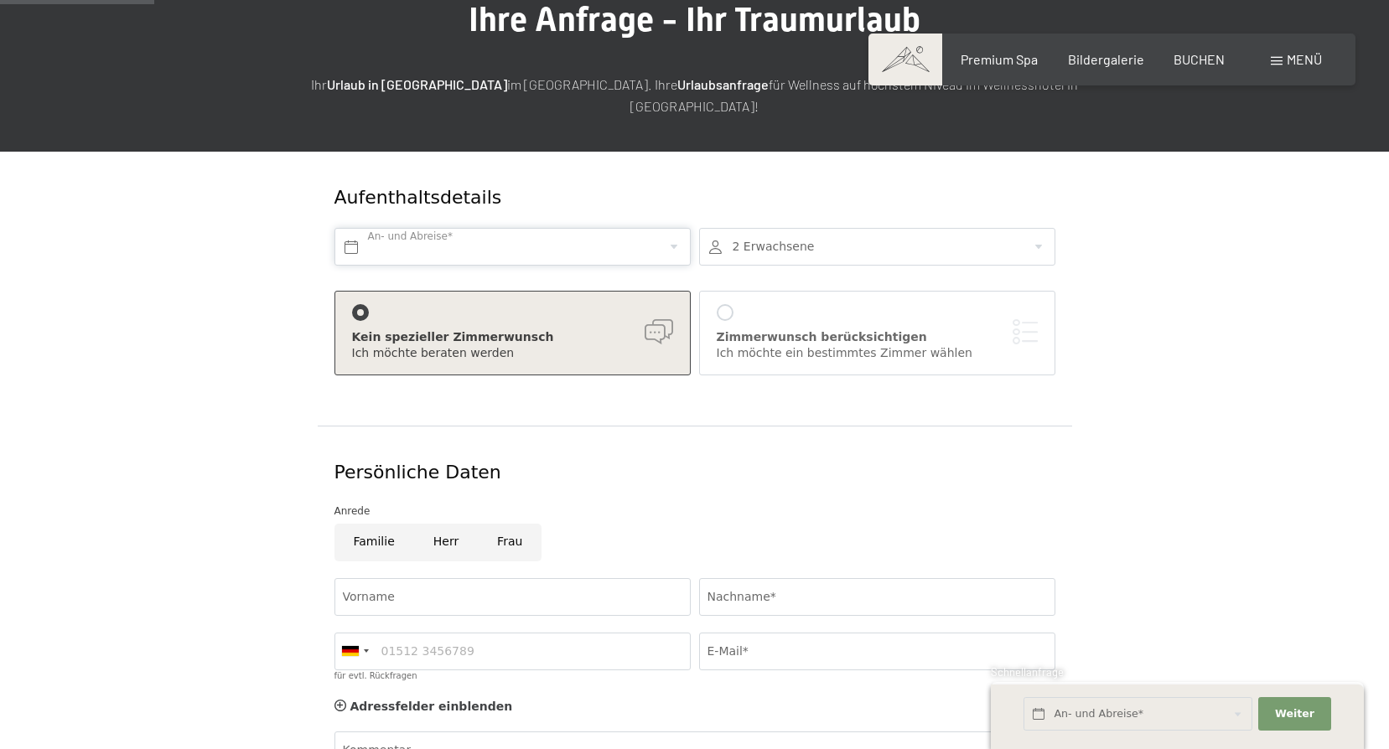
click at [538, 236] on input "text" at bounding box center [512, 247] width 356 height 38
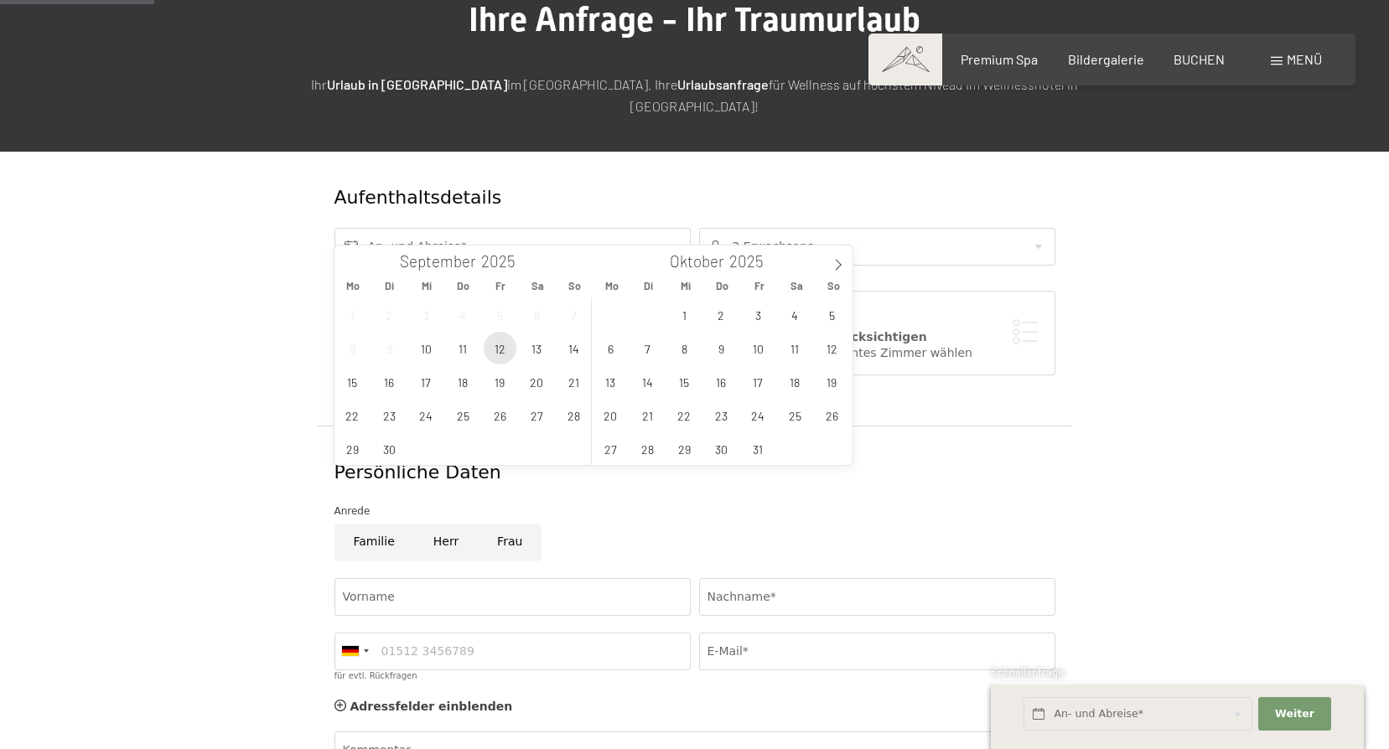
click at [505, 350] on span "12" at bounding box center [500, 348] width 33 height 33
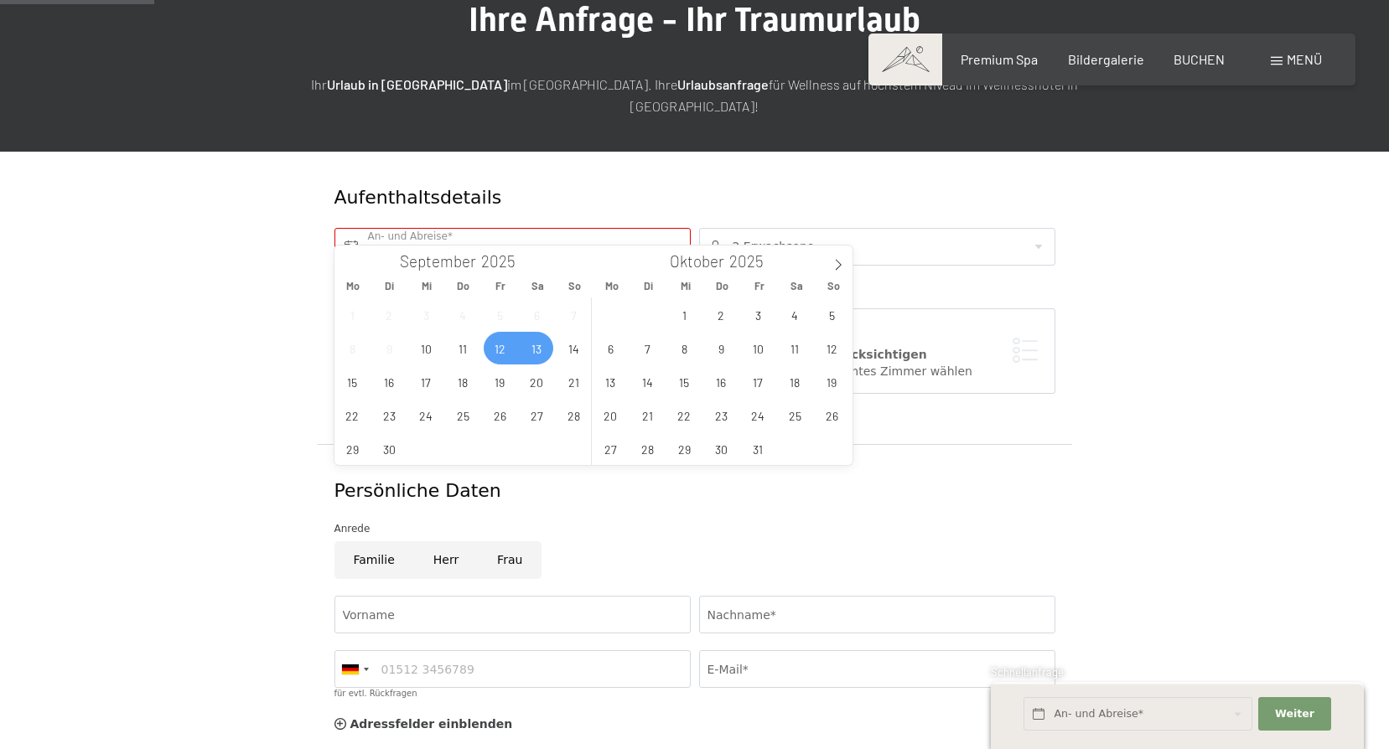
click at [543, 349] on span "13" at bounding box center [537, 348] width 33 height 33
type input "[DATE] - [DATE]"
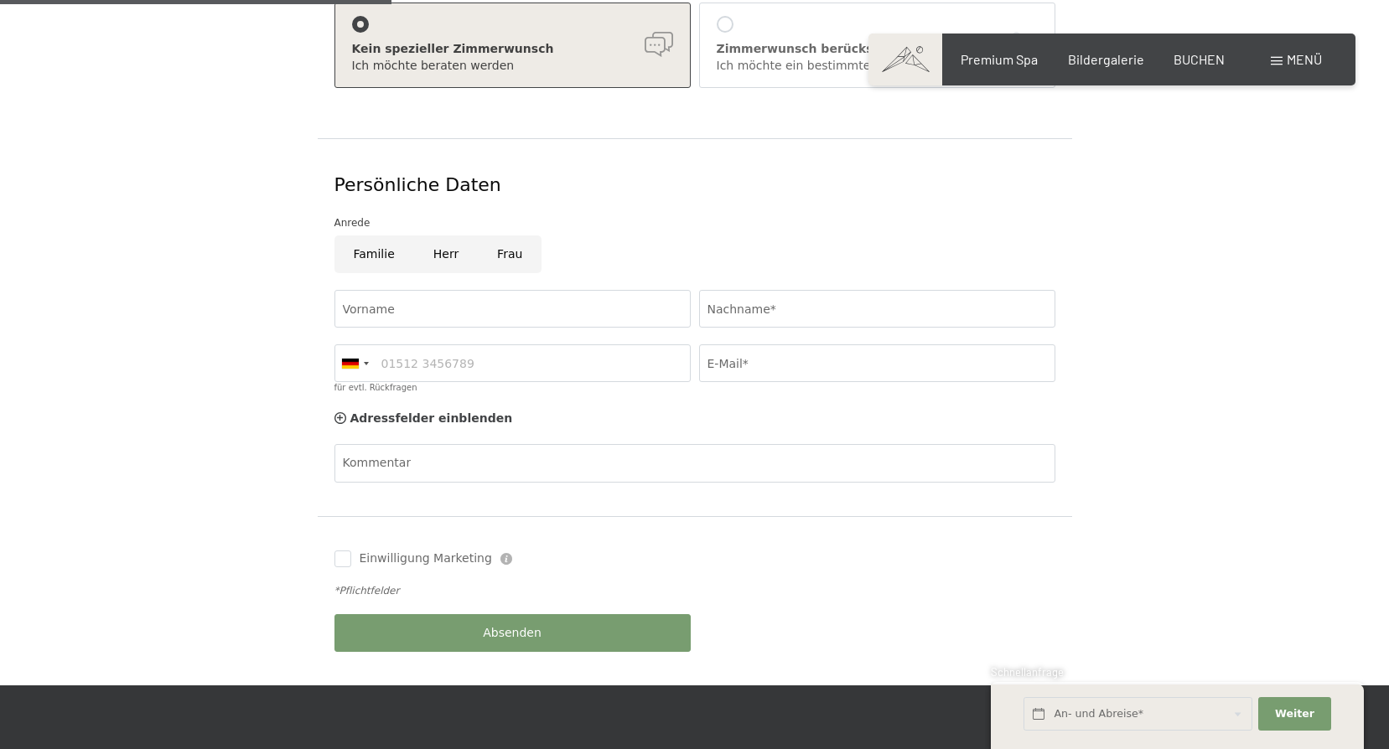
scroll to position [587, 0]
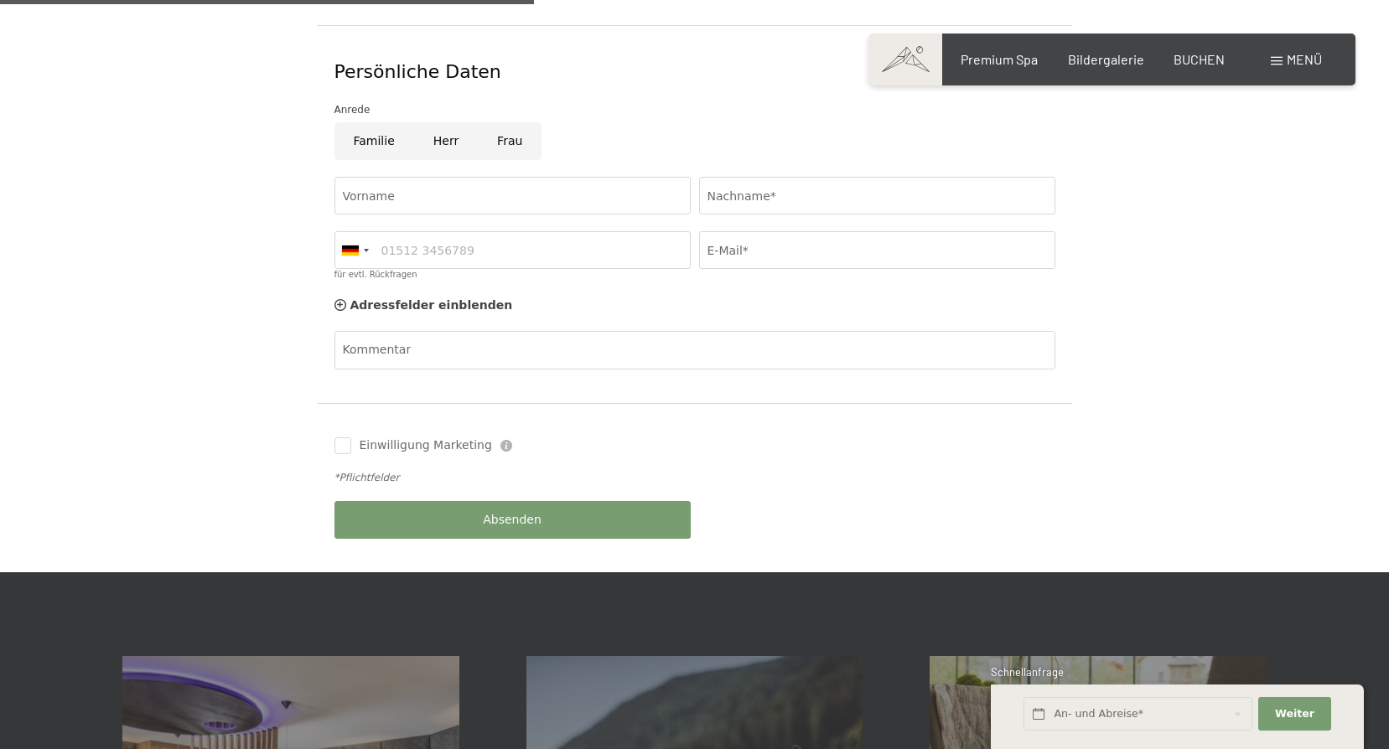
click at [495, 122] on input "Frau" at bounding box center [510, 141] width 64 height 38
radio input "true"
click at [428, 177] on input "Vorname" at bounding box center [512, 196] width 356 height 38
type input "Sabrina"
type input "Klaunzner"
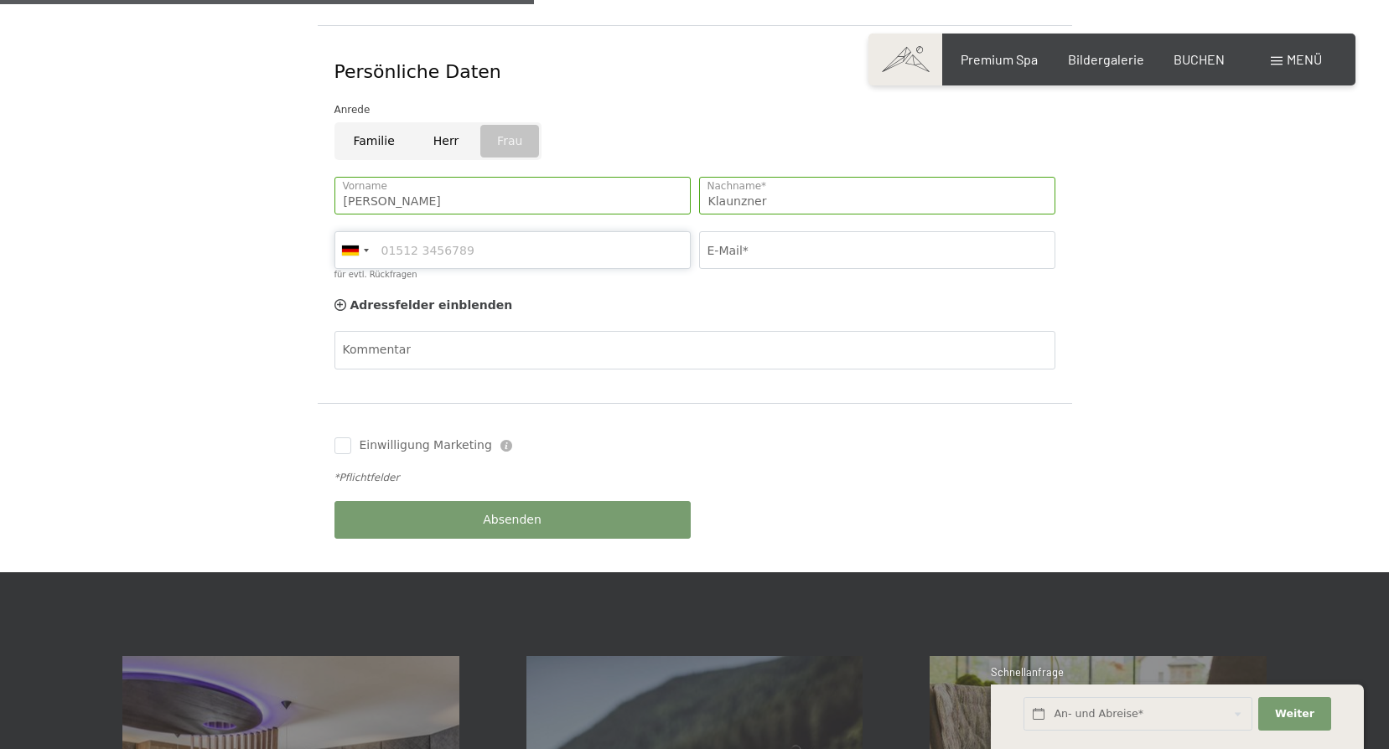
click at [391, 231] on input "für evtl. Rückfragen" at bounding box center [512, 250] width 356 height 38
click at [365, 232] on div at bounding box center [354, 250] width 39 height 36
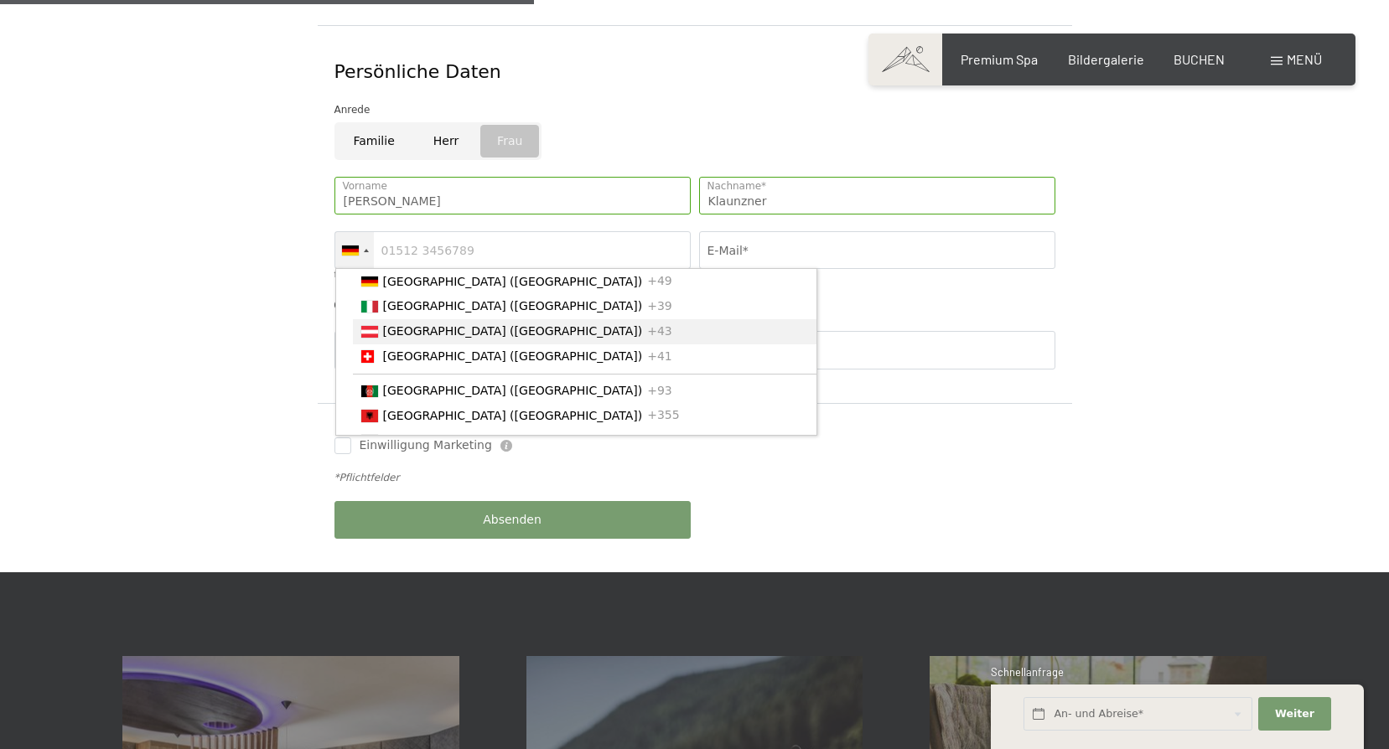
click at [404, 324] on span "[GEOGRAPHIC_DATA] ([GEOGRAPHIC_DATA])" at bounding box center [513, 330] width 260 height 13
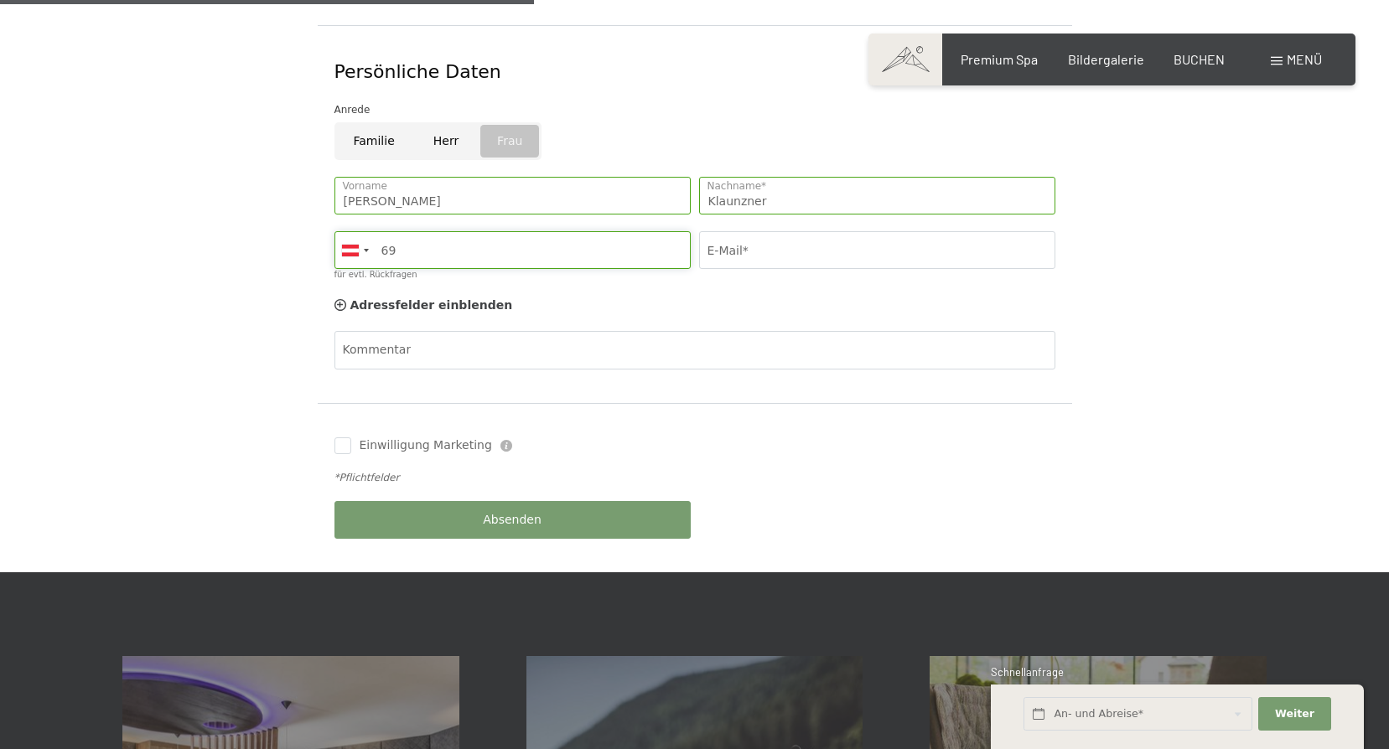
type input "6"
type input "069917229767"
type input "sabrinaOOO@hotmail.com"
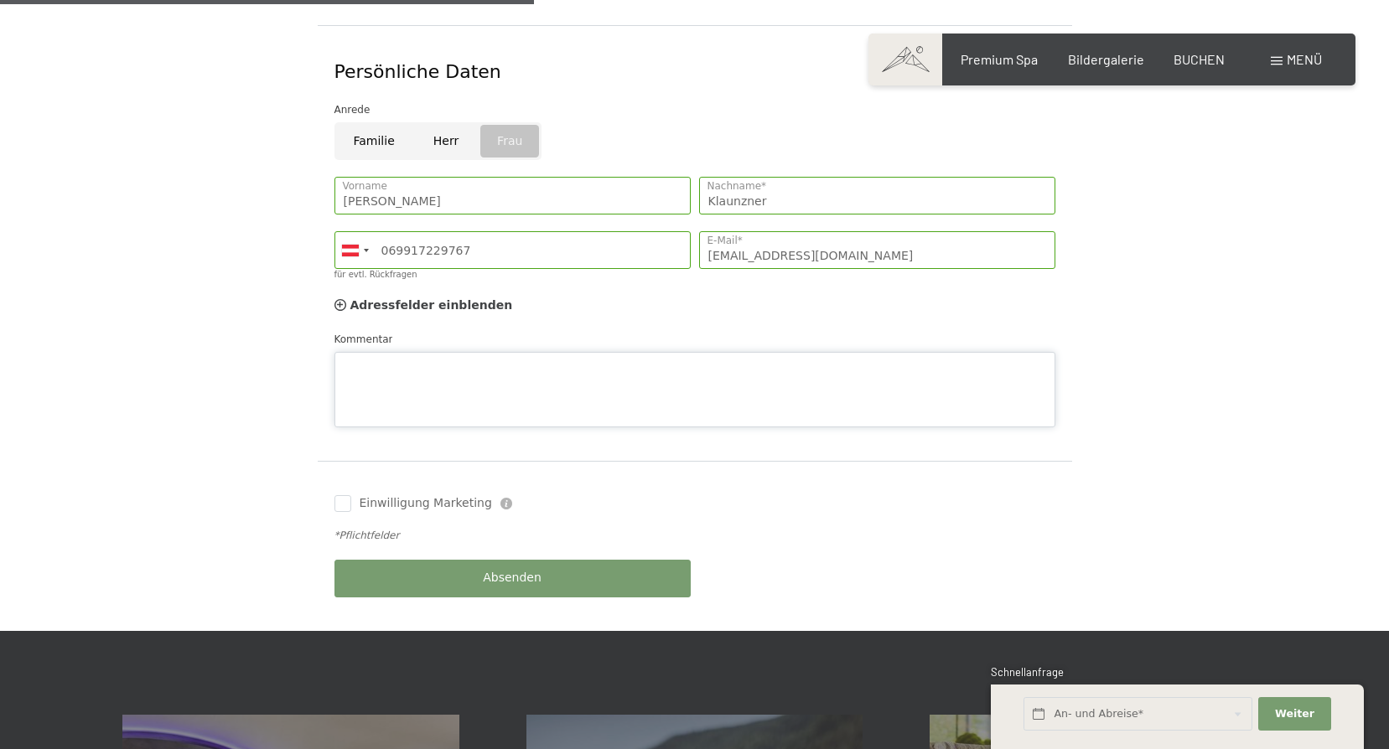
click at [360, 331] on div "Kommentar" at bounding box center [694, 379] width 721 height 96
click at [552, 352] on textarea "Sehr geehrte Damen und Herren, besteht die Möglichkeit am Abreisetag den Wellne…" at bounding box center [694, 389] width 721 height 75
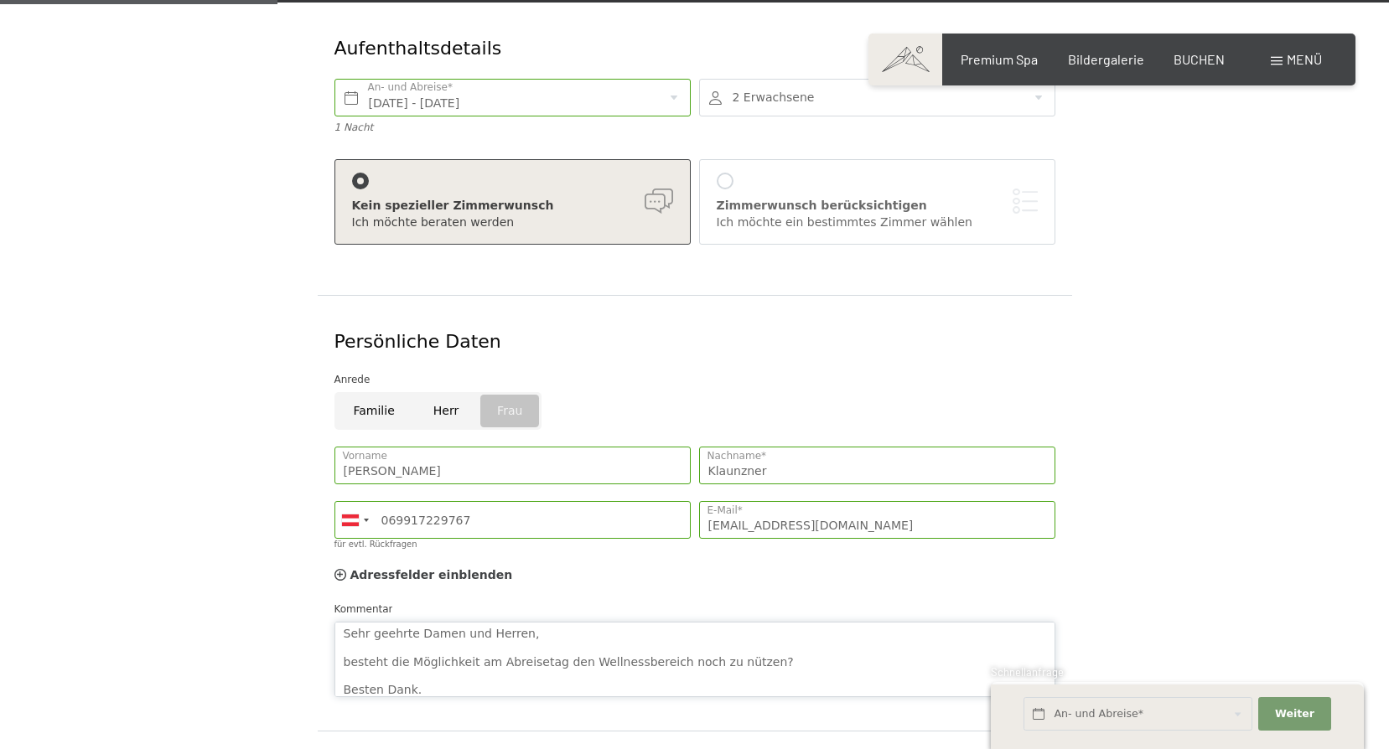
scroll to position [671, 0]
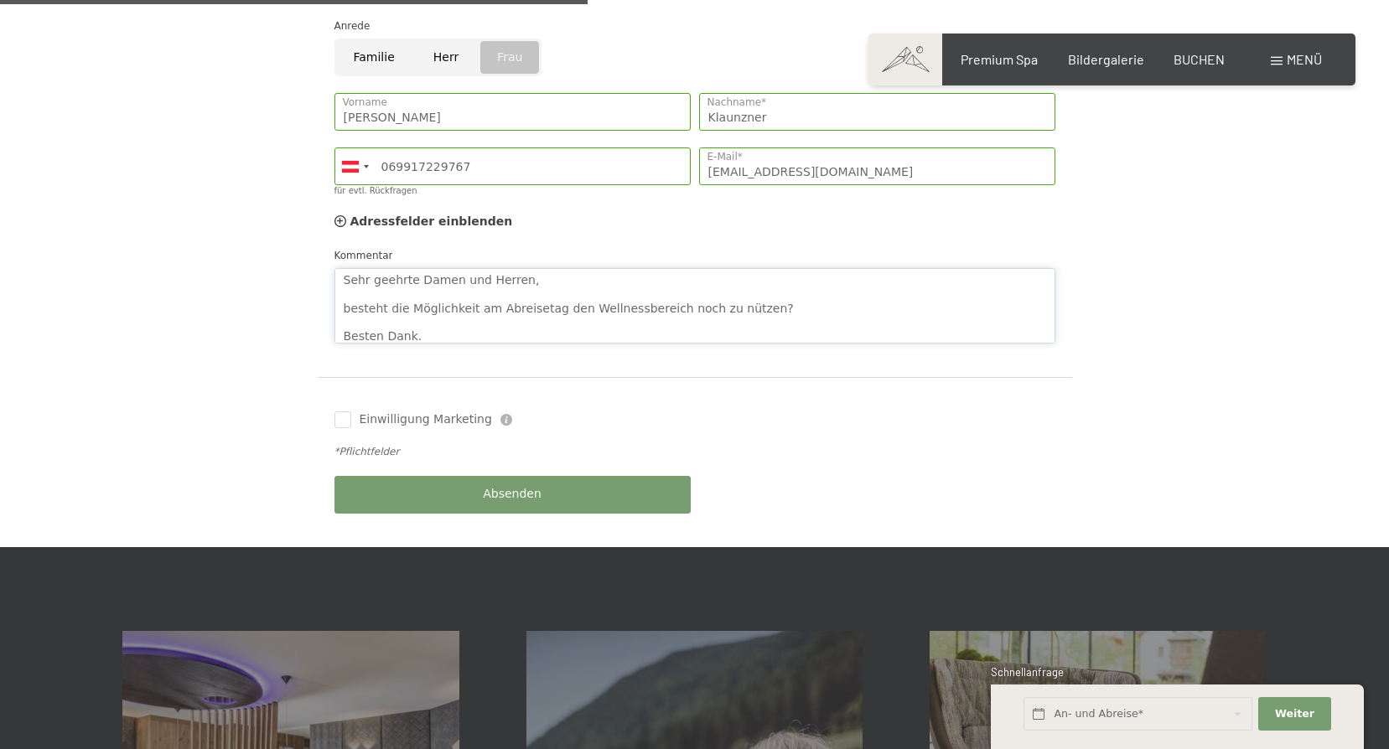
click at [702, 288] on textarea "Sehr geehrte Damen und Herren, besteht die Möglichkeit am Abreisetag den Wellne…" at bounding box center [694, 305] width 721 height 75
type textarea "Sehr geehrte Damen und Herren, besteht die Möglichkeit am Abreisetag den Wellne…"
click at [571, 472] on div "Absenden" at bounding box center [512, 495] width 365 height 54
click at [496, 486] on span "Absenden" at bounding box center [512, 494] width 59 height 17
